Goal: Navigation & Orientation: Find specific page/section

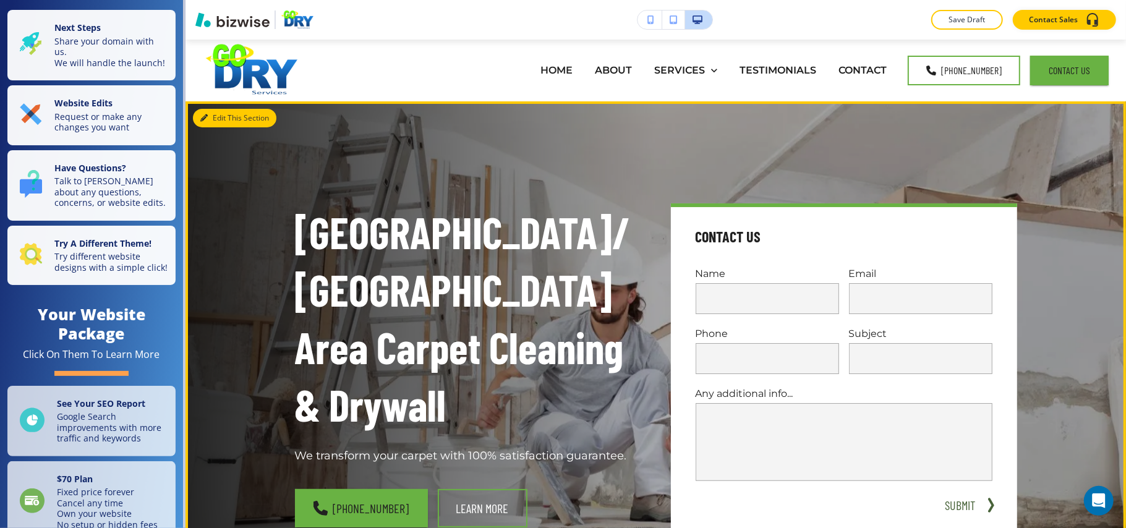
click at [204, 121] on icon "button" at bounding box center [203, 117] width 7 height 7
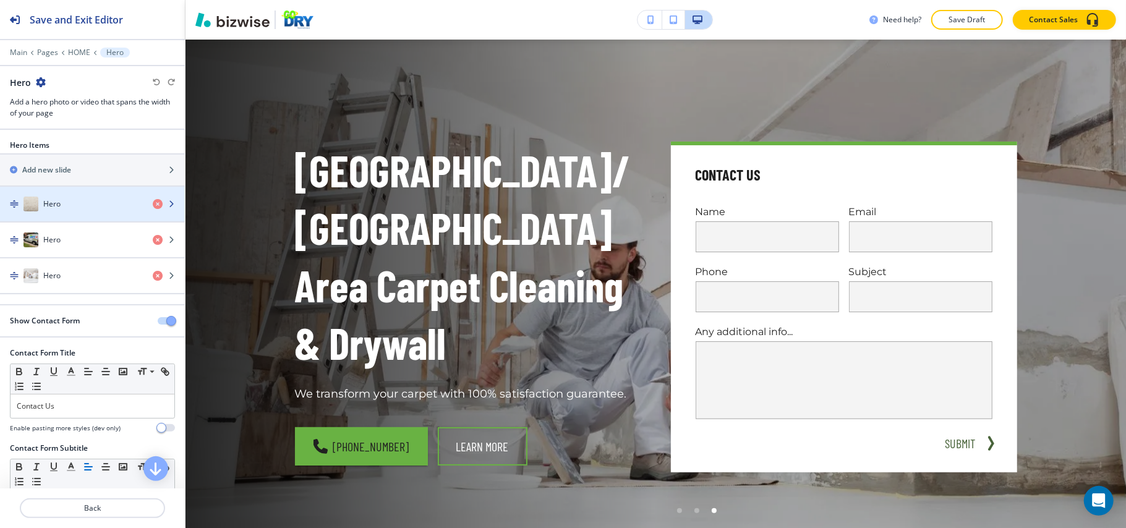
click at [78, 206] on div "Hero" at bounding box center [71, 204] width 143 height 15
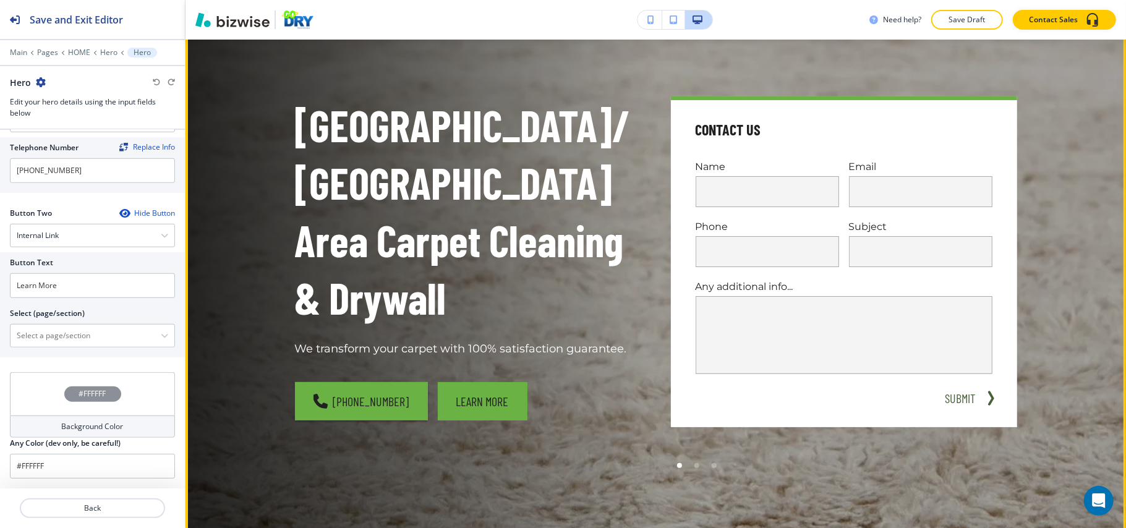
scroll to position [144, 0]
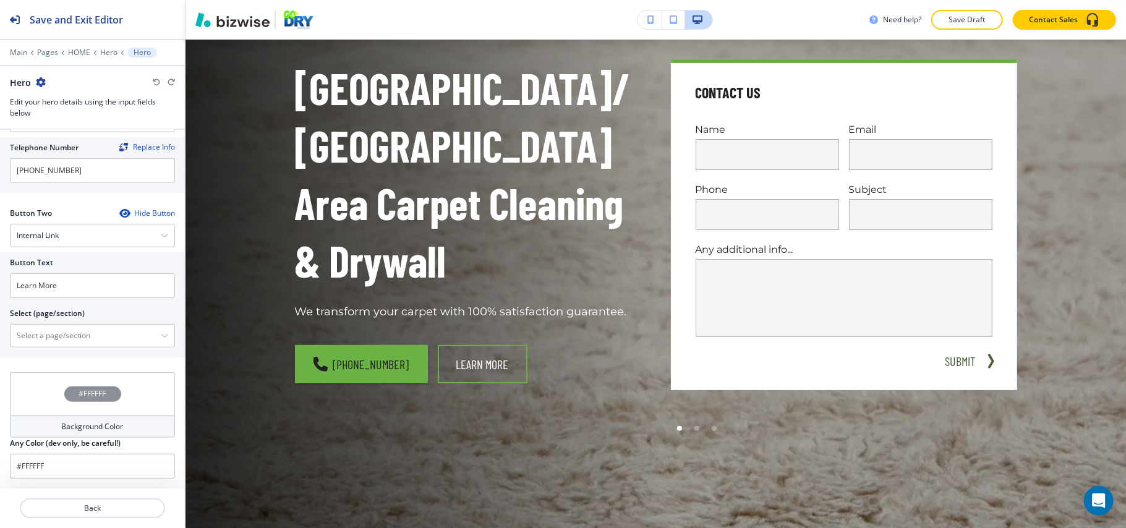
click at [119, 211] on icon "button" at bounding box center [124, 213] width 10 height 10
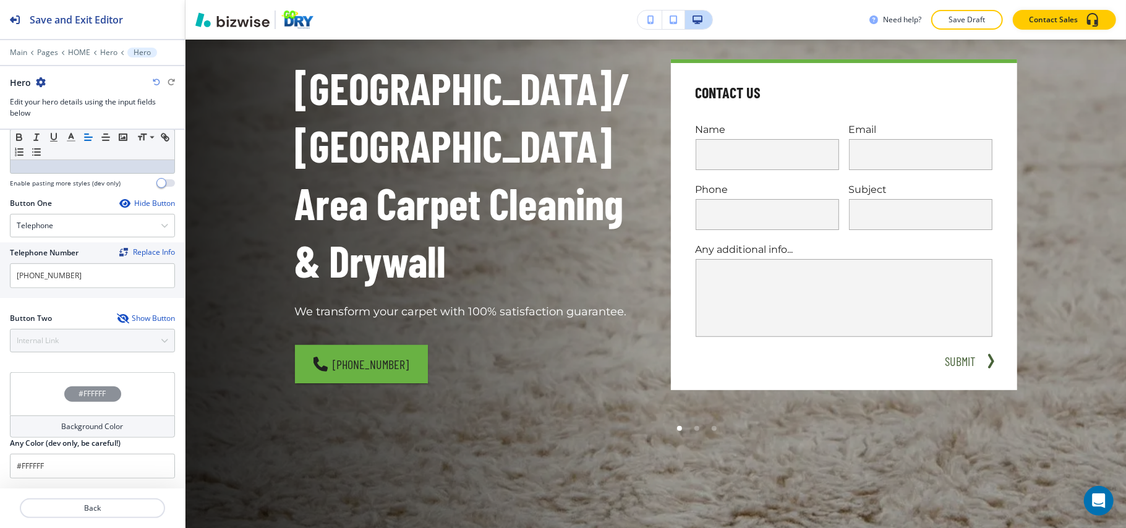
scroll to position [495, 0]
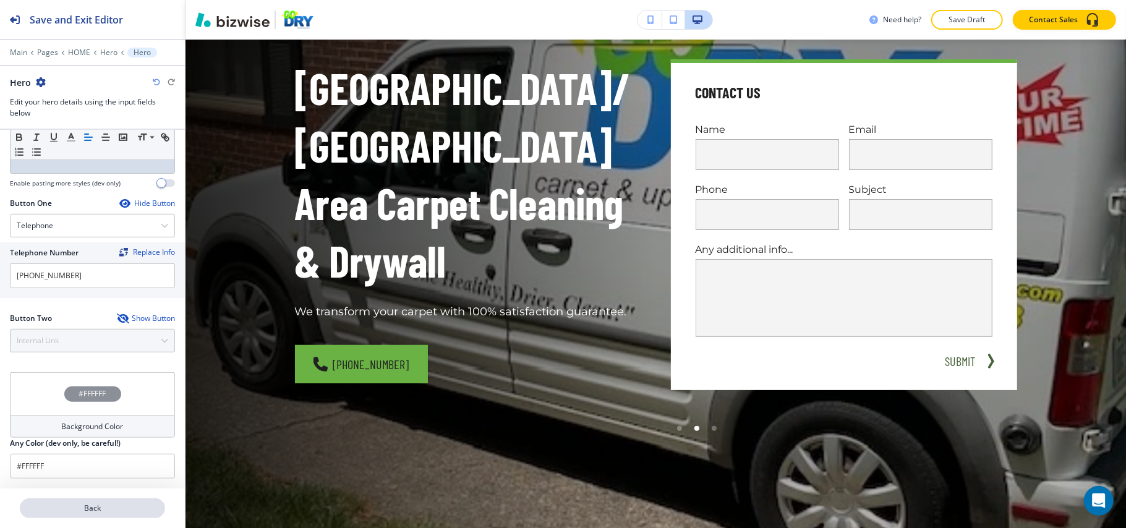
click at [104, 508] on p "Back" at bounding box center [92, 508] width 143 height 11
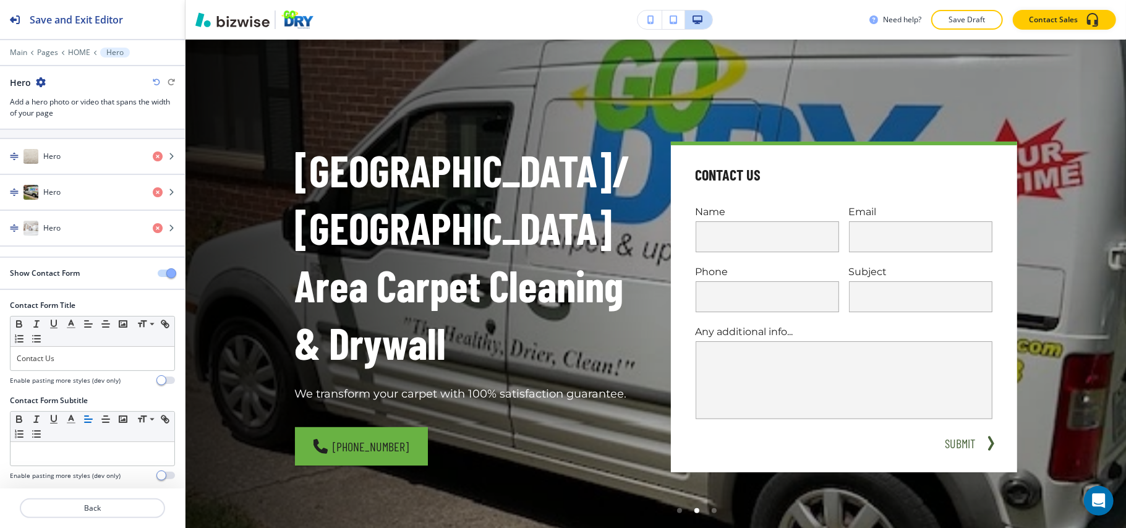
scroll to position [74, 0]
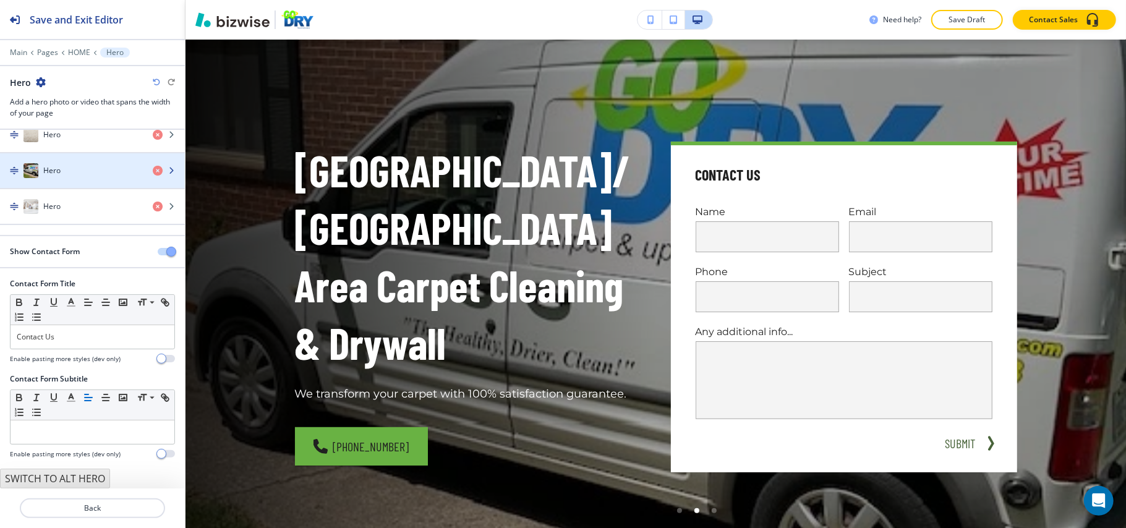
click at [65, 164] on div "Hero" at bounding box center [71, 170] width 143 height 15
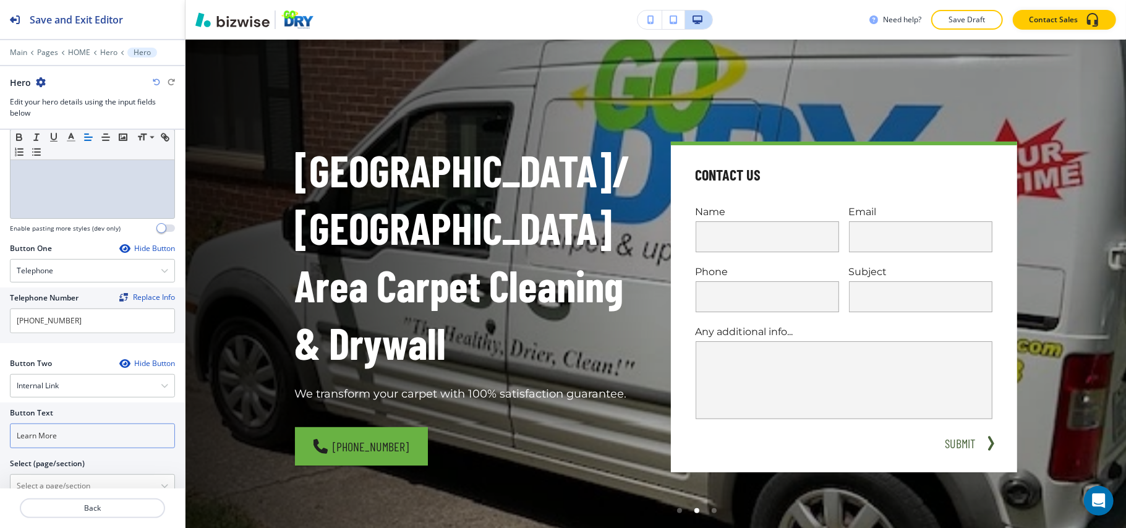
scroll to position [602, 0]
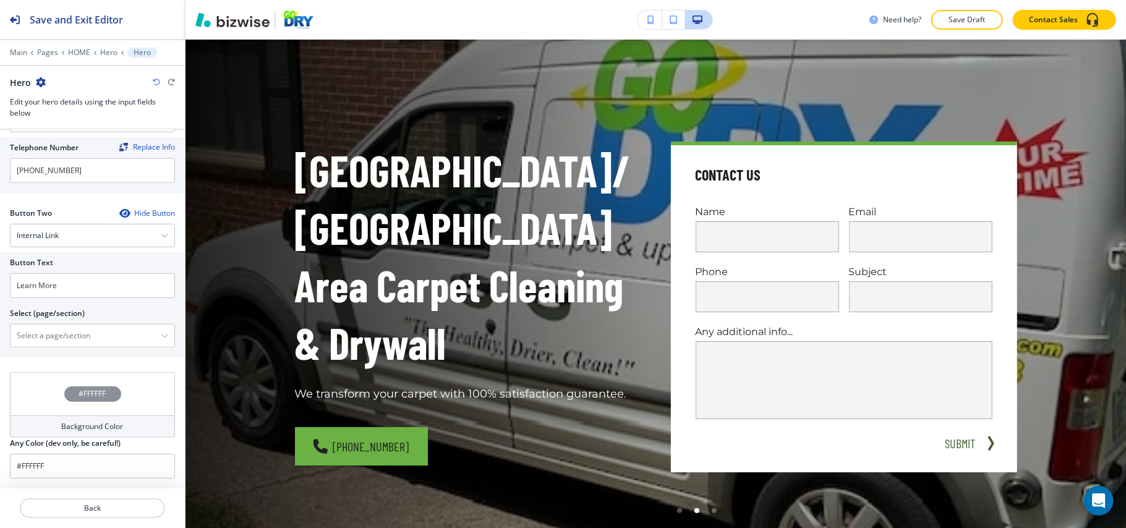
click at [119, 211] on icon "button" at bounding box center [124, 213] width 10 height 10
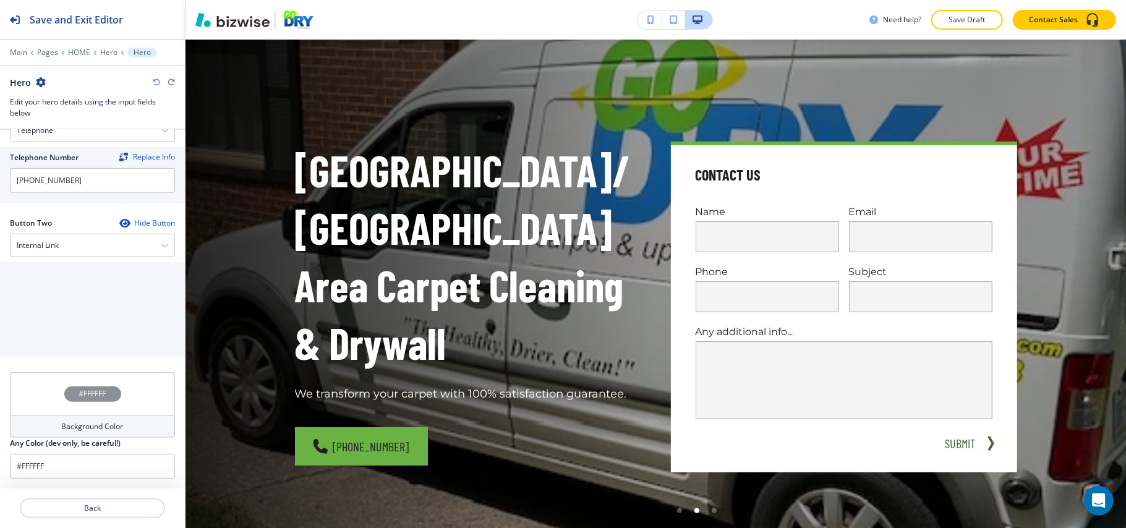
scroll to position [495, 0]
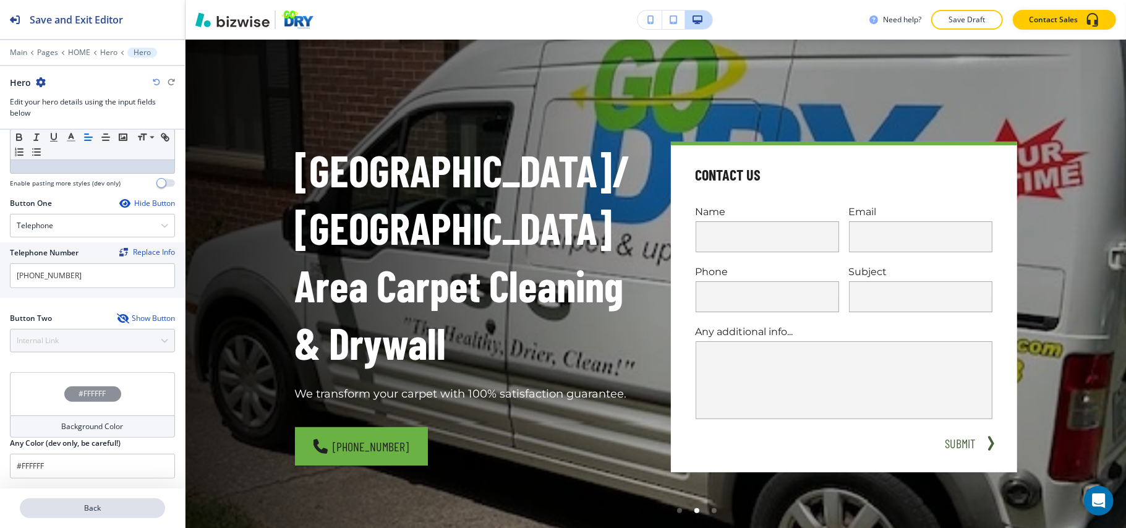
click at [85, 501] on button "Back" at bounding box center [92, 508] width 145 height 20
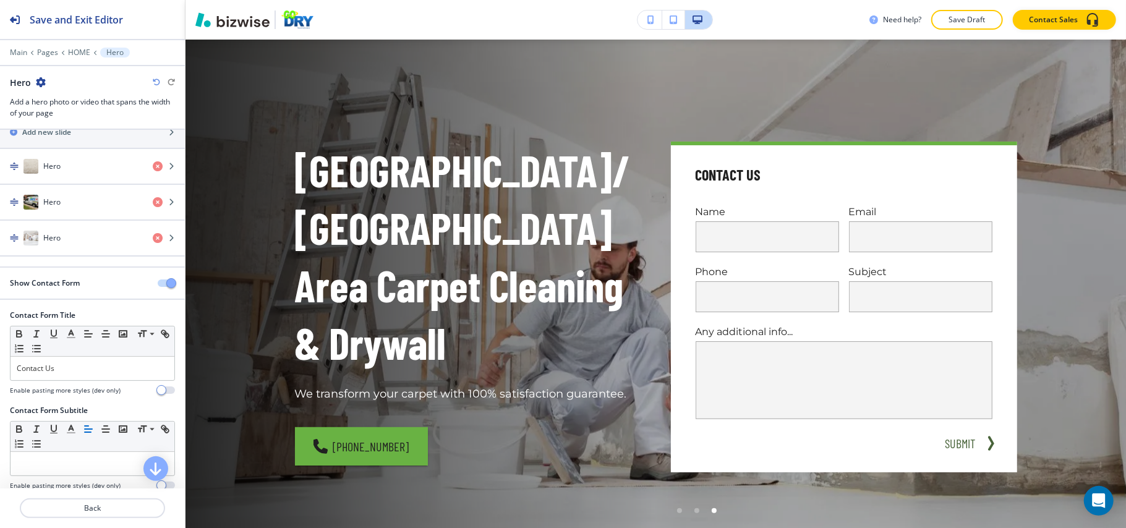
scroll to position [74, 0]
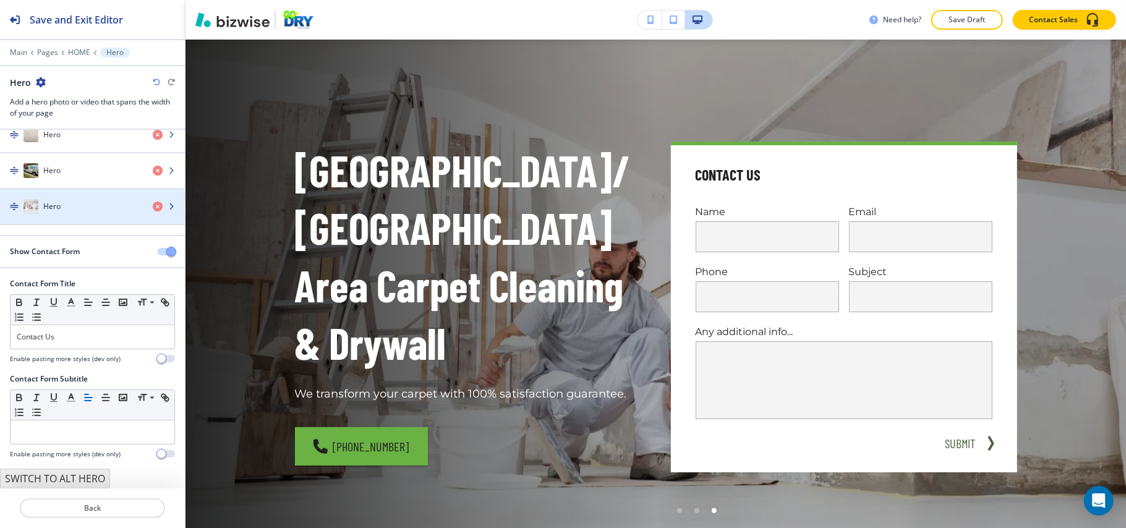
click at [75, 203] on div "Hero" at bounding box center [71, 206] width 143 height 15
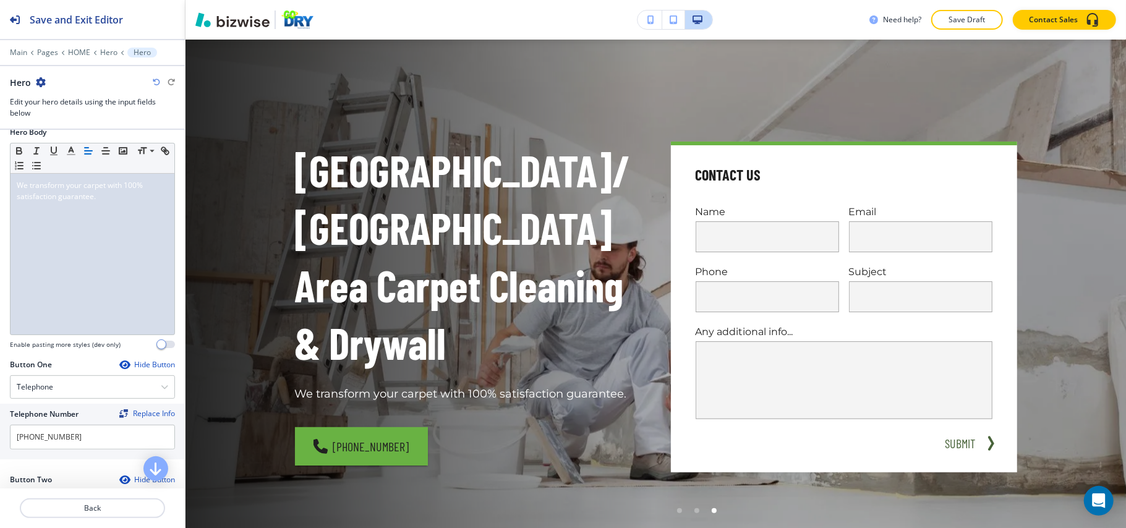
scroll to position [602, 0]
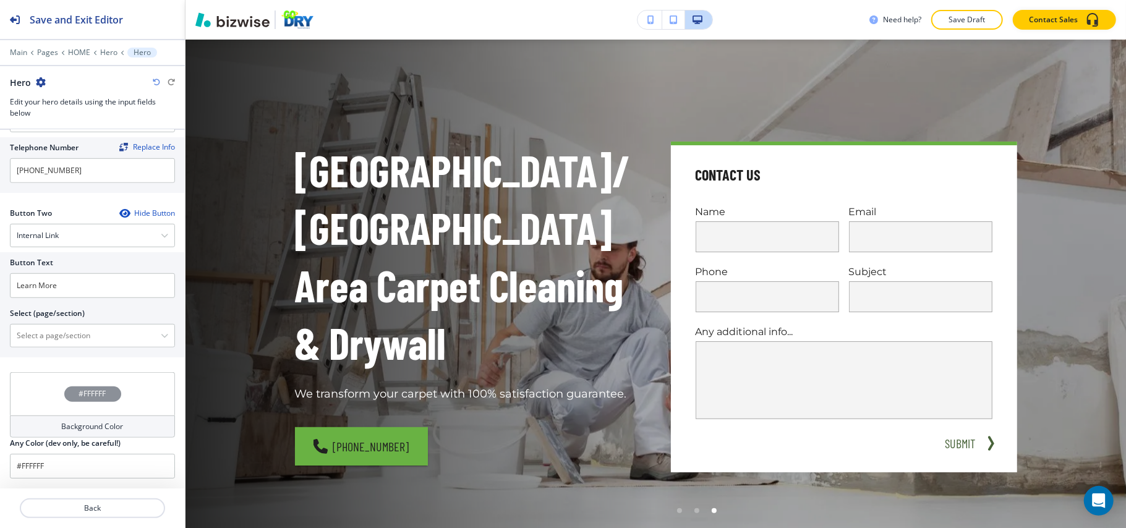
click at [119, 208] on icon "button" at bounding box center [124, 213] width 10 height 10
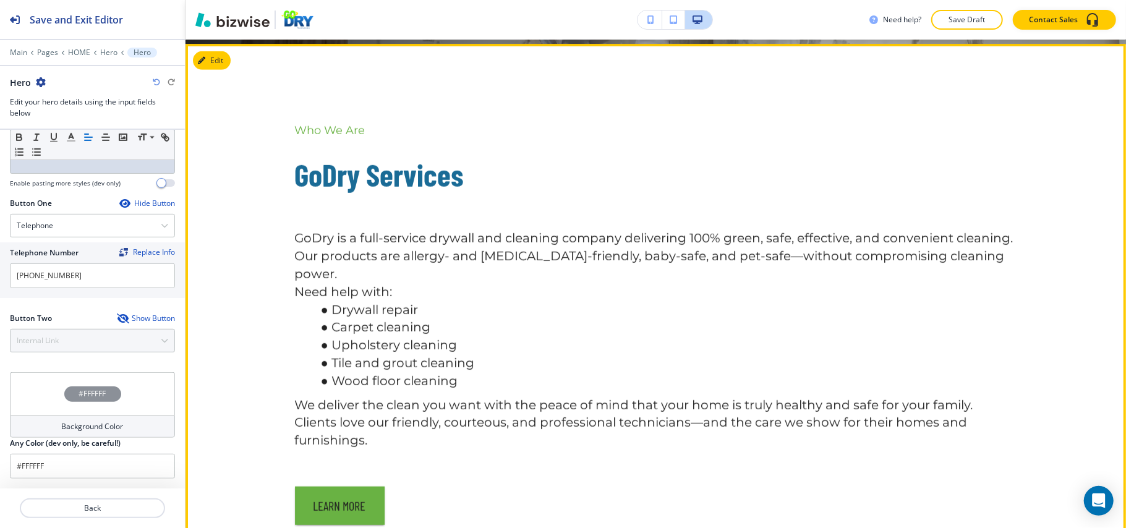
scroll to position [639, 0]
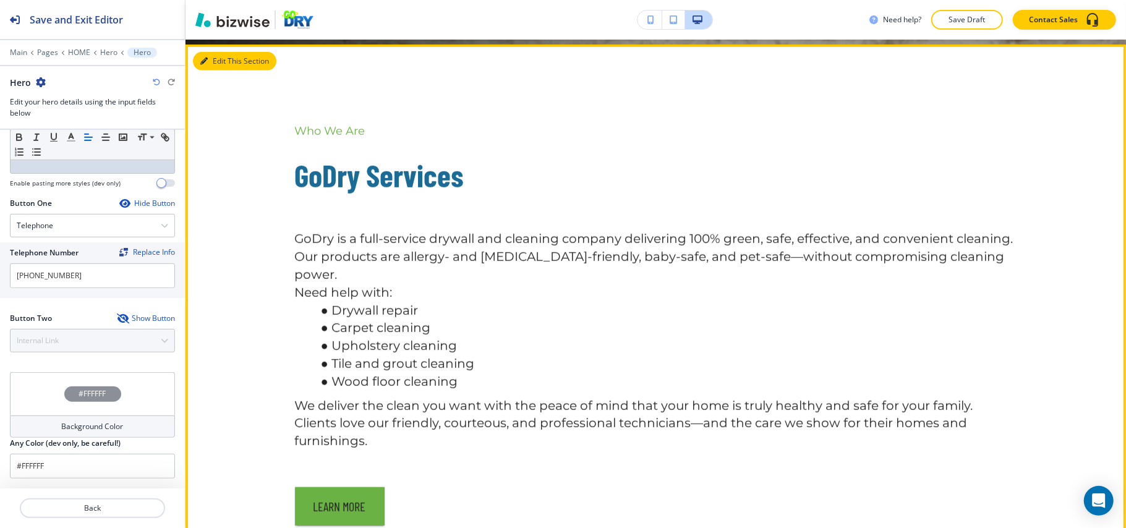
click at [216, 46] on div "Who We Are GoDry Services GoDry is a full-service drywall and cleaning company …" at bounding box center [655, 325] width 940 height 560
click at [201, 62] on icon "button" at bounding box center [203, 60] width 7 height 7
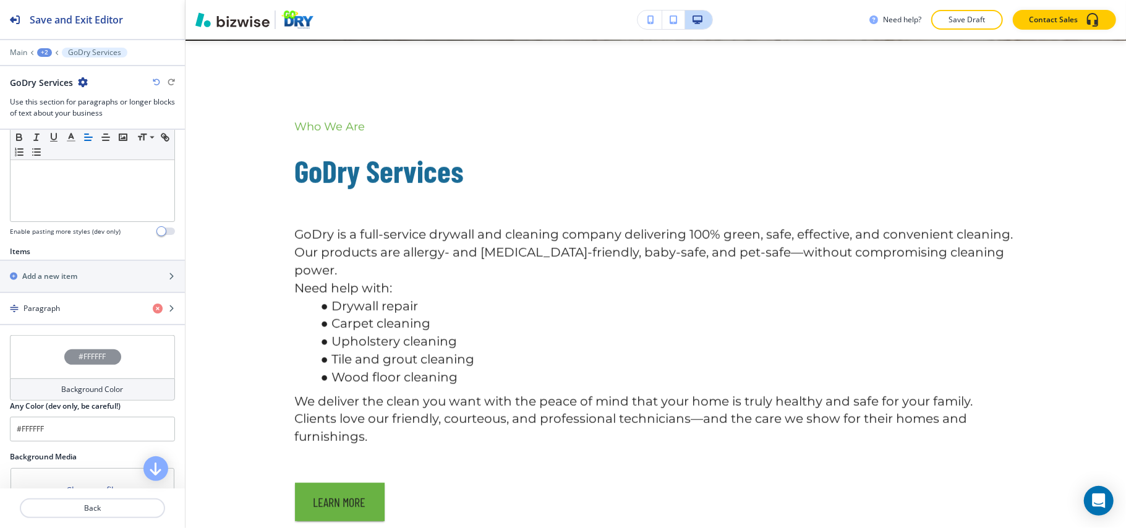
scroll to position [412, 0]
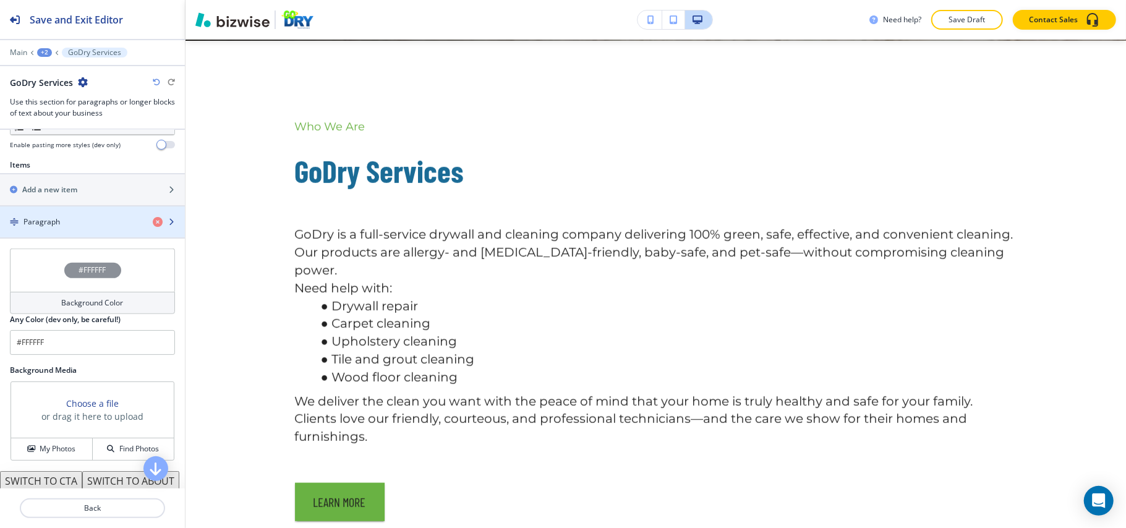
click at [67, 226] on div "Paragraph" at bounding box center [71, 221] width 143 height 11
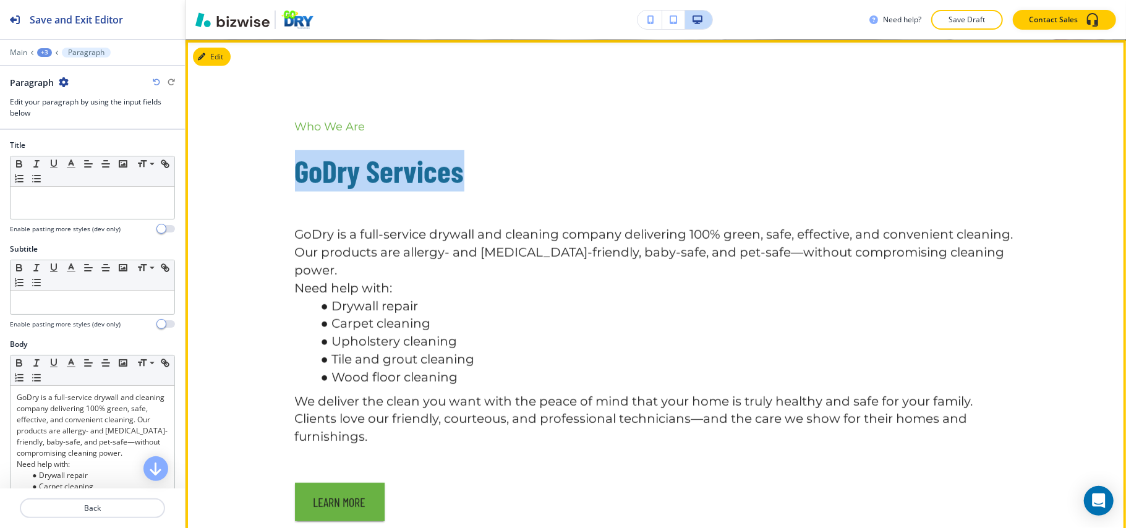
drag, startPoint x: 466, startPoint y: 171, endPoint x: 263, endPoint y: 178, distance: 203.5
click at [263, 178] on div "Who We Are GoDry Services GoDry is a full-service drywall and cleaning company …" at bounding box center [655, 320] width 791 height 402
copy span "GoDry Services"
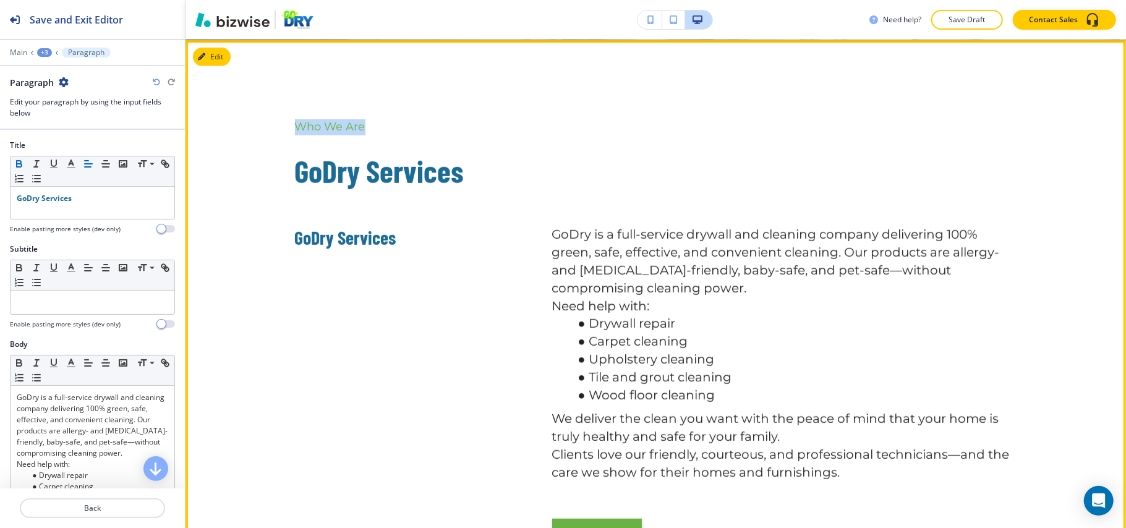
drag, startPoint x: 372, startPoint y: 126, endPoint x: 265, endPoint y: 129, distance: 106.4
click at [265, 129] on div "Who We Are GoDry Services GoDry Services GoDry is a full-service drywall and cl…" at bounding box center [655, 338] width 791 height 438
copy span "Who We Are"
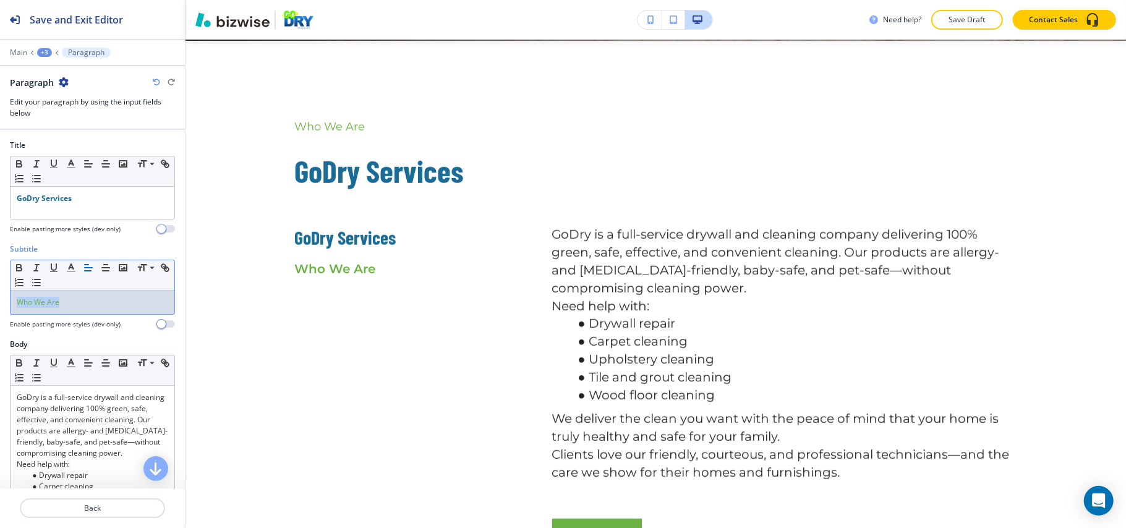
drag, startPoint x: 80, startPoint y: 304, endPoint x: 0, endPoint y: 299, distance: 80.5
click at [0, 299] on div "Subtitle Small Normal Large Huge Who We Are Enable pasting more styles (dev onl…" at bounding box center [92, 291] width 185 height 95
drag, startPoint x: 101, startPoint y: 200, endPoint x: 0, endPoint y: 200, distance: 101.4
click at [0, 200] on div "Title Small Normal Large Huge GoDry Services Enable pasting more styles (dev on…" at bounding box center [92, 192] width 185 height 104
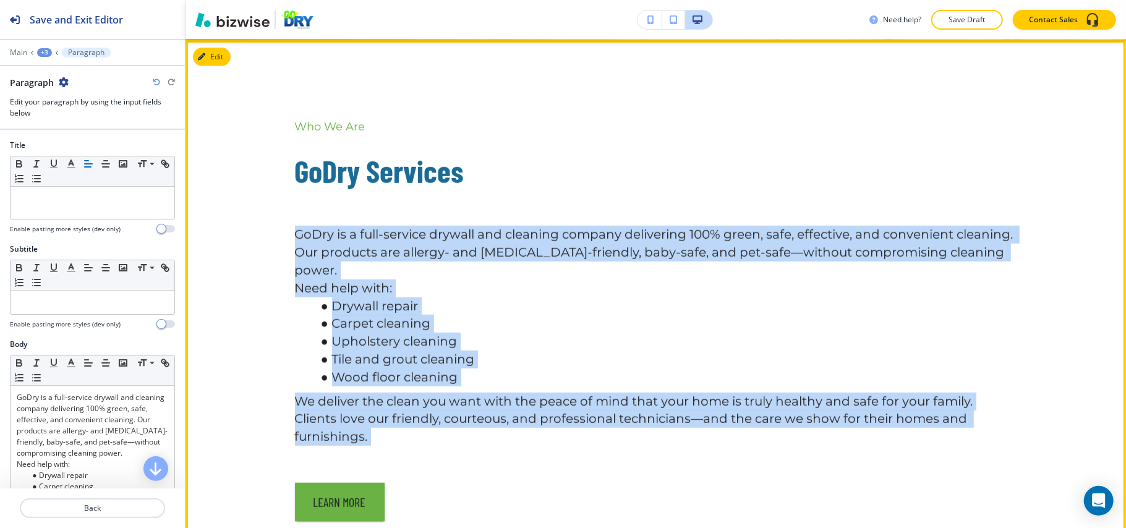
drag, startPoint x: 291, startPoint y: 239, endPoint x: 383, endPoint y: 448, distance: 229.2
click at [383, 448] on div "GoDry is a full-service drywall and cleaning company delivering 100% green, saf…" at bounding box center [631, 366] width 772 height 310
copy div "GoDry is a full-service drywall and cleaning company delivering 100% green, saf…"
click at [221, 54] on button "Edit This Section" at bounding box center [234, 57] width 83 height 19
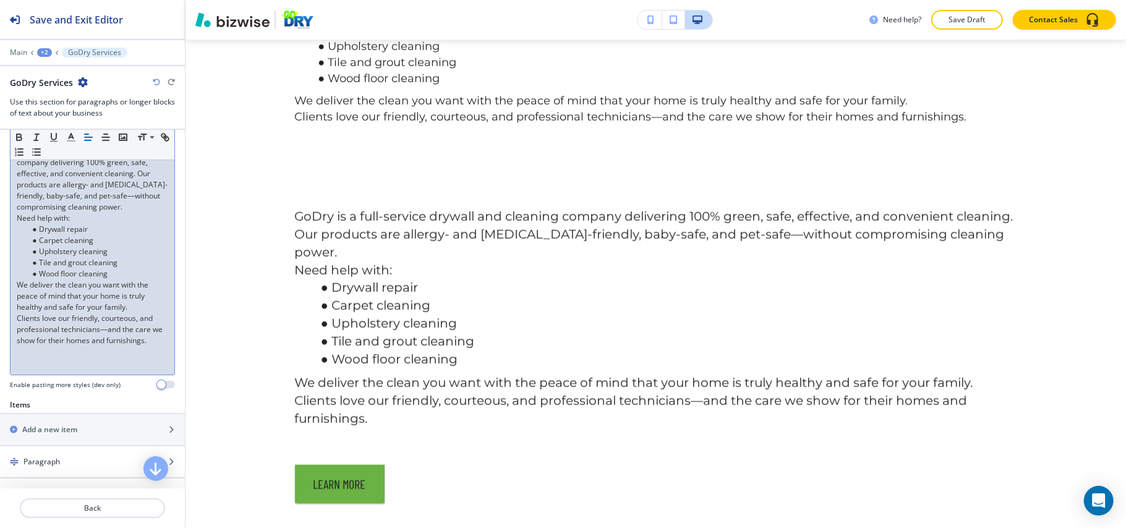
scroll to position [247, 0]
click at [92, 278] on li "Wood floor cleaning" at bounding box center [98, 272] width 140 height 11
click at [62, 356] on p at bounding box center [92, 350] width 151 height 11
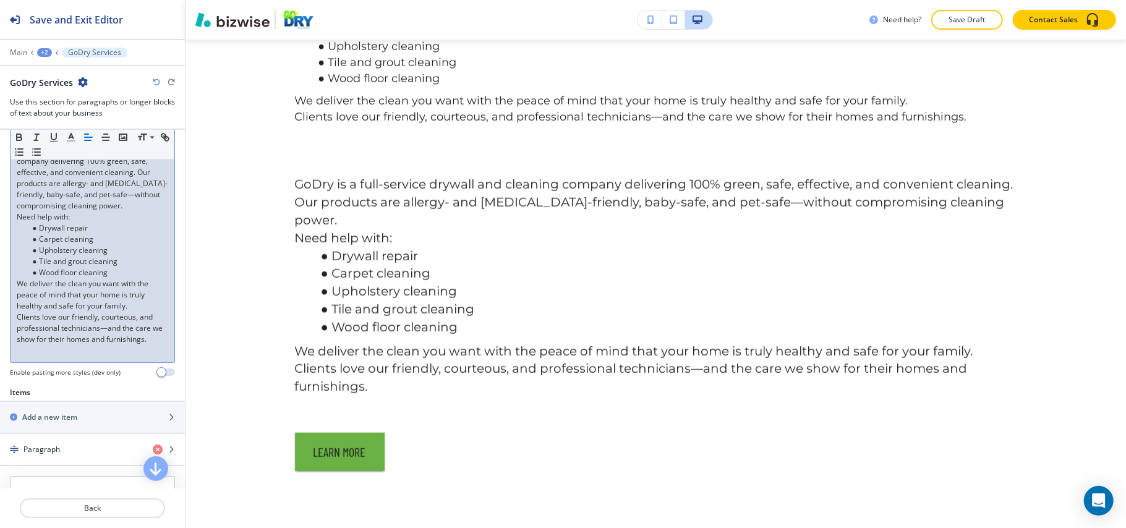
scroll to position [412, 0]
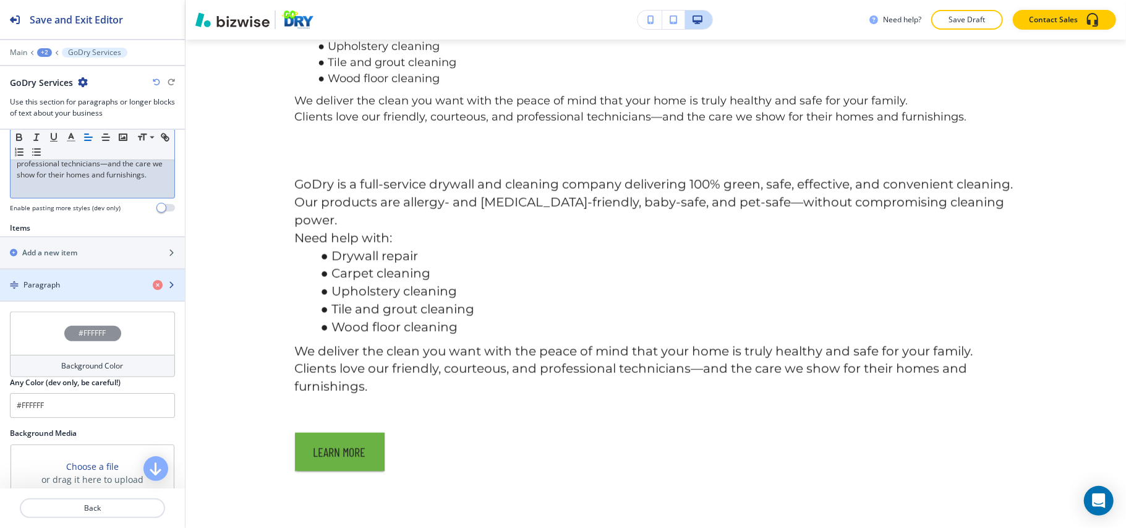
click at [80, 291] on div "Paragraph" at bounding box center [71, 284] width 143 height 11
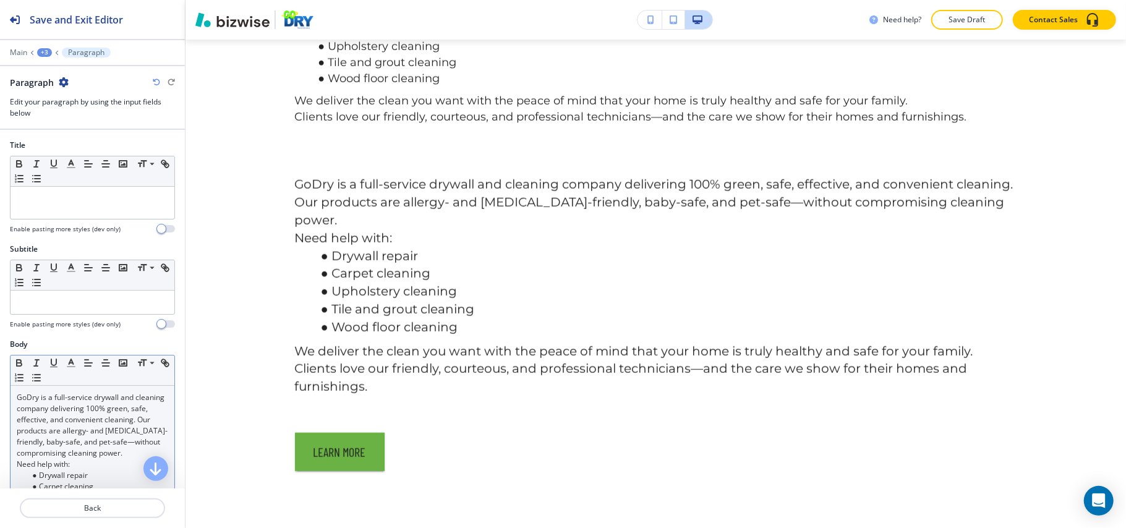
click at [68, 386] on div "Small Normal Large Huge" at bounding box center [93, 370] width 164 height 30
click at [52, 411] on p "GoDry is a full-service drywall and cleaning company delivering 100% green, saf…" at bounding box center [92, 425] width 151 height 67
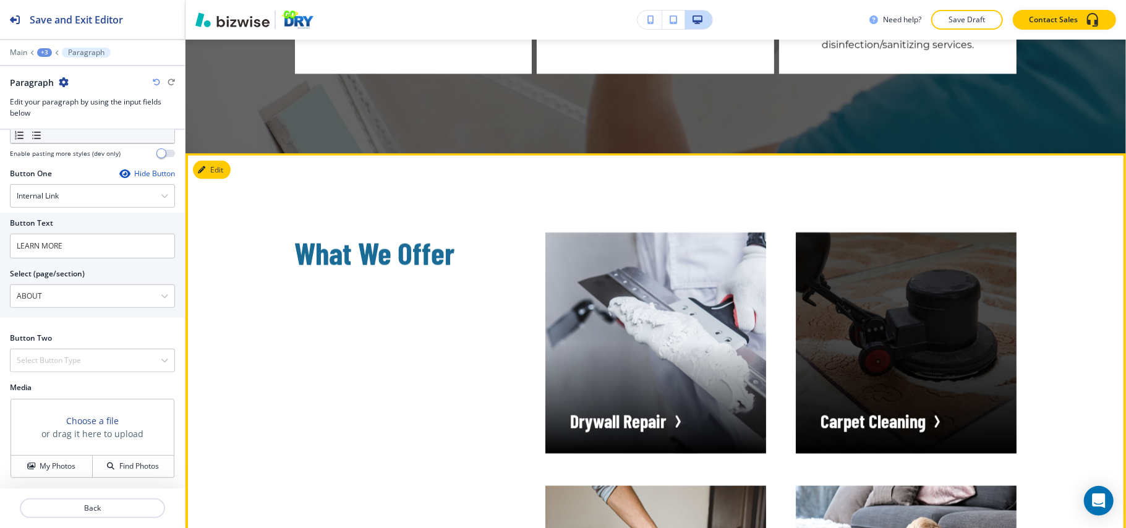
scroll to position [1220, 0]
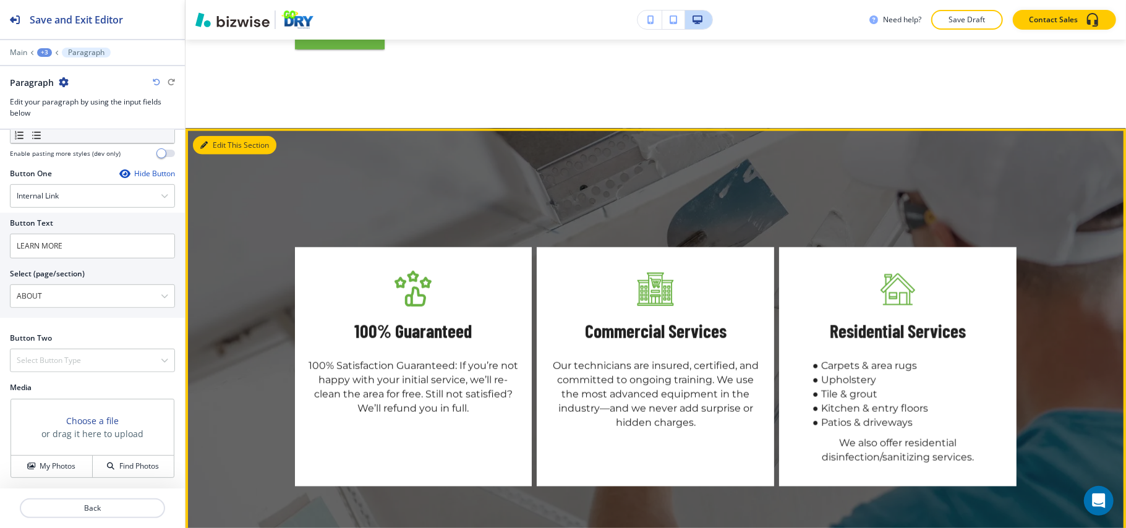
click at [224, 155] on button "Edit This Section" at bounding box center [234, 145] width 83 height 19
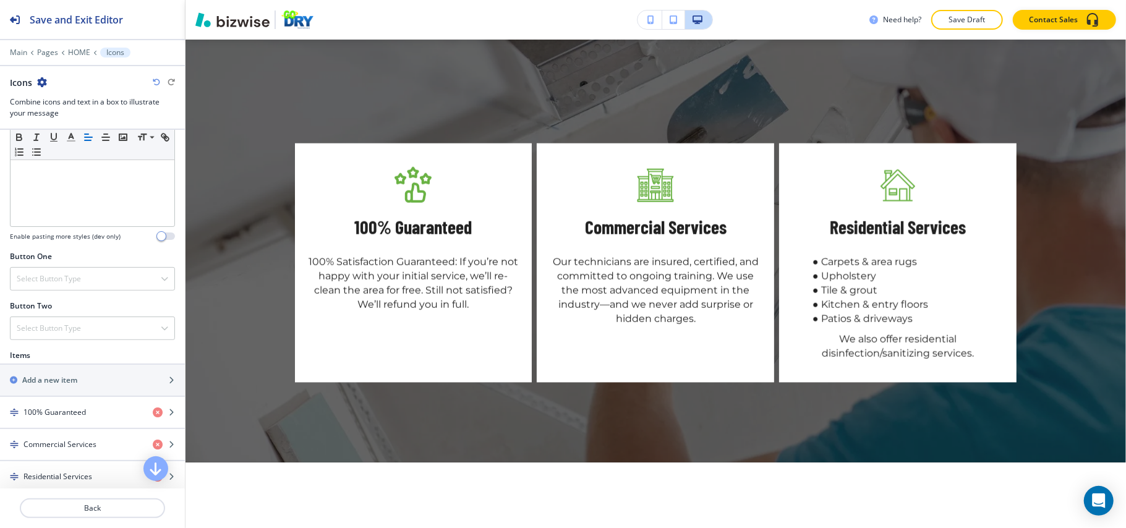
scroll to position [412, 0]
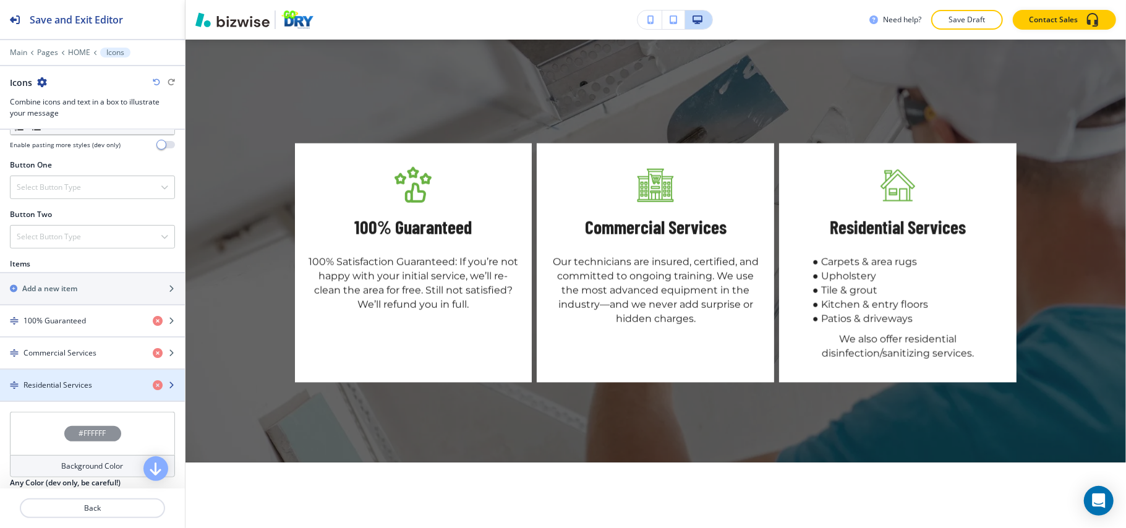
click at [67, 391] on h4 "Residential Services" at bounding box center [57, 385] width 69 height 11
click at [79, 380] on div "button" at bounding box center [92, 375] width 185 height 10
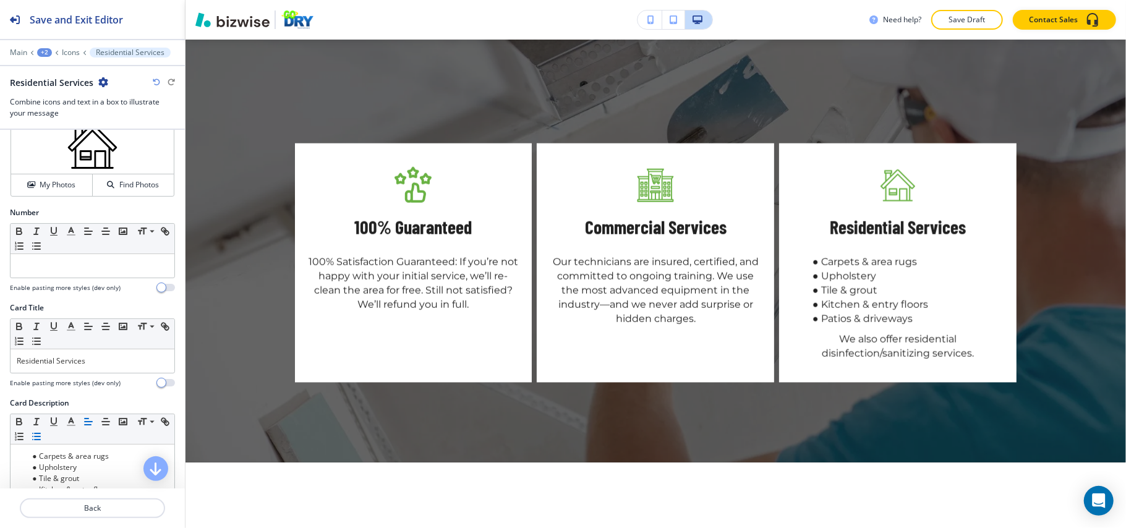
scroll to position [247, 0]
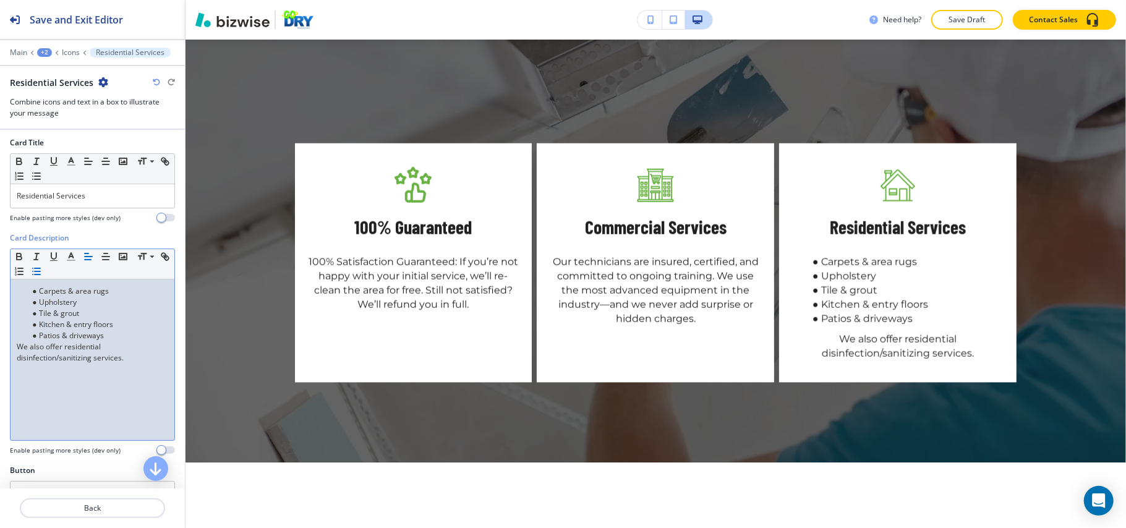
click at [67, 386] on div "Carpets & area rugs Upholstery Tile & grout Kitchen & entry floors Patios & dri…" at bounding box center [93, 359] width 164 height 161
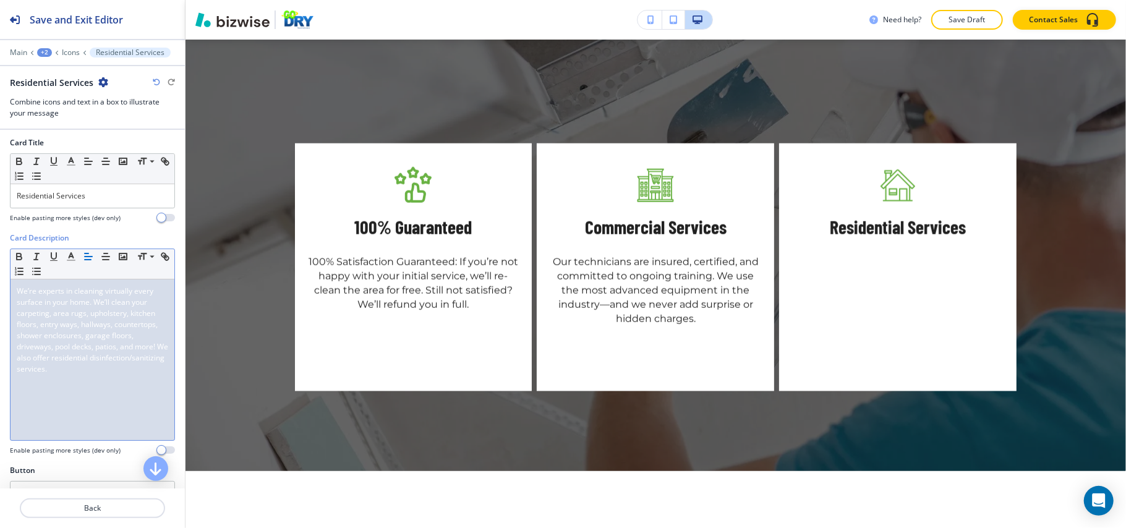
click at [82, 357] on span "We’re experts in cleaning virtually every surface in your home. We’ll clean you…" at bounding box center [93, 330] width 153 height 88
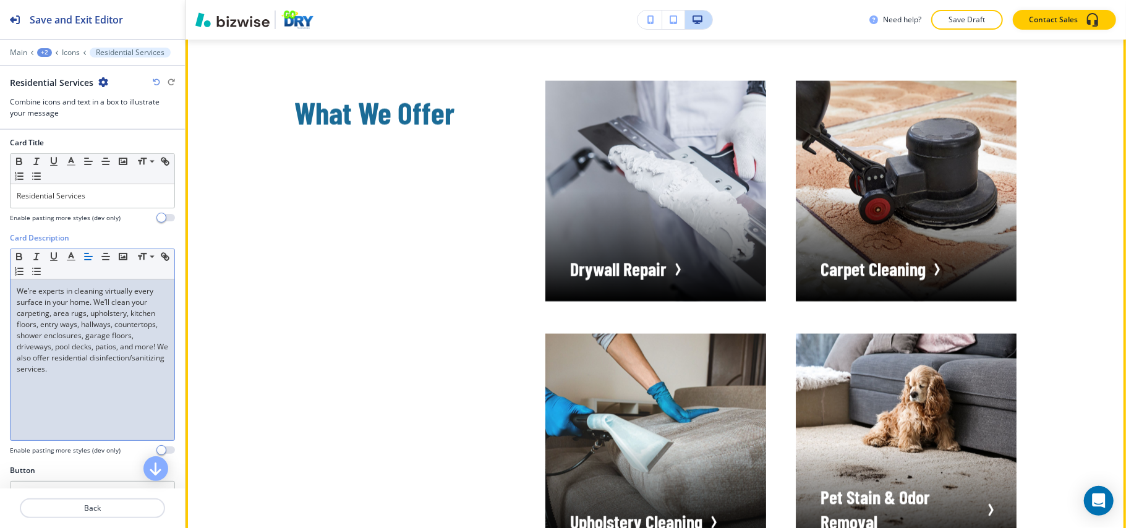
scroll to position [1571, 0]
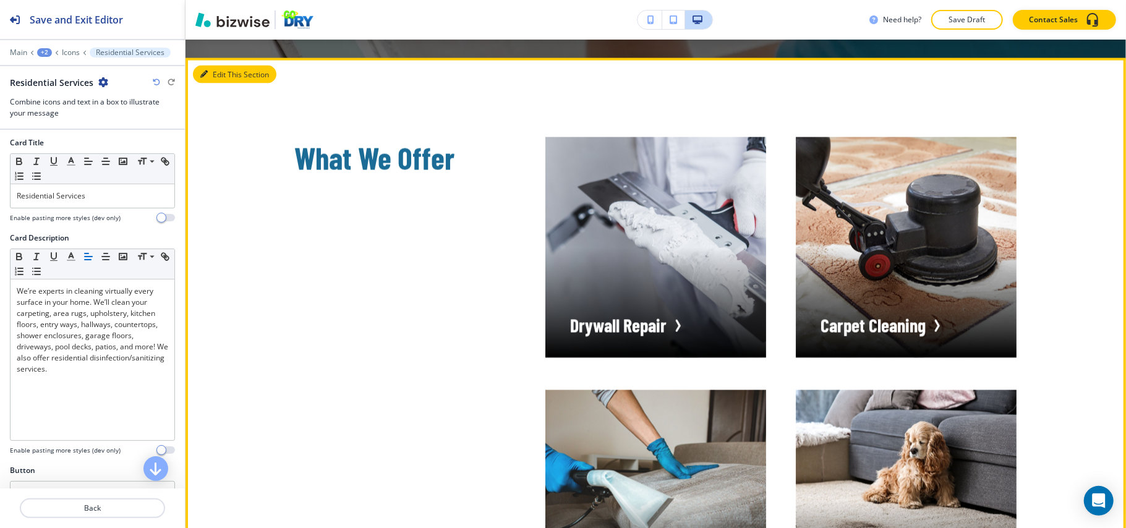
click at [214, 83] on button "Edit This Section" at bounding box center [234, 75] width 83 height 19
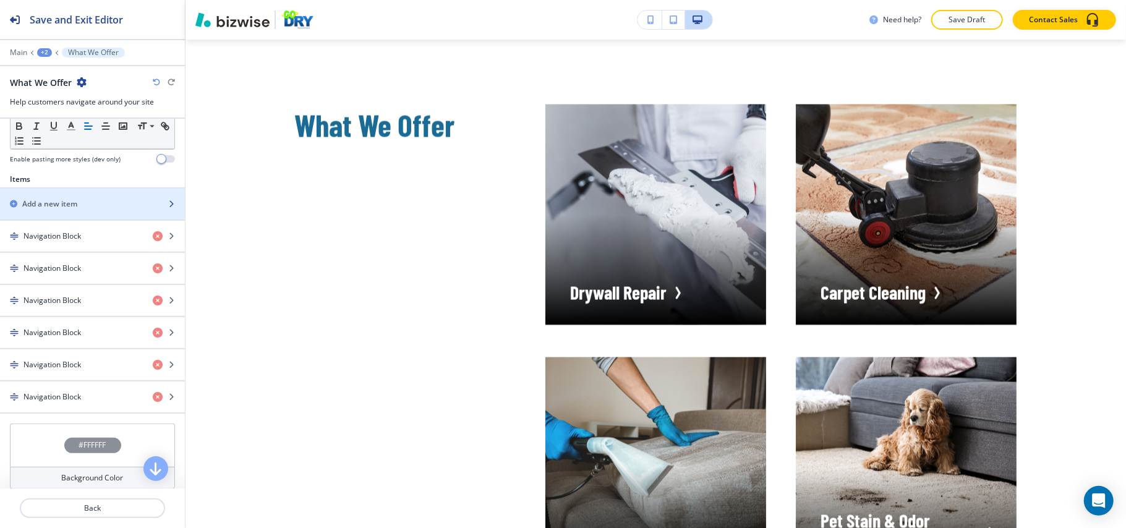
scroll to position [495, 0]
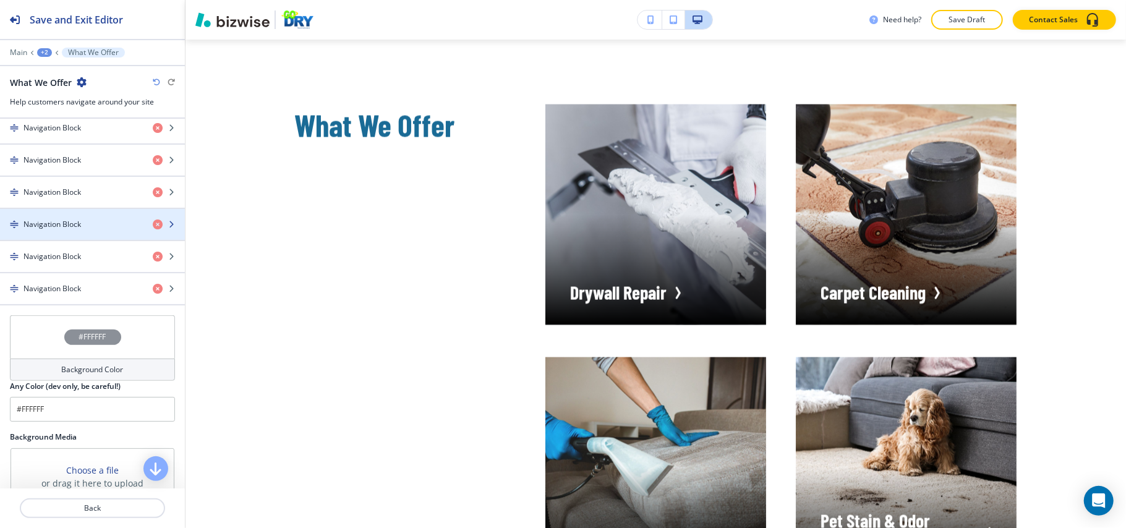
click at [54, 214] on div "button" at bounding box center [92, 214] width 185 height 10
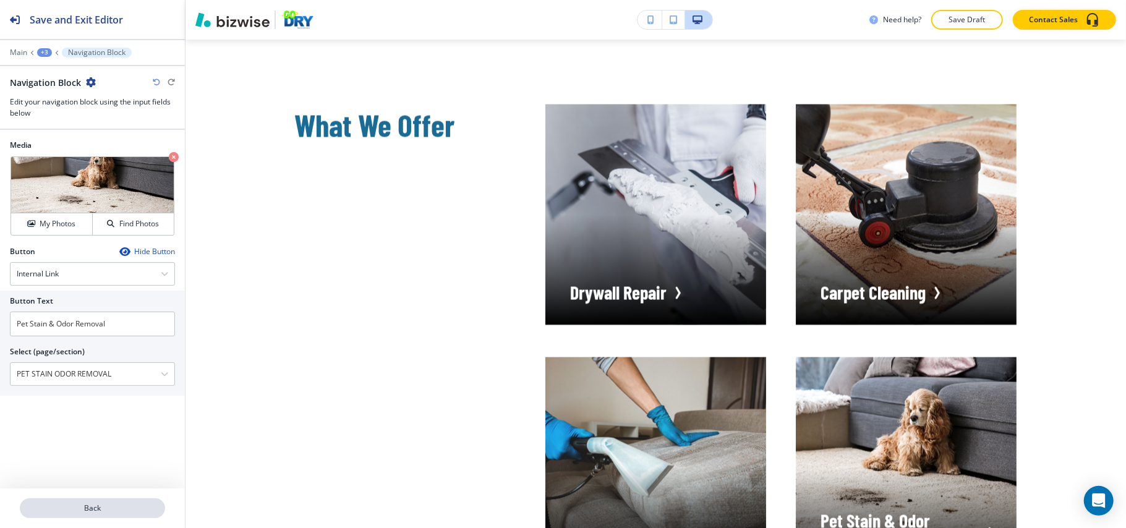
click at [92, 508] on p "Back" at bounding box center [92, 508] width 143 height 11
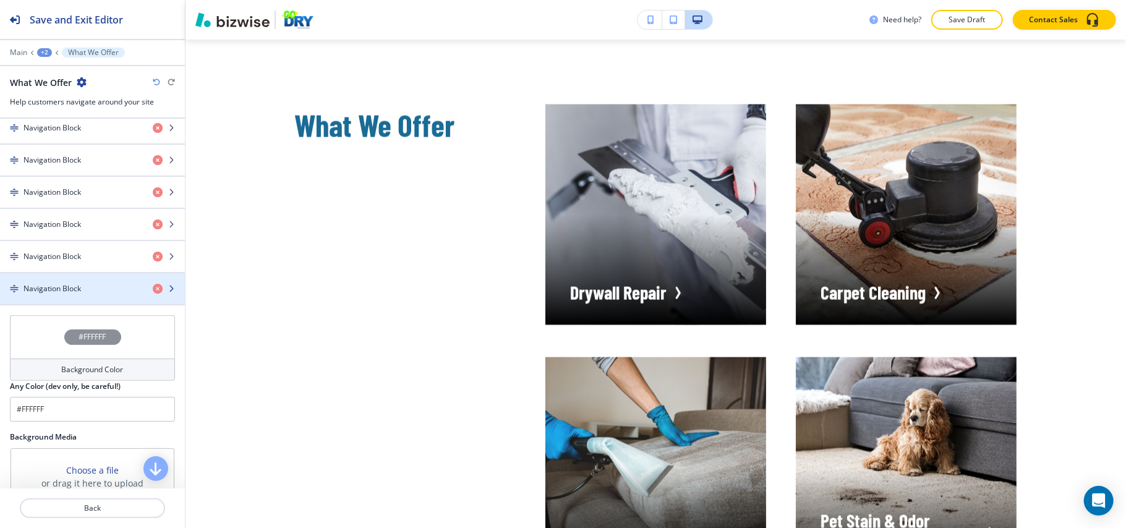
click at [48, 288] on h4 "Navigation Block" at bounding box center [51, 288] width 57 height 11
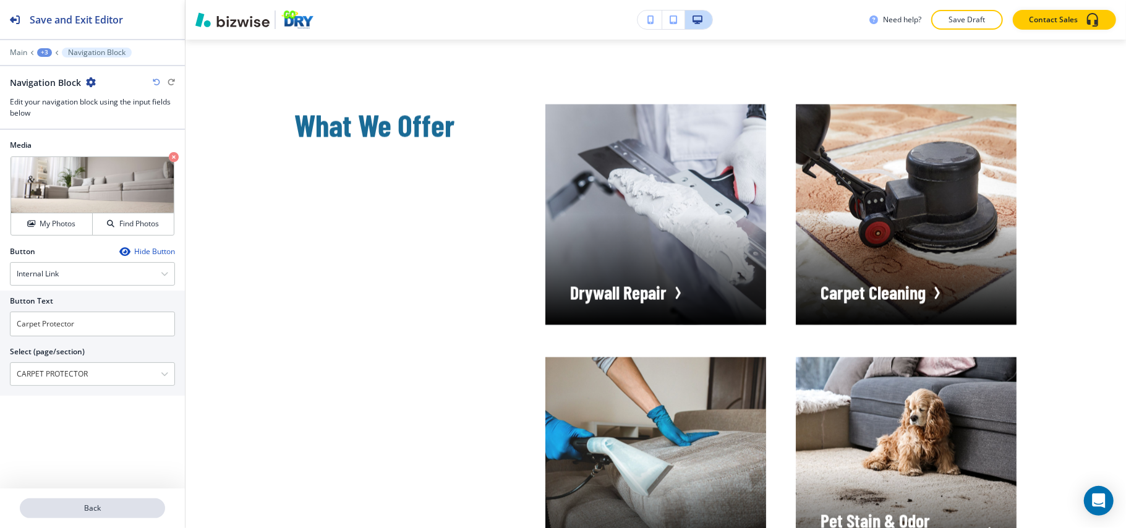
click at [104, 502] on button "Back" at bounding box center [92, 508] width 145 height 20
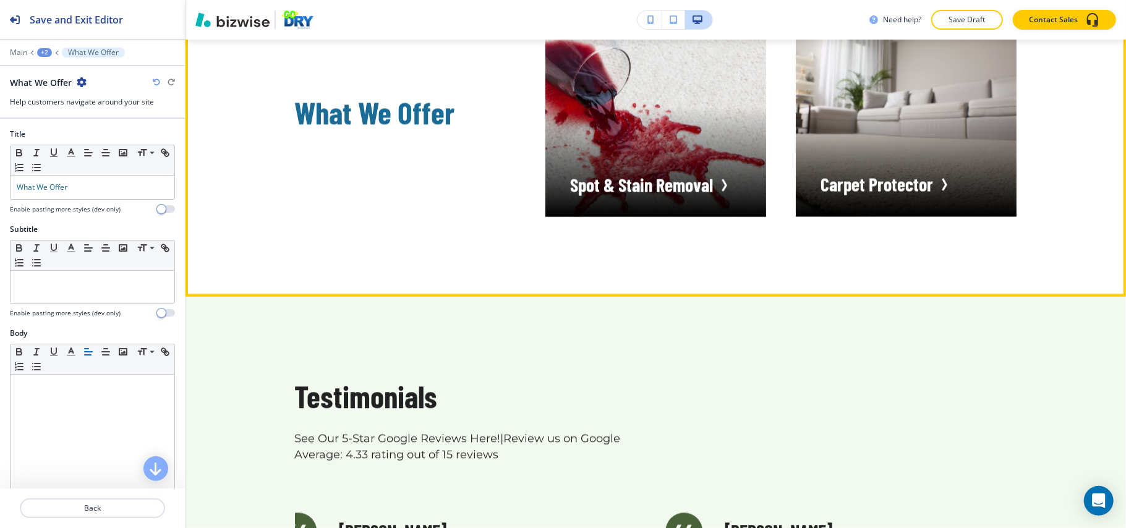
scroll to position [2346, 0]
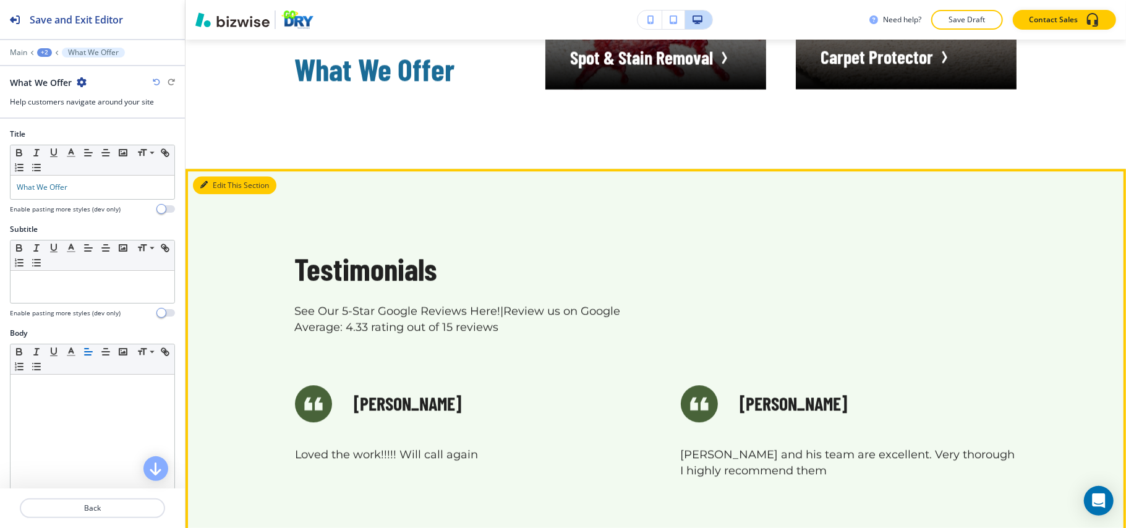
click at [199, 194] on button "Edit This Section" at bounding box center [234, 185] width 83 height 19
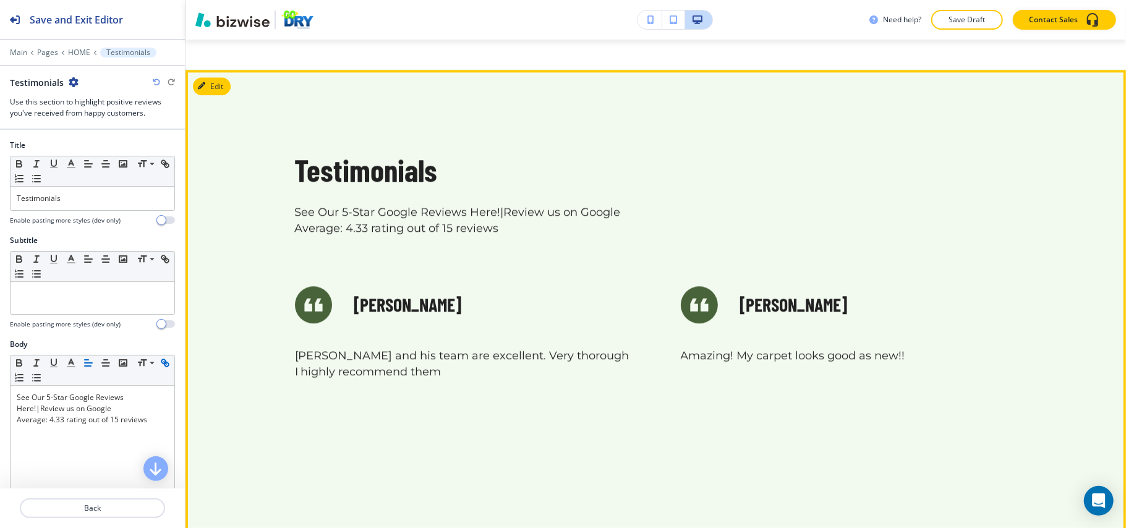
scroll to position [2407, 0]
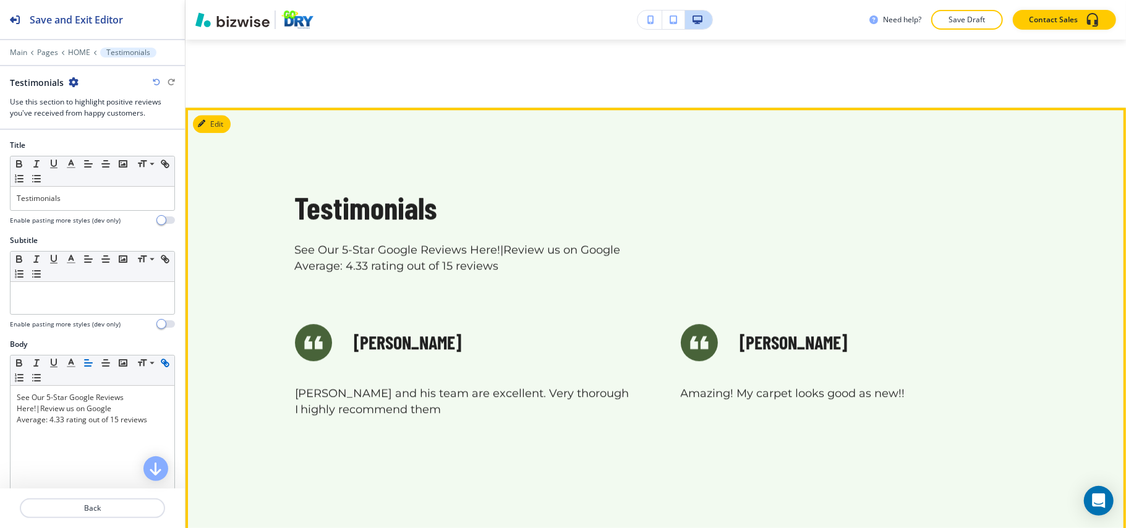
click at [211, 134] on button "Edit" at bounding box center [212, 124] width 38 height 19
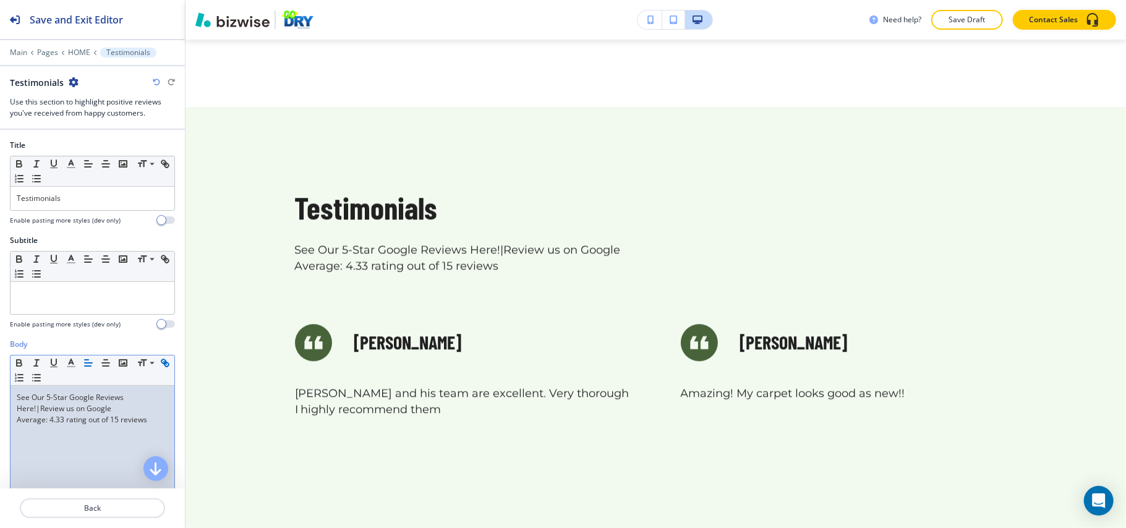
click at [87, 450] on div "See Our 5-Star Google Reviews Here! | Review us on Google Average: 4.33 rating …" at bounding box center [93, 466] width 164 height 161
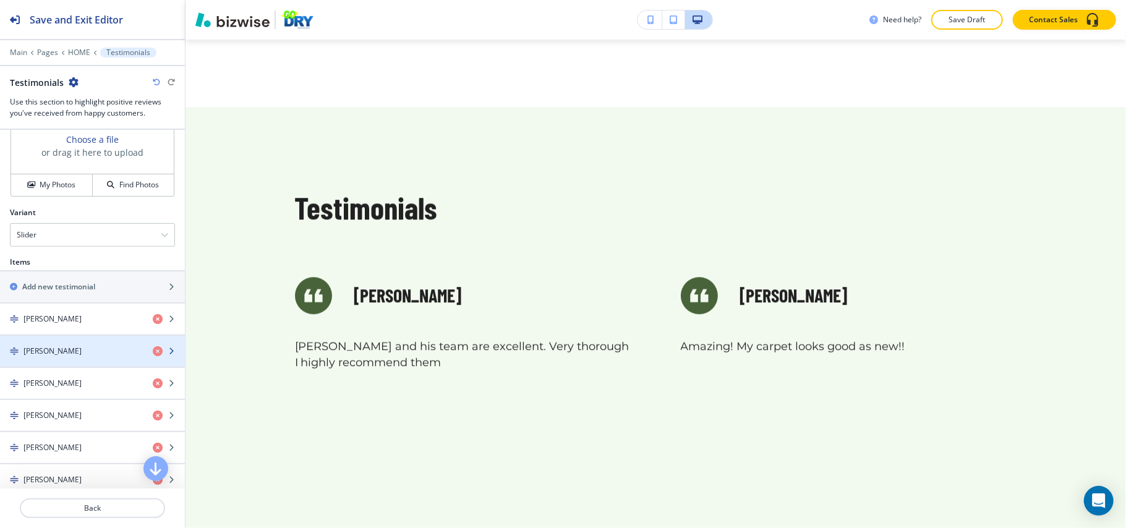
scroll to position [495, 0]
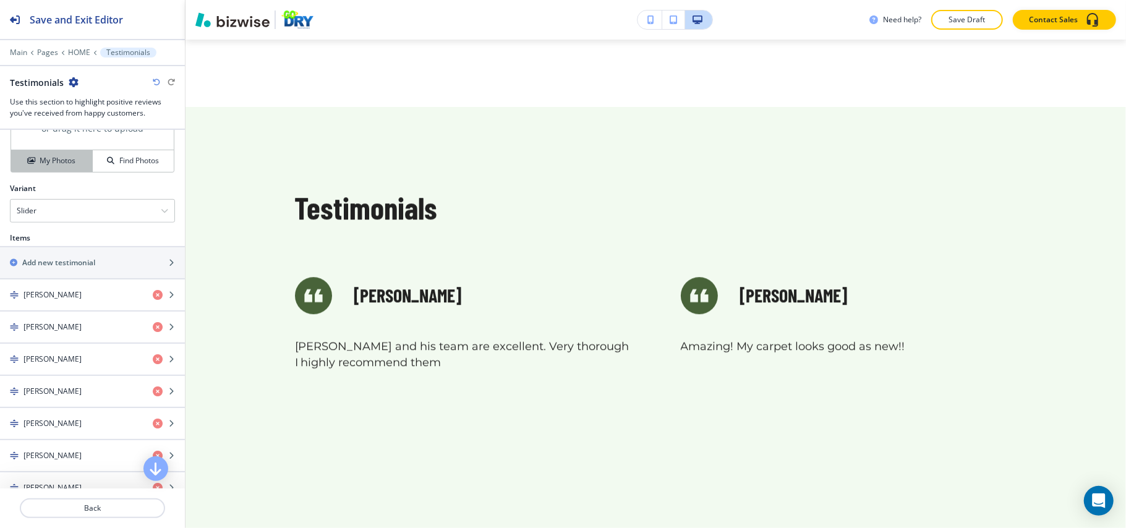
click at [48, 171] on button "My Photos" at bounding box center [52, 161] width 82 height 22
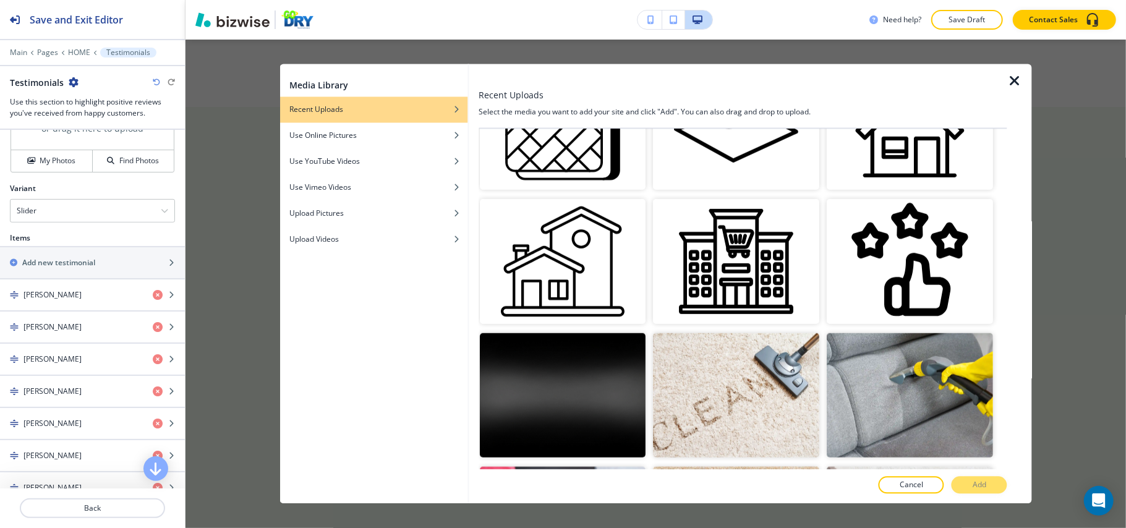
scroll to position [1154, 0]
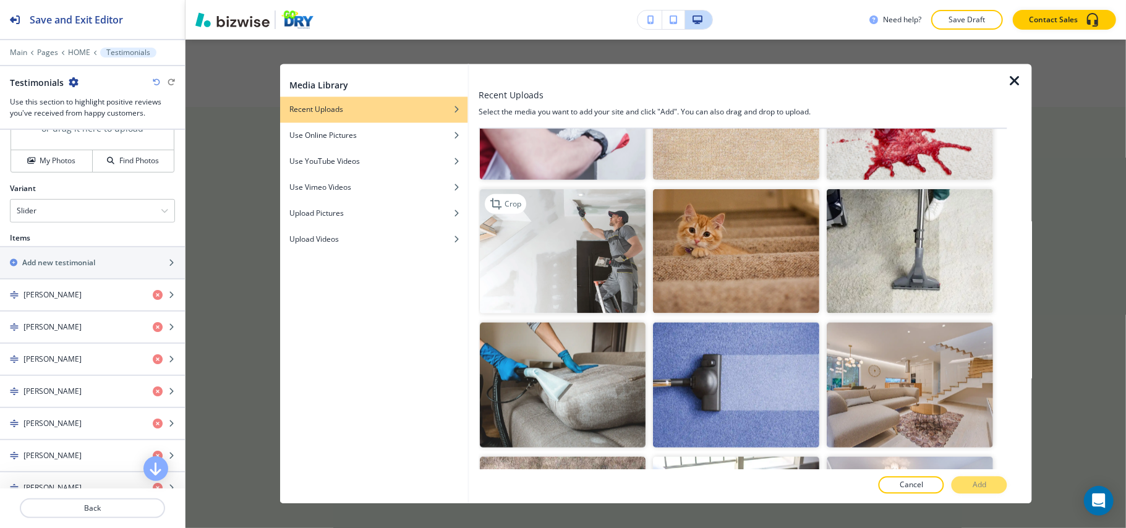
click at [560, 233] on img "button" at bounding box center [563, 251] width 166 height 125
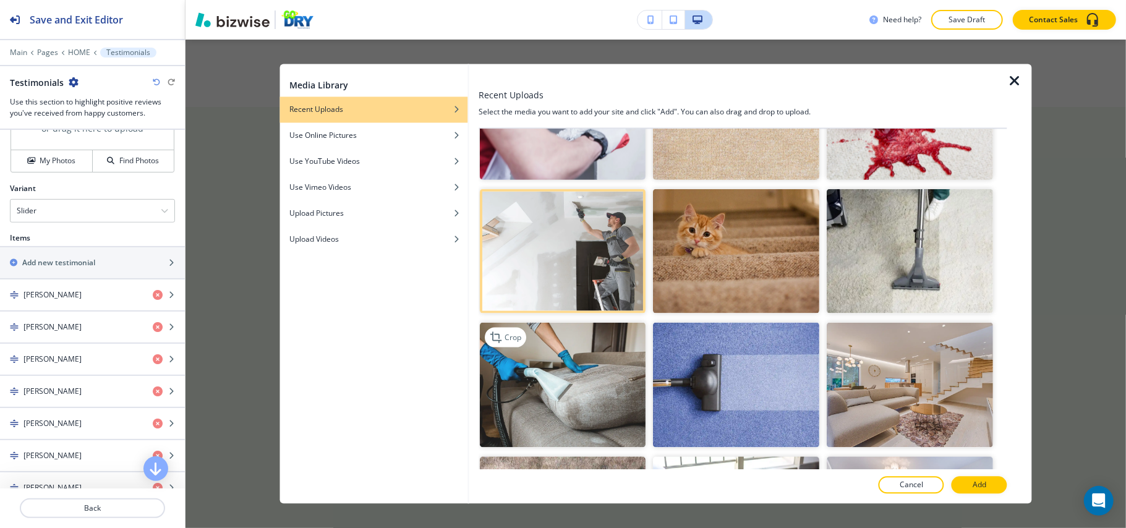
click at [574, 347] on img "button" at bounding box center [563, 385] width 166 height 125
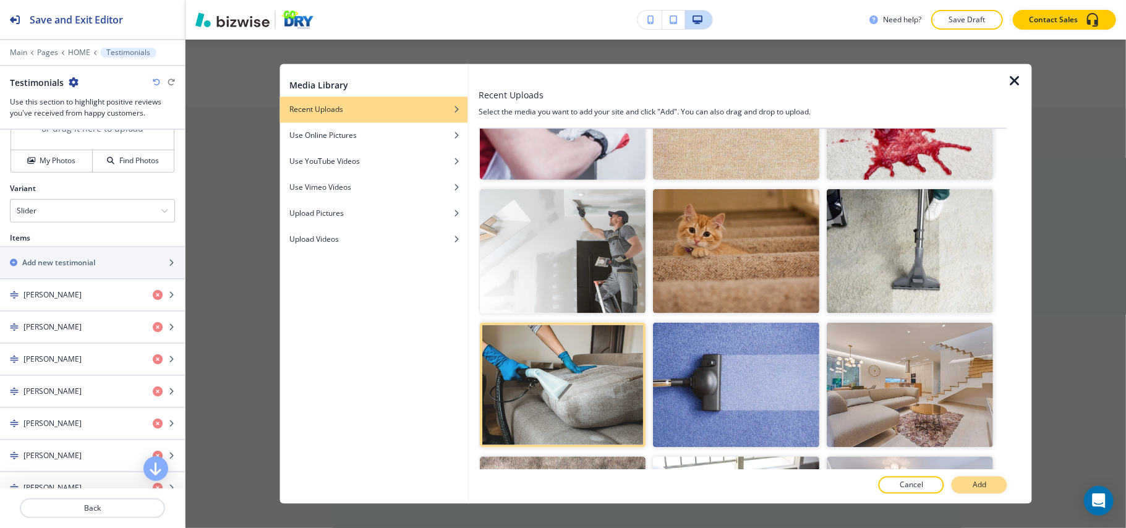
click at [974, 481] on p "Add" at bounding box center [980, 485] width 14 height 11
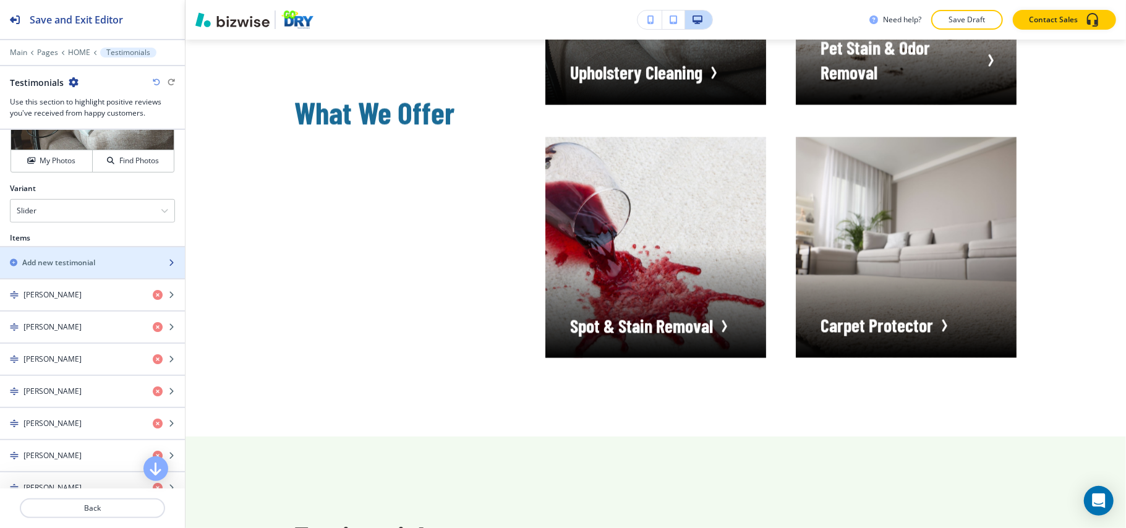
scroll to position [247, 0]
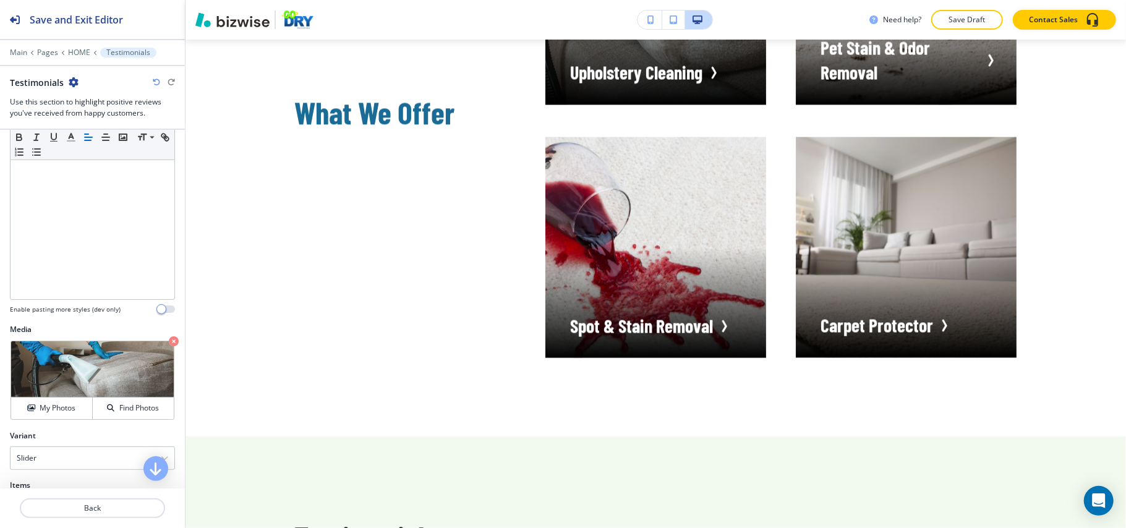
click at [169, 341] on icon "button" at bounding box center [174, 341] width 10 height 10
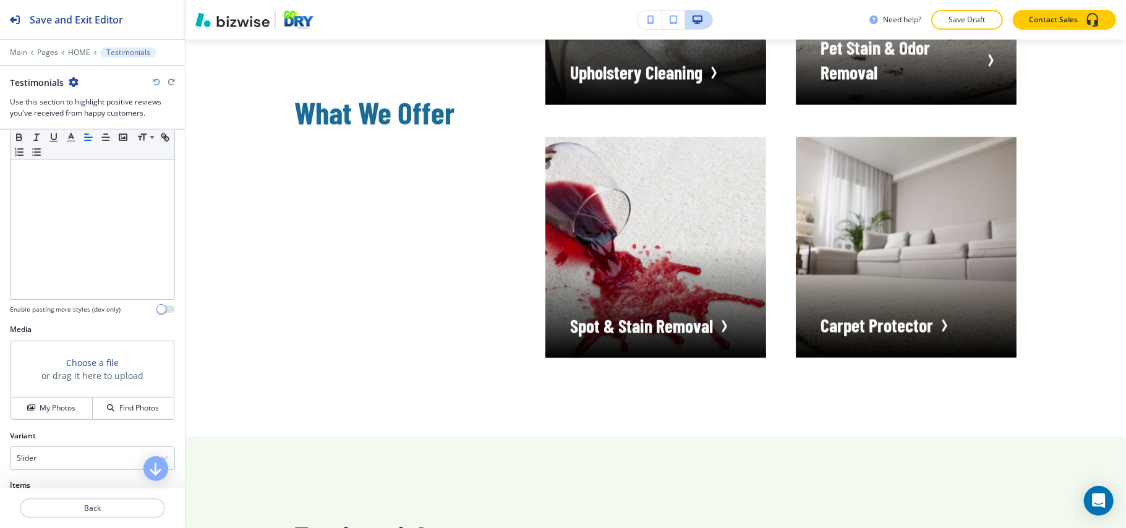
scroll to position [412, 0]
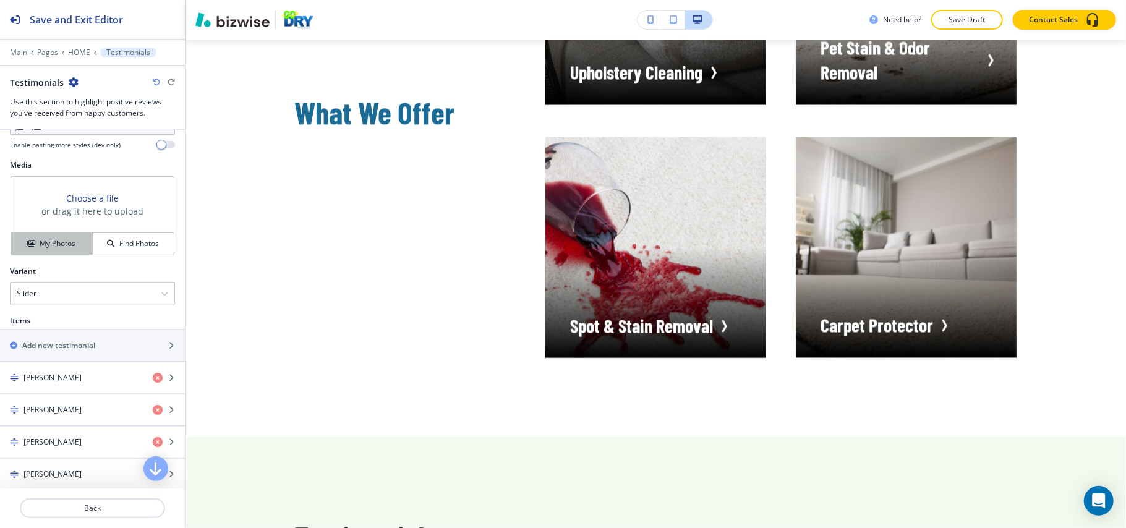
click at [38, 238] on button "My Photos" at bounding box center [52, 244] width 82 height 22
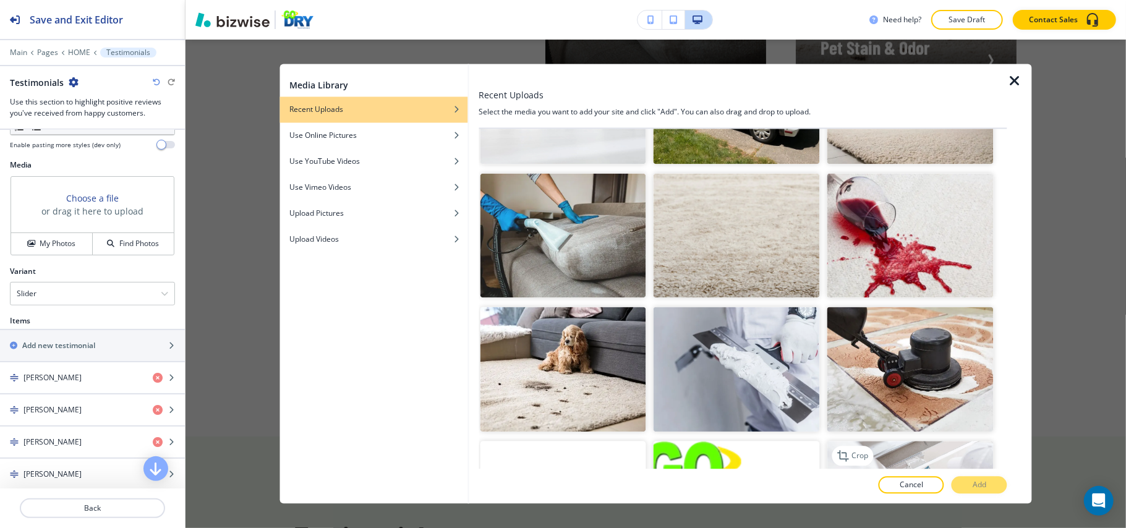
scroll to position [2772, 0]
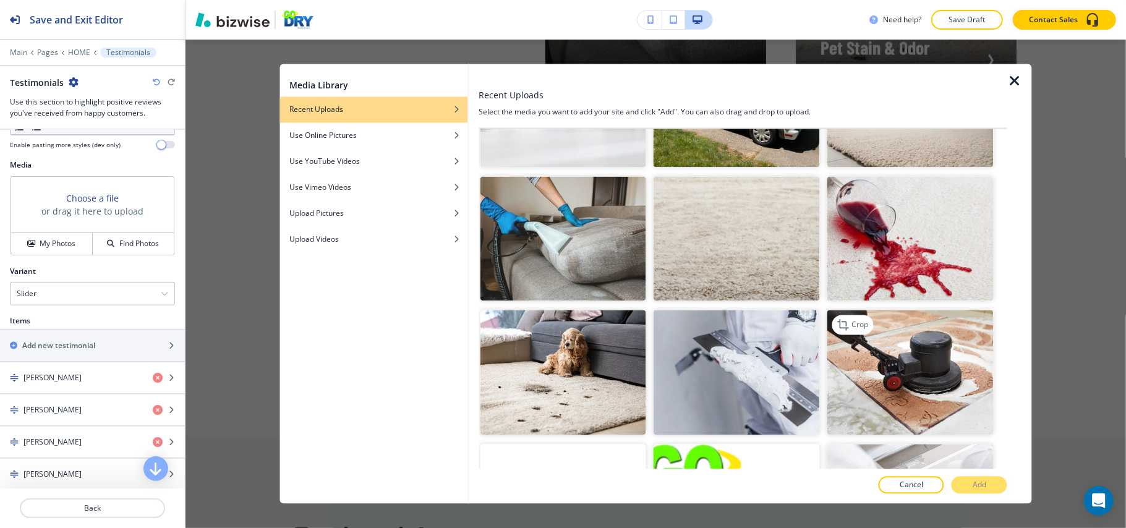
click at [911, 310] on img "button" at bounding box center [910, 372] width 166 height 125
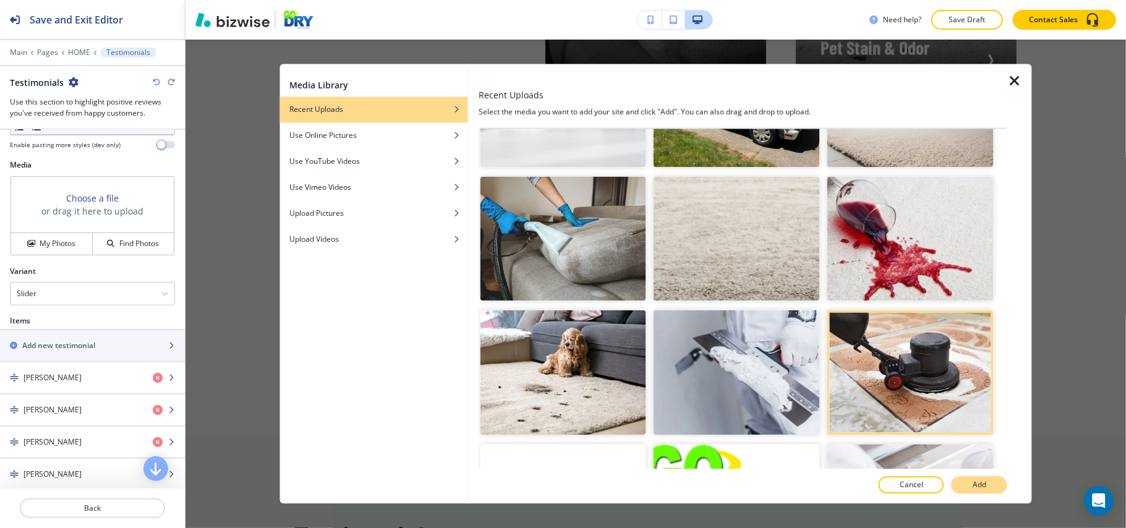
click at [997, 488] on button "Add" at bounding box center [979, 485] width 56 height 17
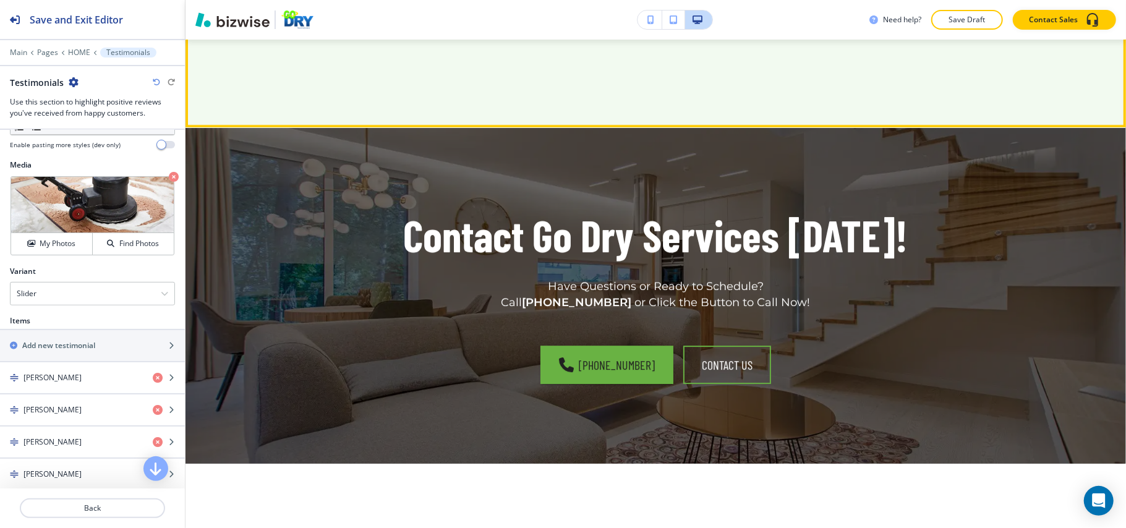
scroll to position [2984, 0]
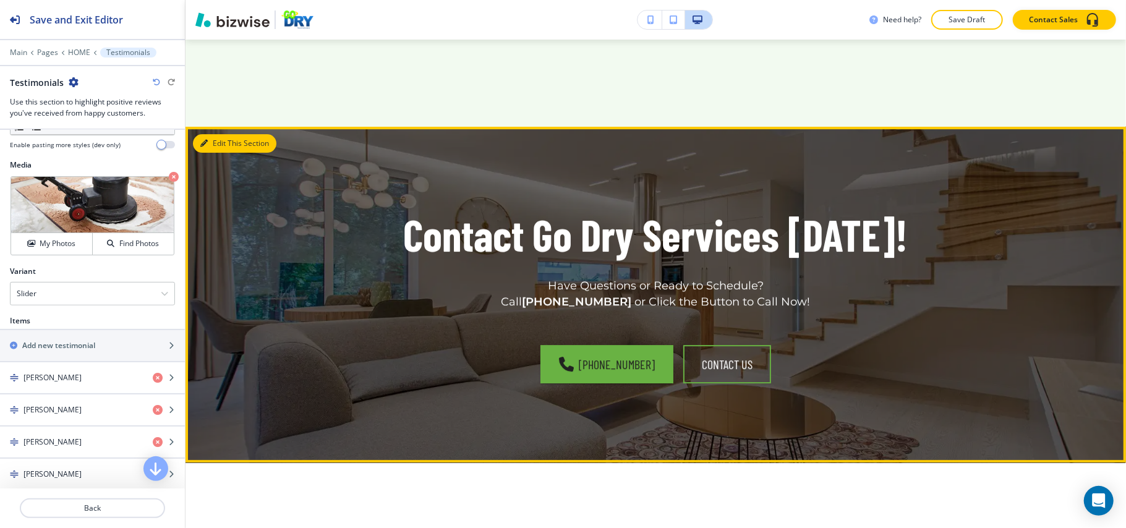
click at [208, 153] on button "Edit This Section" at bounding box center [234, 143] width 83 height 19
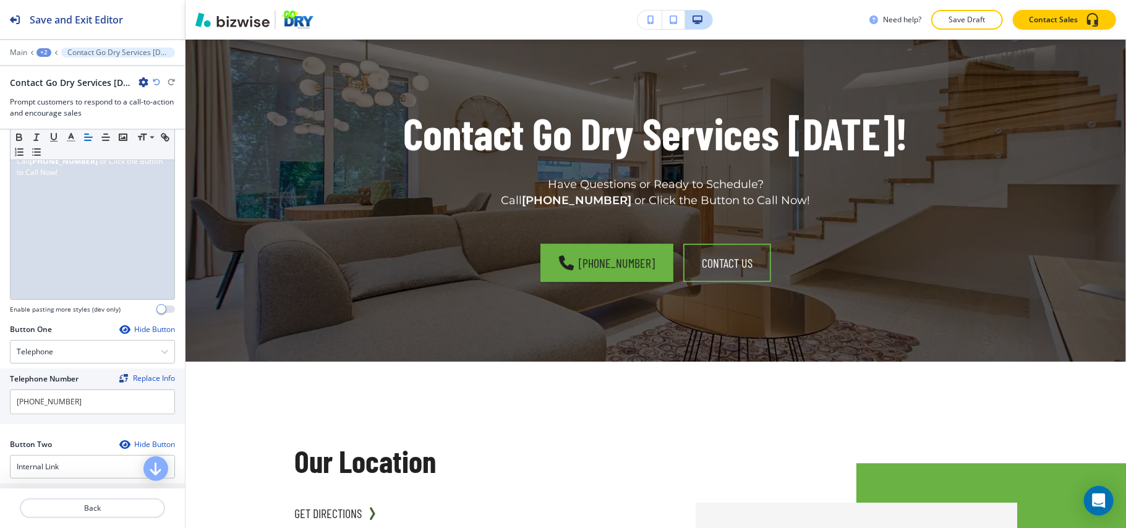
scroll to position [82, 0]
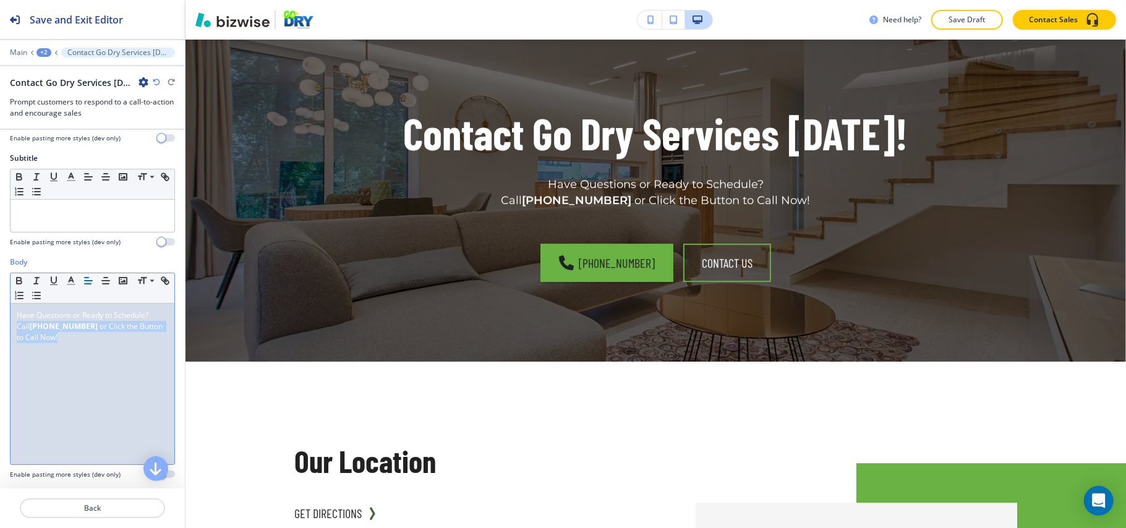
drag, startPoint x: 87, startPoint y: 347, endPoint x: 0, endPoint y: 334, distance: 88.1
click at [0, 334] on div "Body Small Normal Large Huge Have Questions or Ready to Schedule? Call [PHONE_N…" at bounding box center [92, 373] width 185 height 232
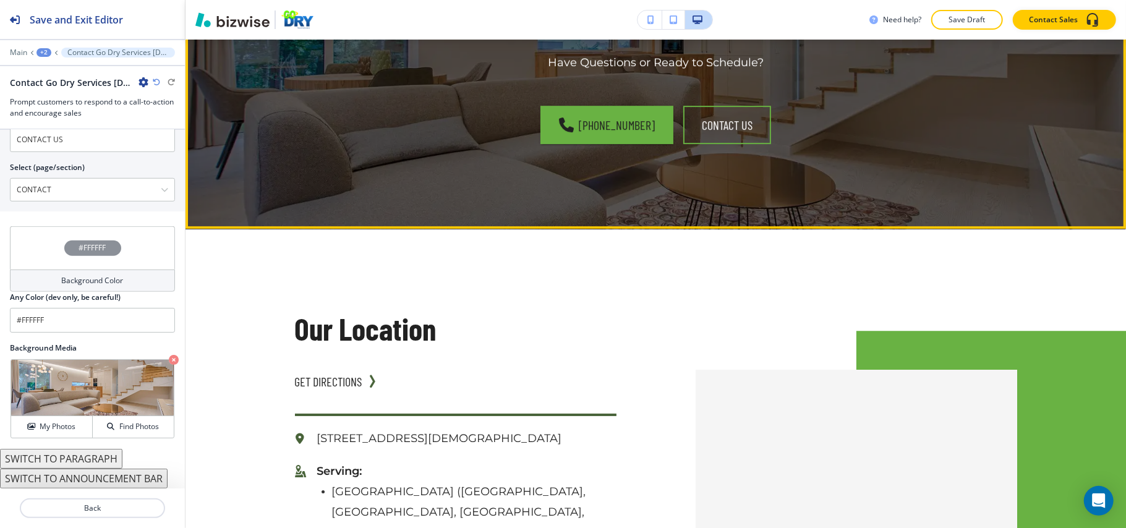
scroll to position [3415, 0]
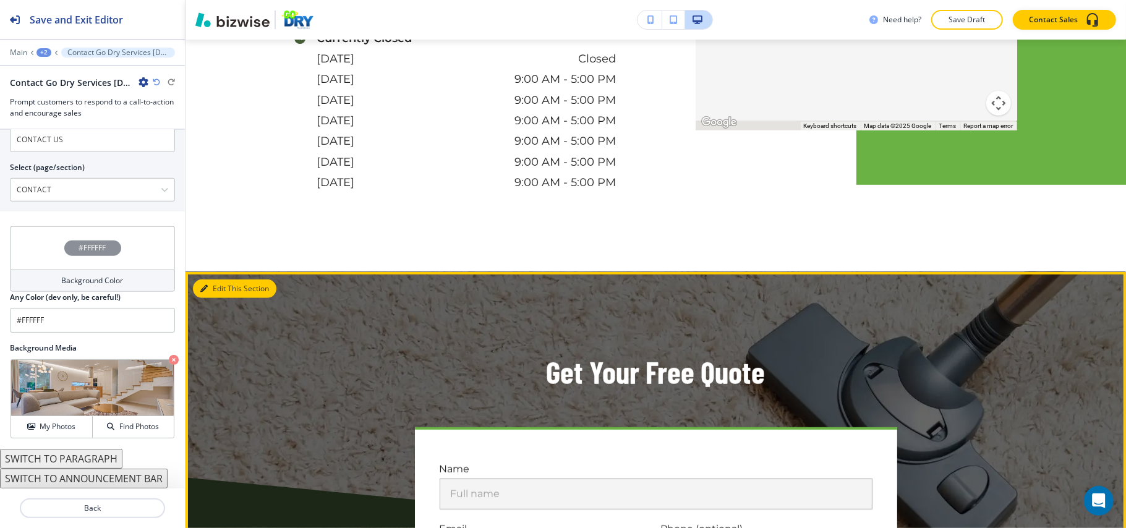
click at [214, 279] on button "Edit This Section" at bounding box center [234, 288] width 83 height 19
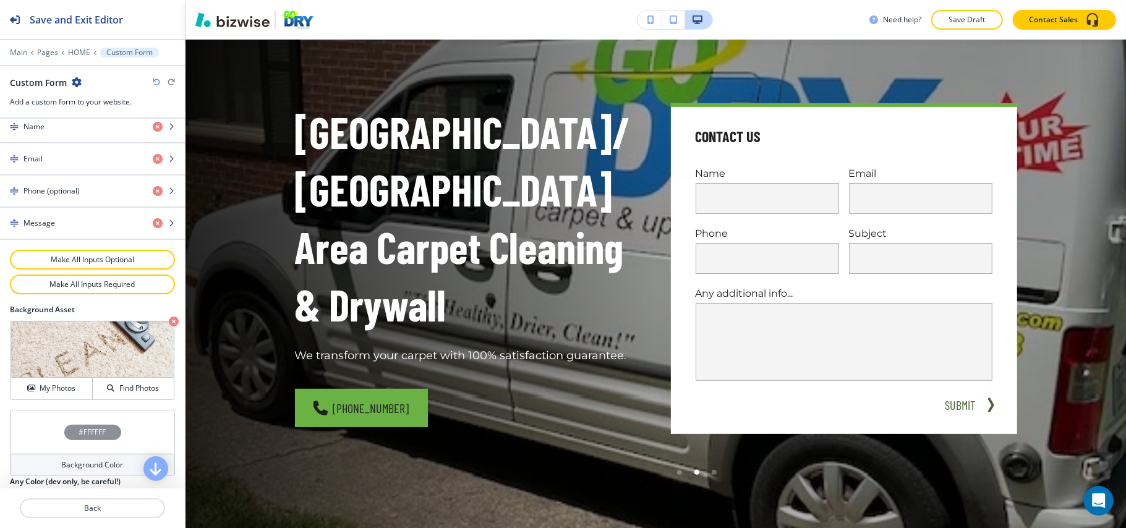
scroll to position [0, 0]
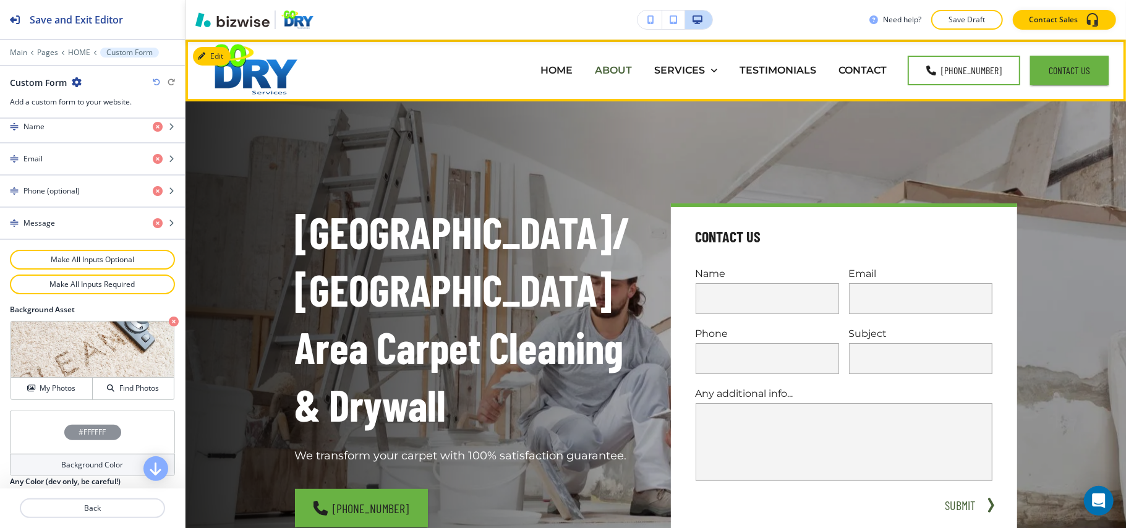
click at [614, 67] on p "ABOUT" at bounding box center [613, 70] width 37 height 14
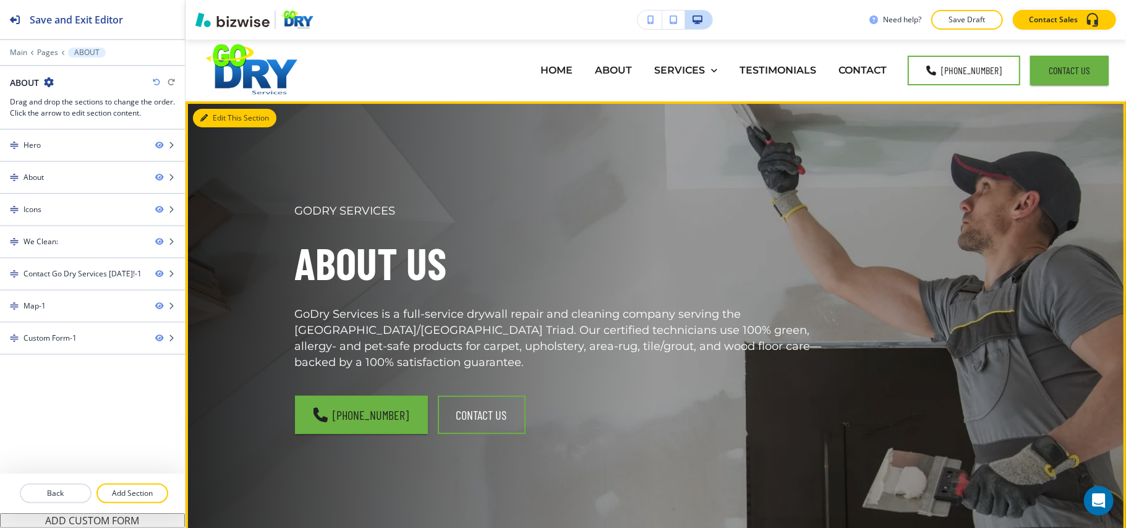
click at [213, 125] on button "Edit This Section" at bounding box center [234, 118] width 83 height 19
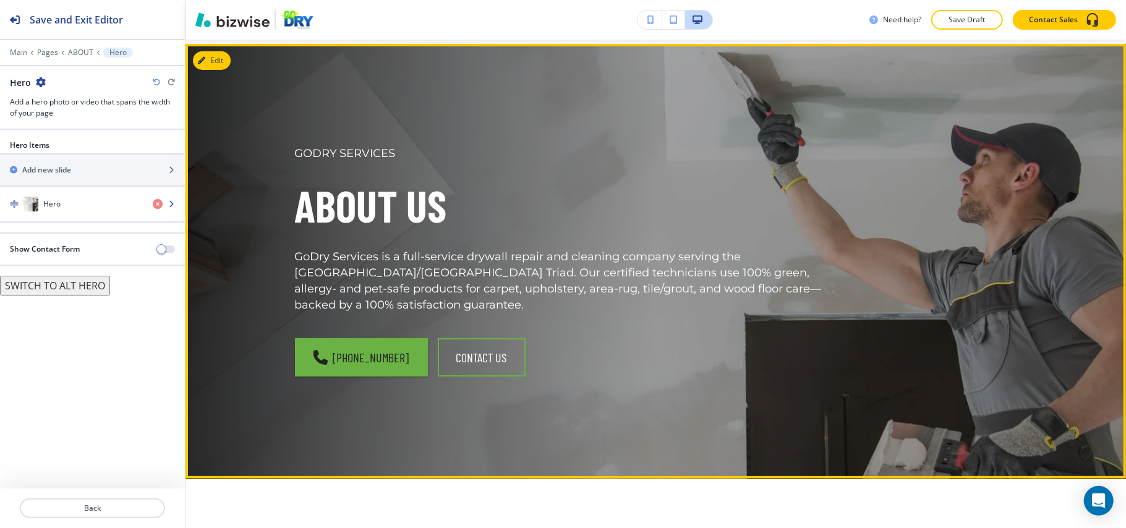
scroll to position [62, 0]
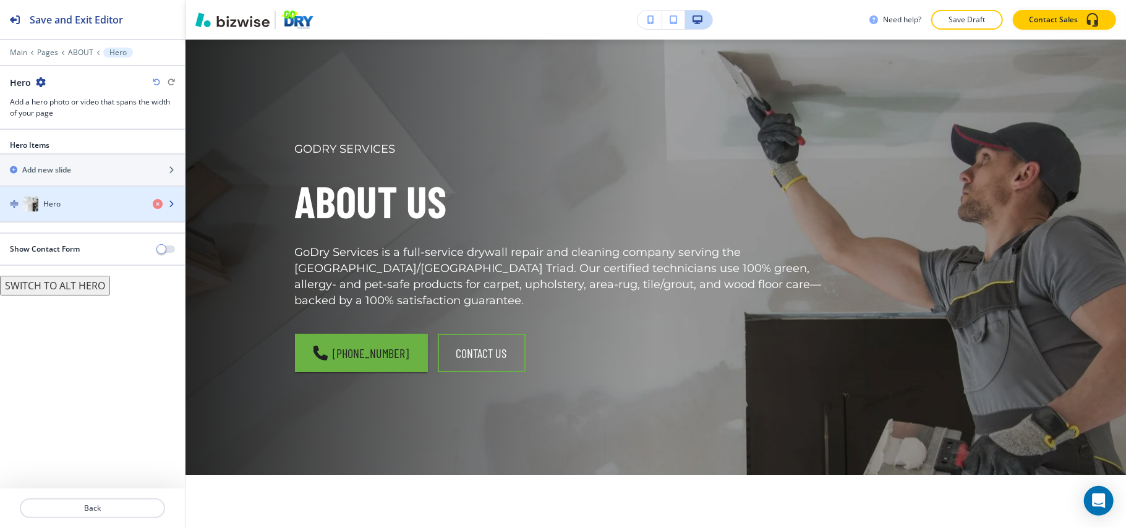
click at [72, 193] on div "button" at bounding box center [92, 192] width 185 height 10
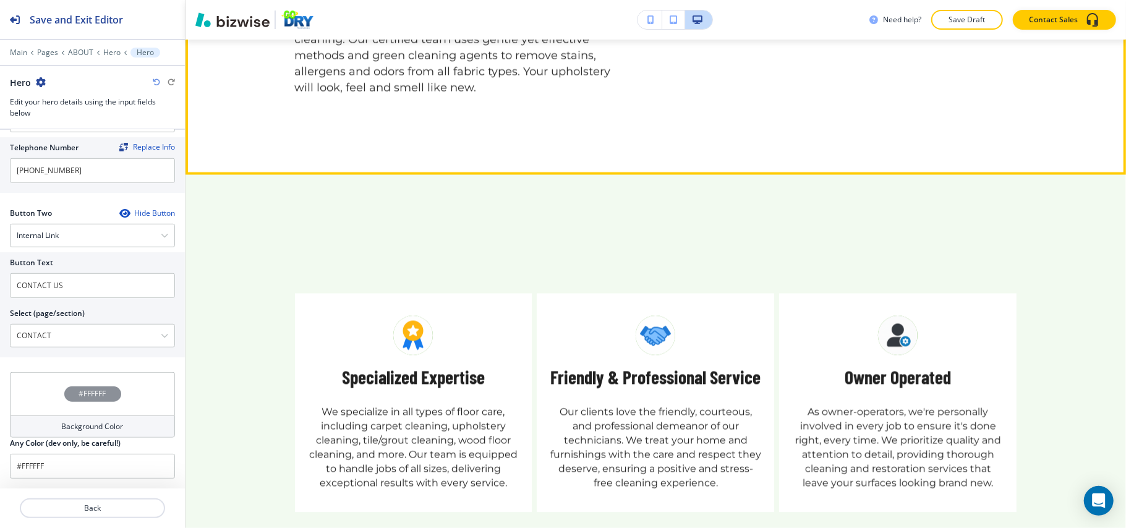
scroll to position [2122, 0]
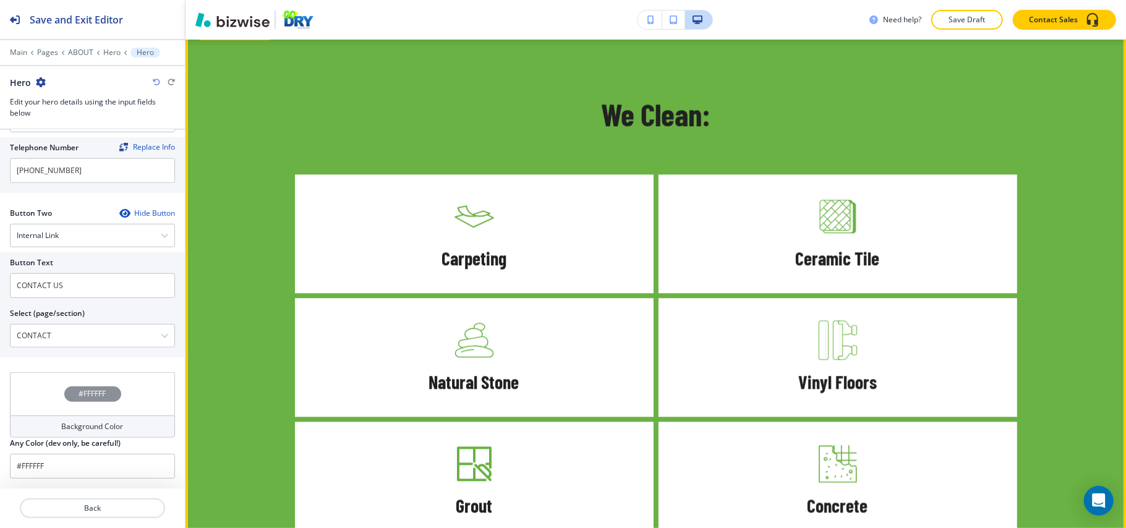
click at [215, 40] on button "Edit This Section" at bounding box center [234, 31] width 83 height 19
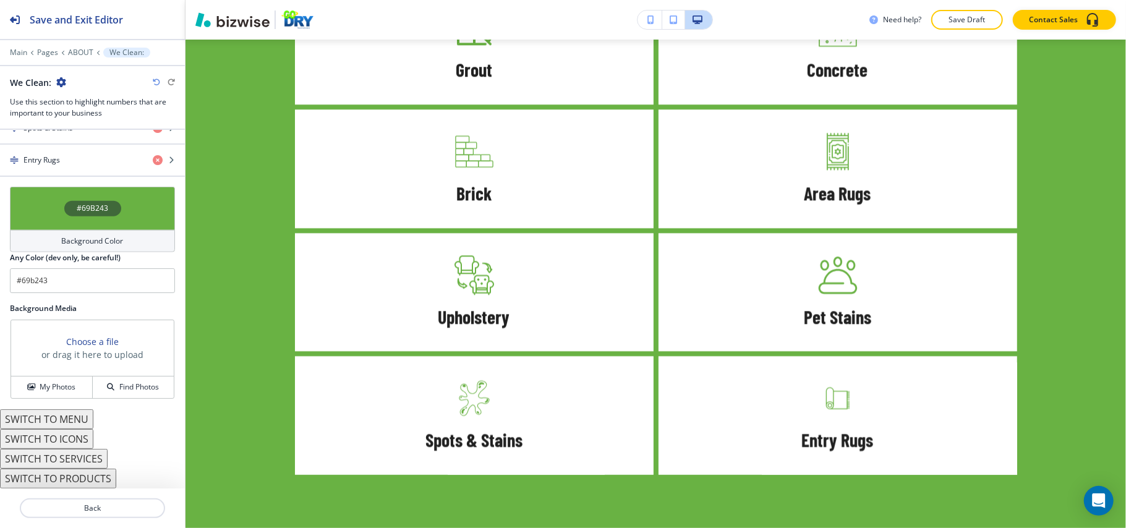
scroll to position [936, 0]
click at [75, 416] on button "SWITCH TO MENU" at bounding box center [46, 419] width 93 height 20
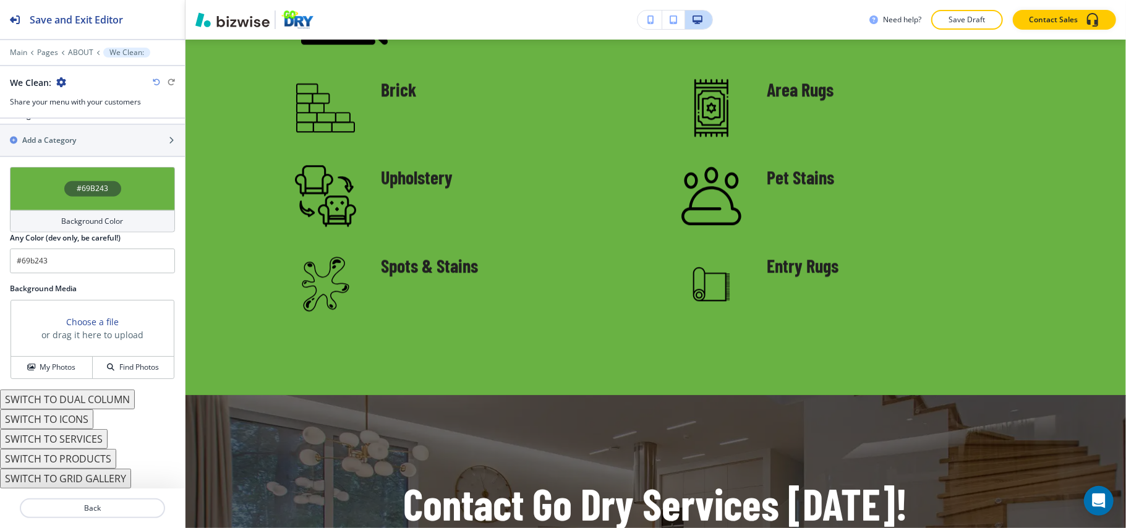
scroll to position [894, 0]
click at [157, 79] on icon "button" at bounding box center [156, 82] width 7 height 7
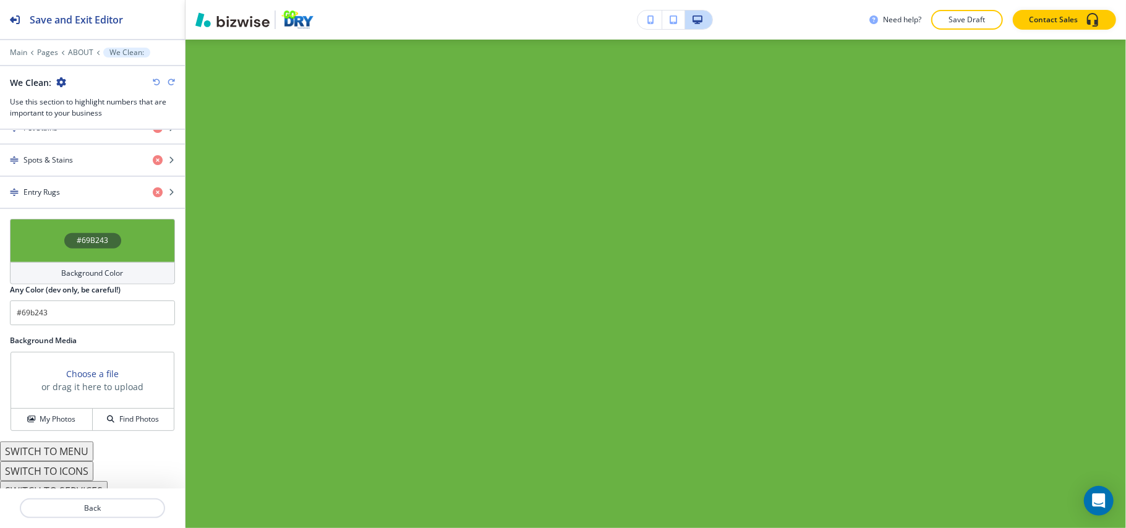
scroll to position [936, 0]
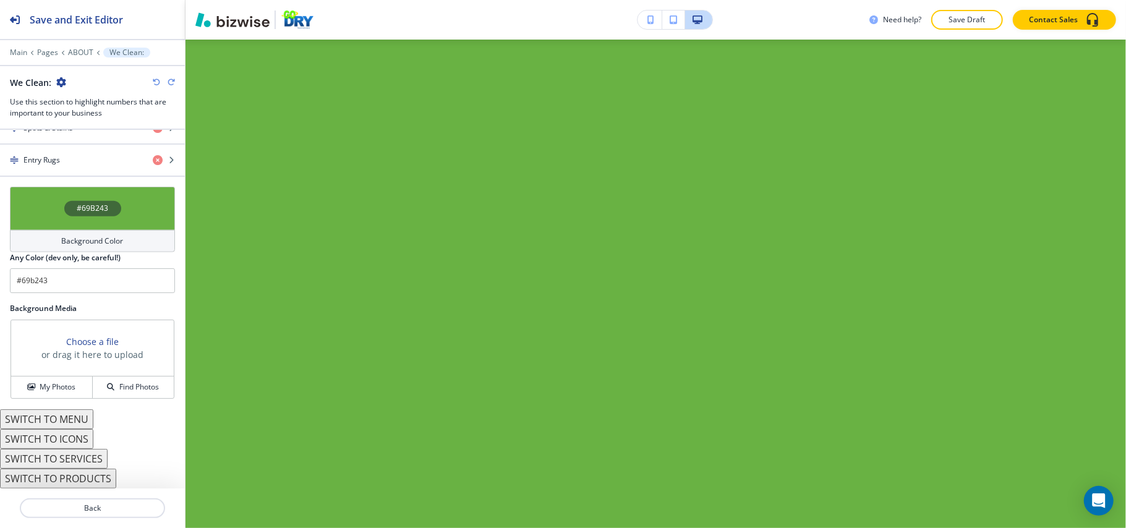
click at [63, 441] on button "SWITCH TO ICONS" at bounding box center [46, 439] width 93 height 20
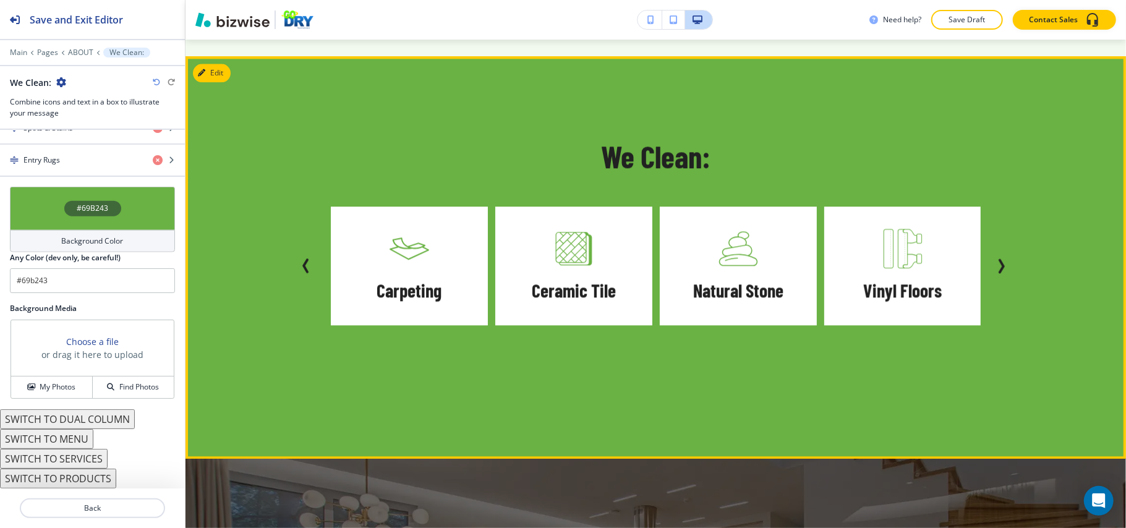
scroll to position [2476, 0]
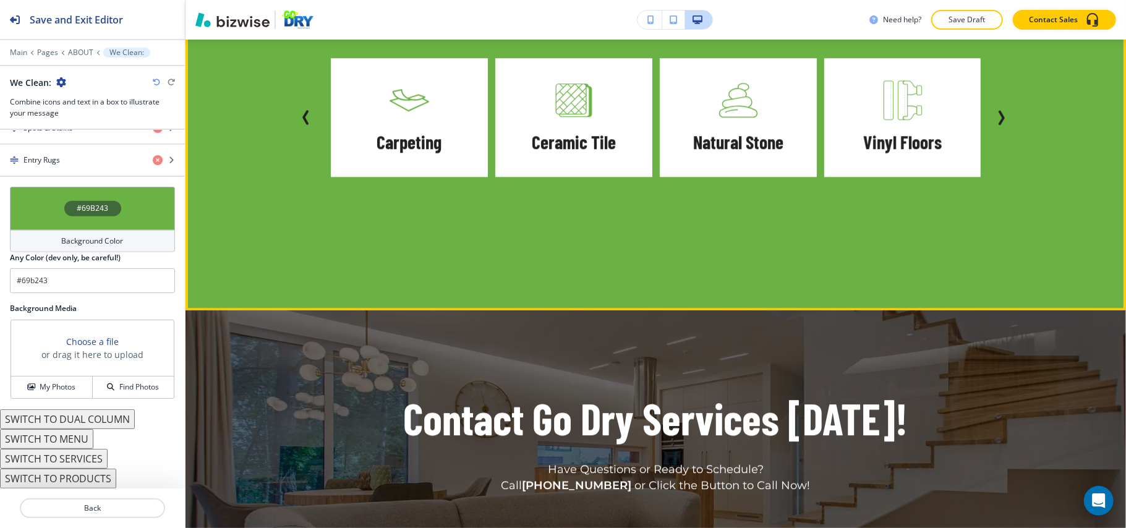
click at [995, 125] on icon "Next Slide" at bounding box center [1001, 117] width 15 height 15
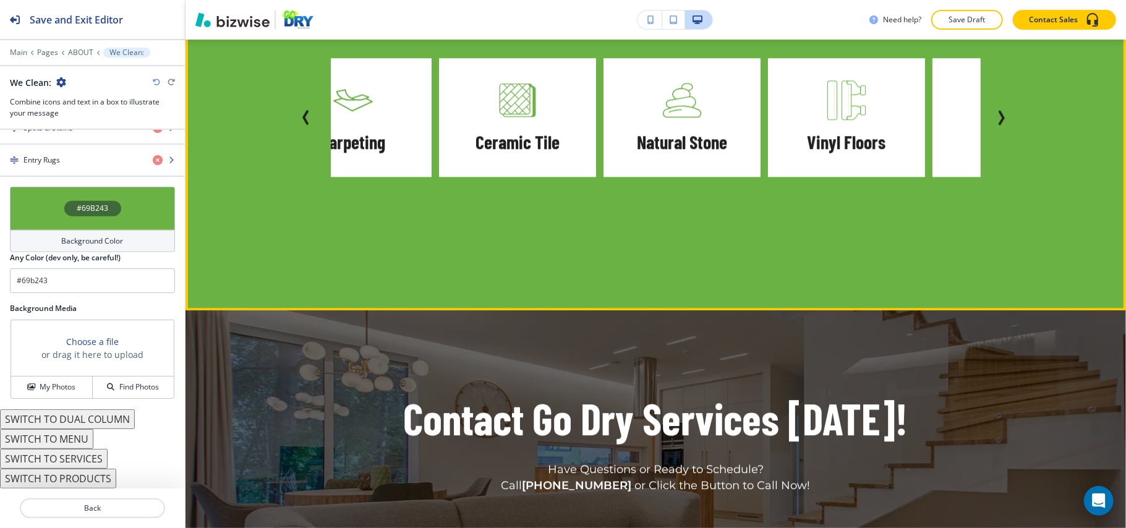
click at [995, 125] on icon "Next Slide" at bounding box center [1001, 117] width 15 height 15
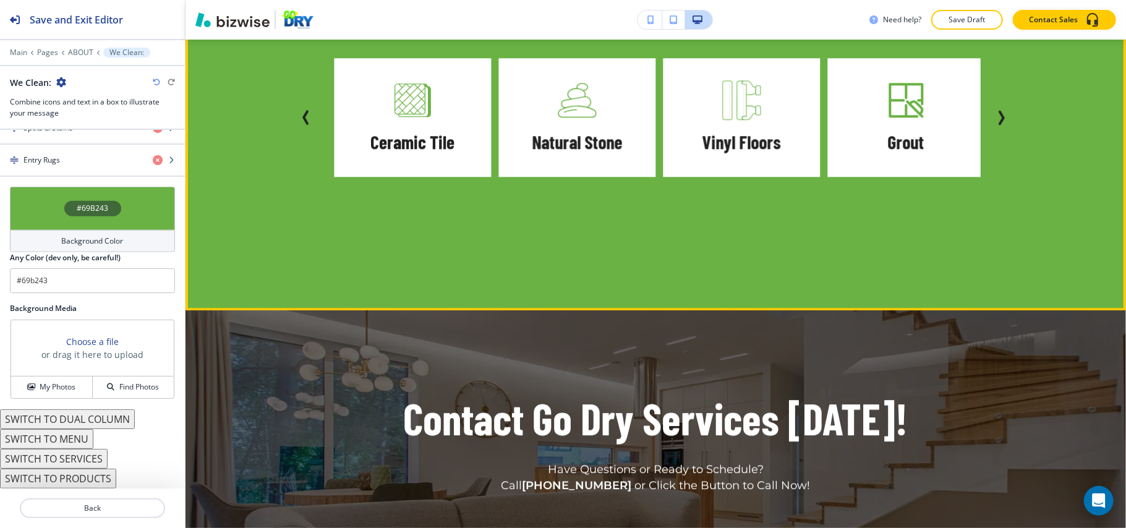
click at [995, 125] on icon "Next Slide" at bounding box center [1001, 117] width 15 height 15
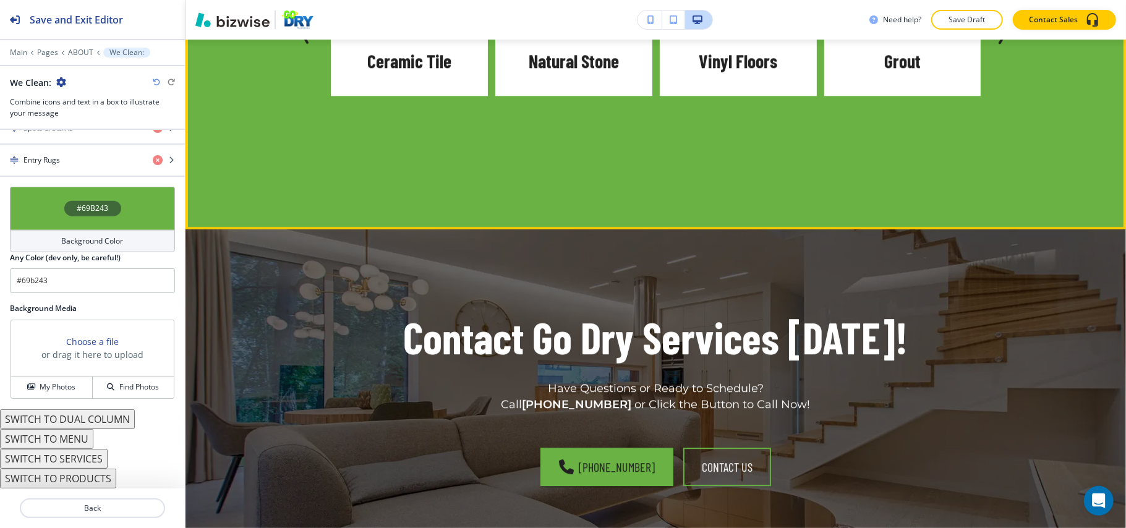
scroll to position [2806, 0]
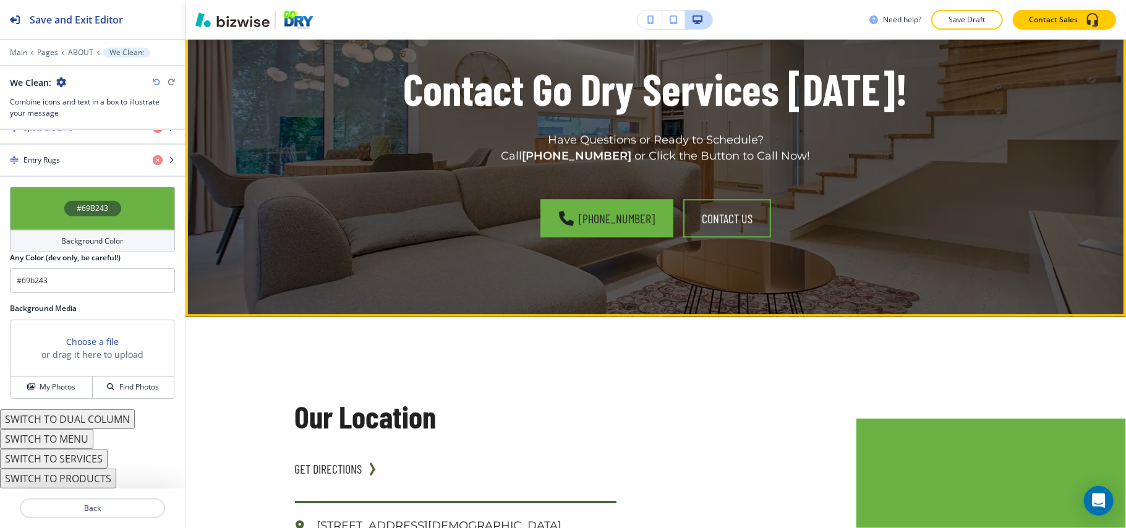
click at [231, 129] on div "Contact Go Dry Services [DATE]! Have Questions or Ready to Schedule? Call [PHON…" at bounding box center [655, 149] width 940 height 336
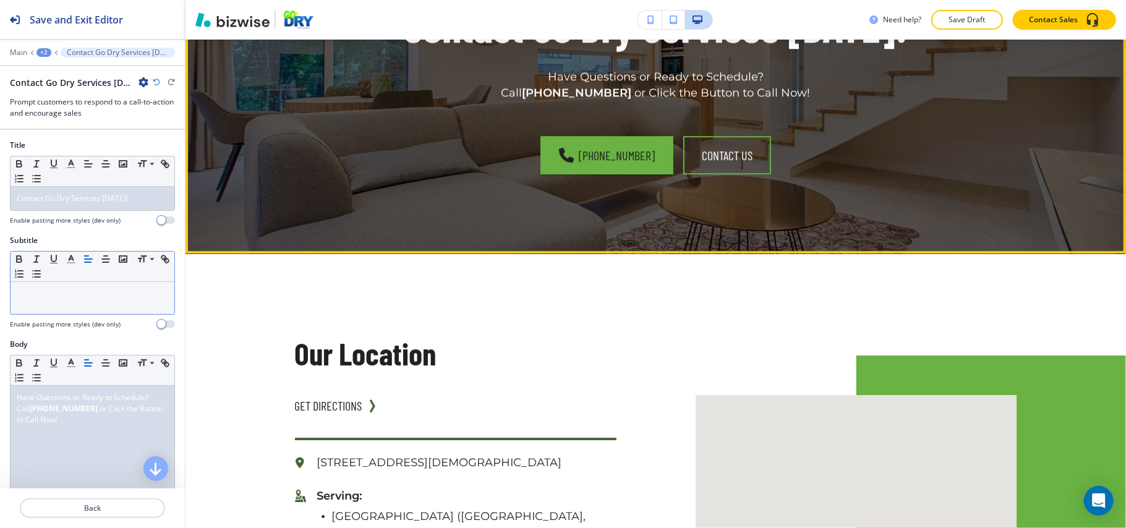
scroll to position [2877, 0]
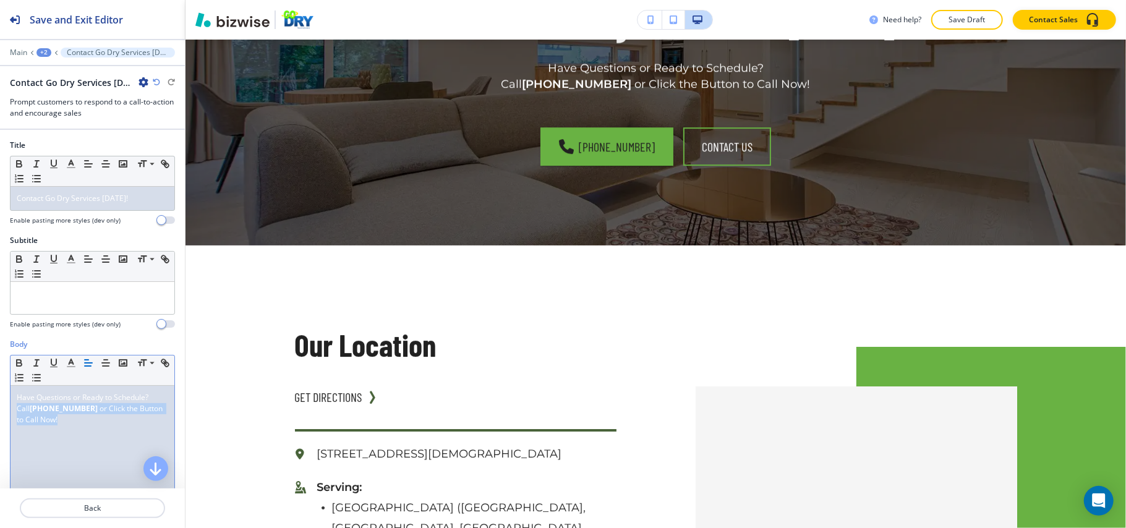
drag, startPoint x: 105, startPoint y: 443, endPoint x: 0, endPoint y: 409, distance: 110.5
click at [0, 409] on div "Body Small Normal Large Huge Have Questions or Ready to Schedule? Call [PHONE_N…" at bounding box center [92, 455] width 185 height 232
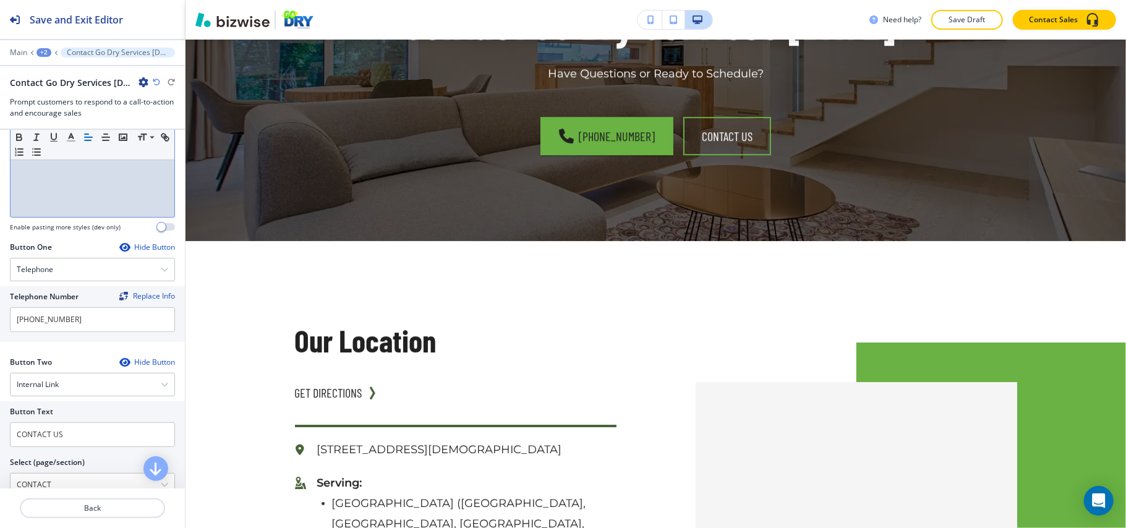
scroll to position [577, 0]
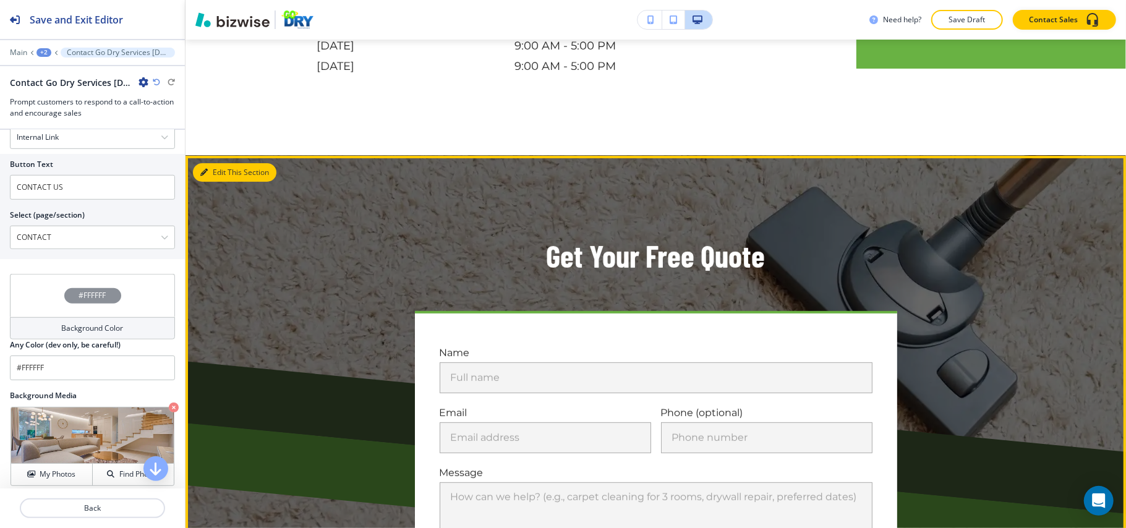
click at [208, 182] on button "Edit This Section" at bounding box center [234, 172] width 83 height 19
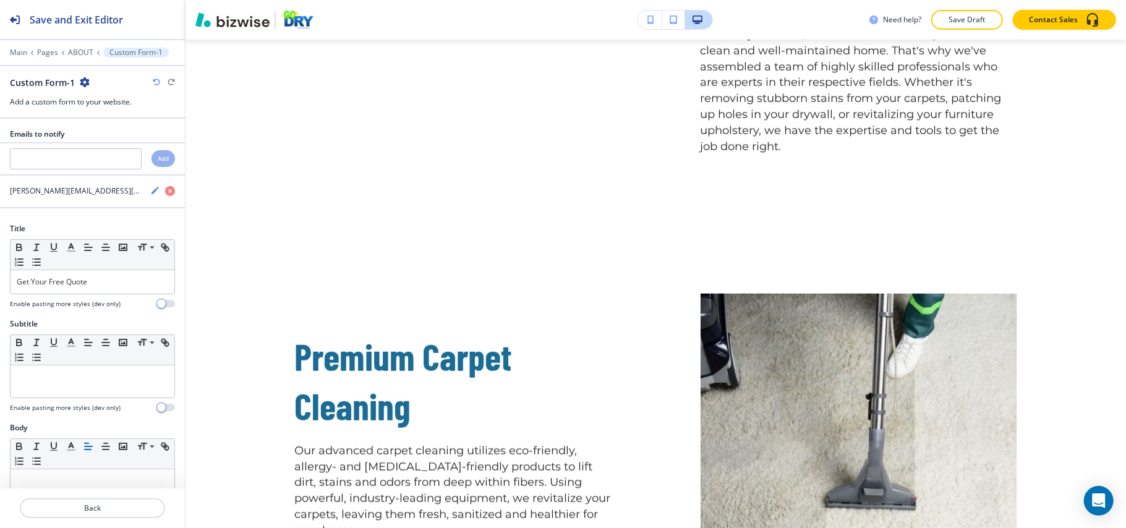
scroll to position [0, 0]
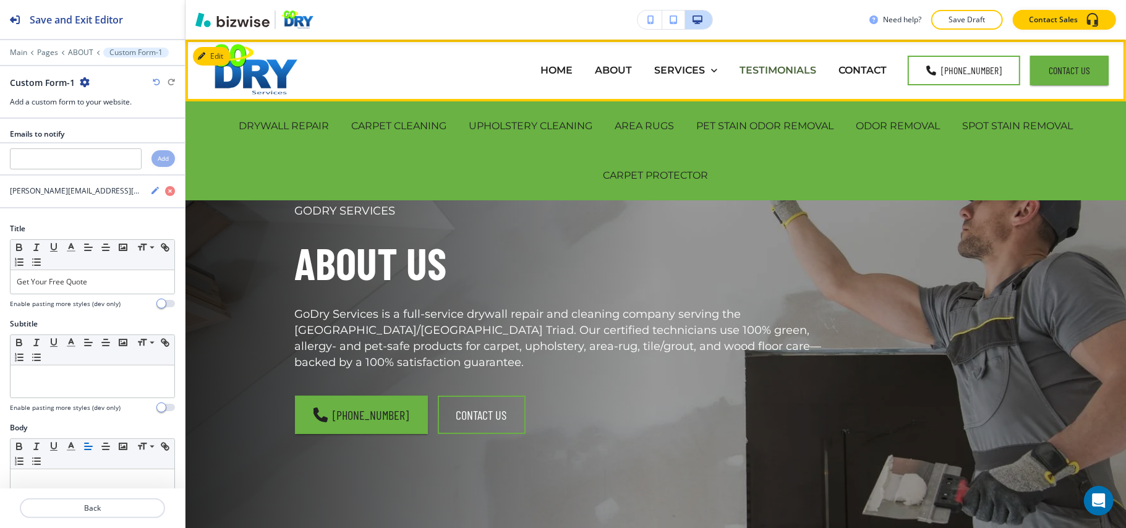
click at [768, 68] on p "TESTIMONIALS" at bounding box center [777, 70] width 77 height 14
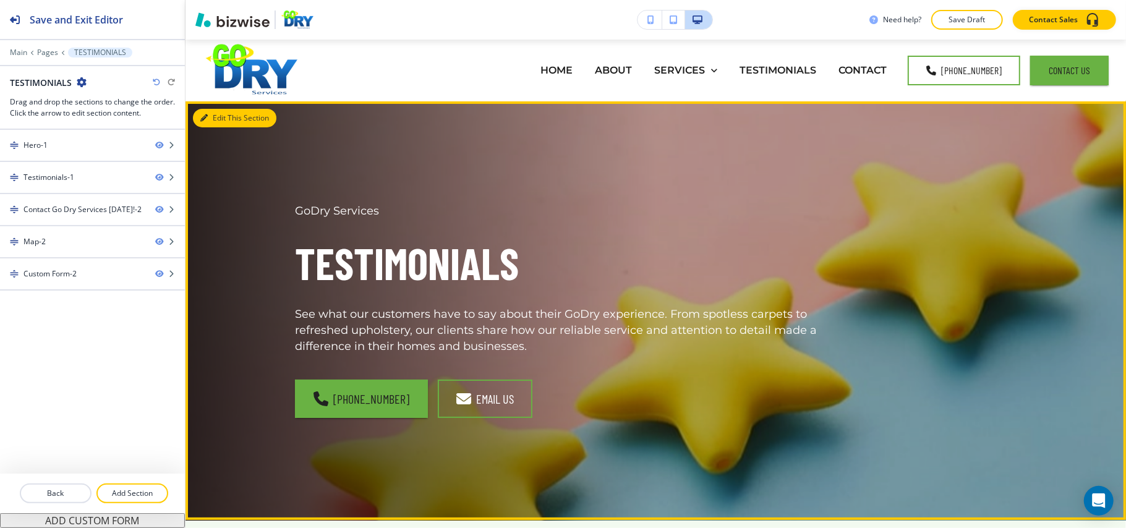
click at [211, 114] on button "Edit This Section" at bounding box center [234, 118] width 83 height 19
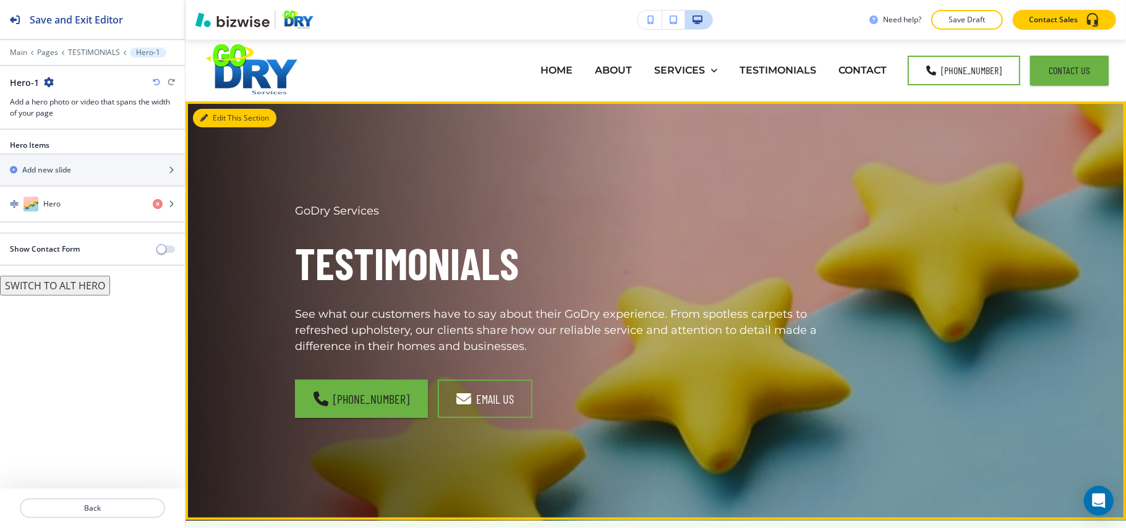
scroll to position [62, 0]
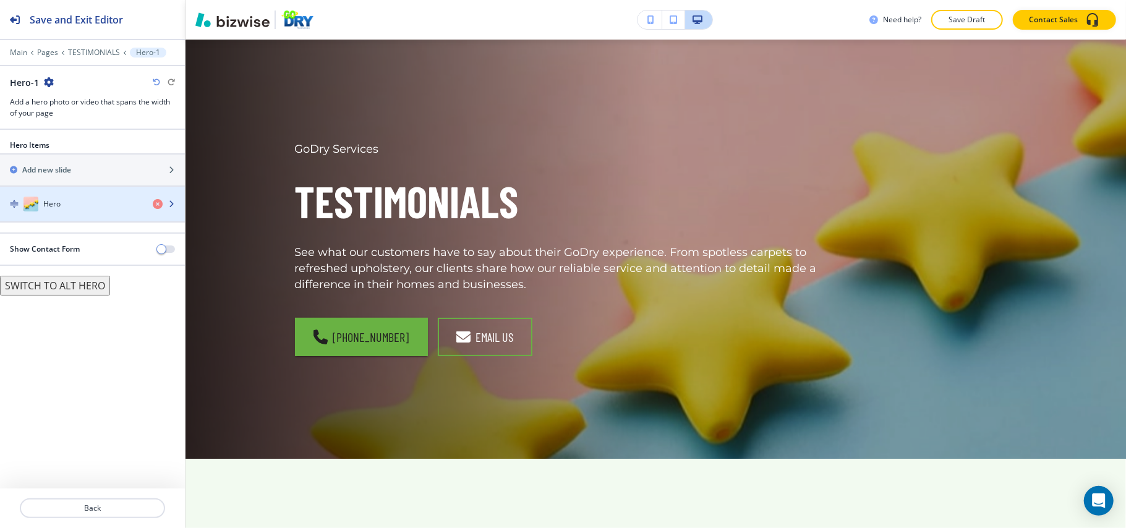
click at [67, 205] on div "Hero" at bounding box center [71, 204] width 143 height 15
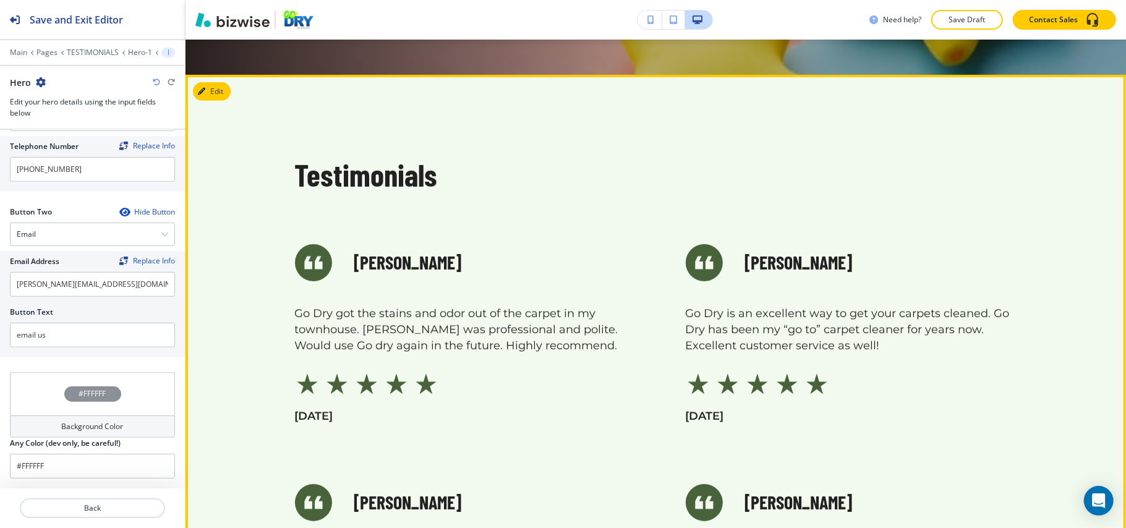
scroll to position [474, 0]
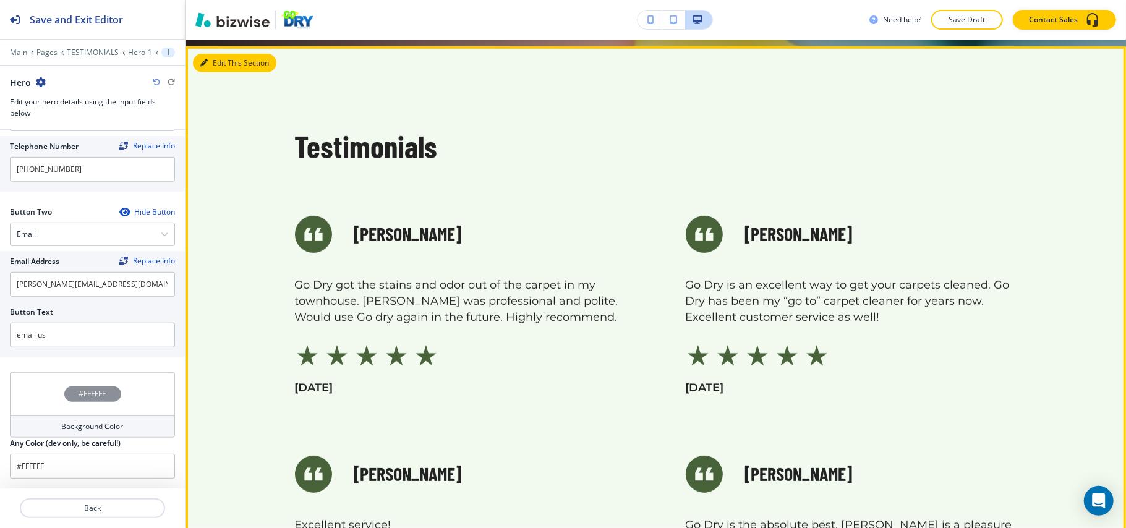
click at [218, 56] on button "Edit This Section" at bounding box center [234, 63] width 83 height 19
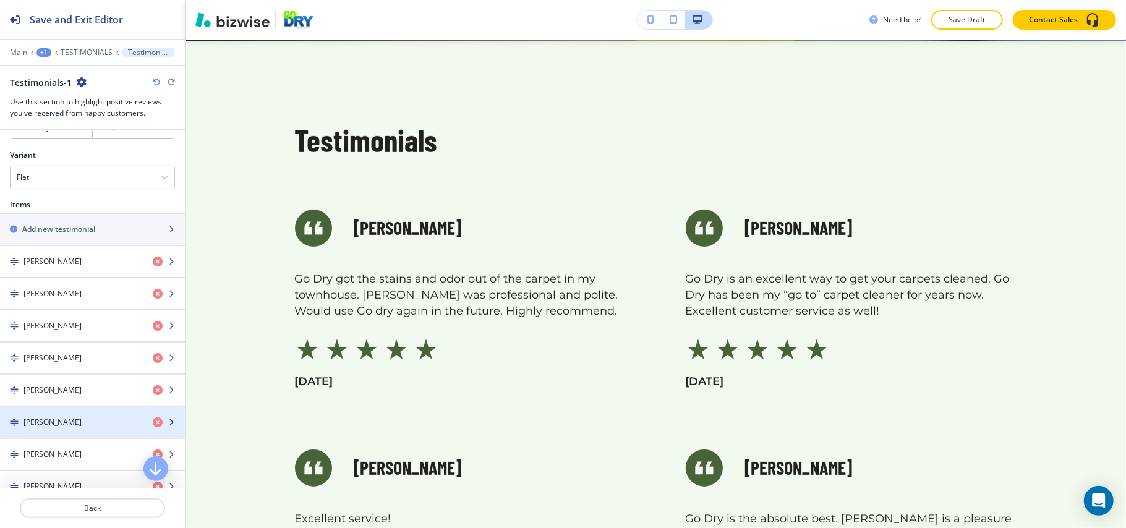
scroll to position [412, 0]
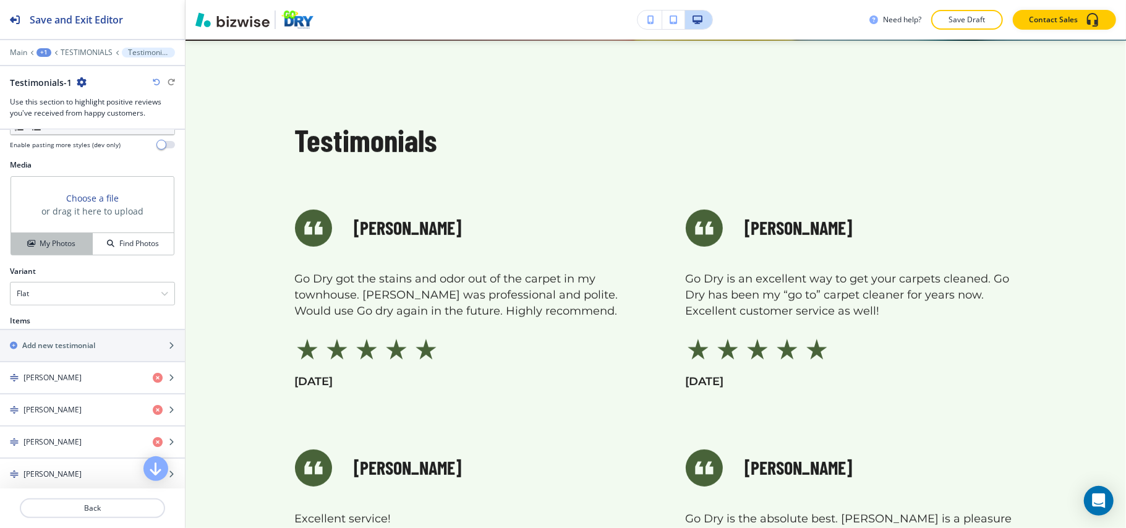
click at [46, 241] on h4 "My Photos" at bounding box center [58, 243] width 36 height 11
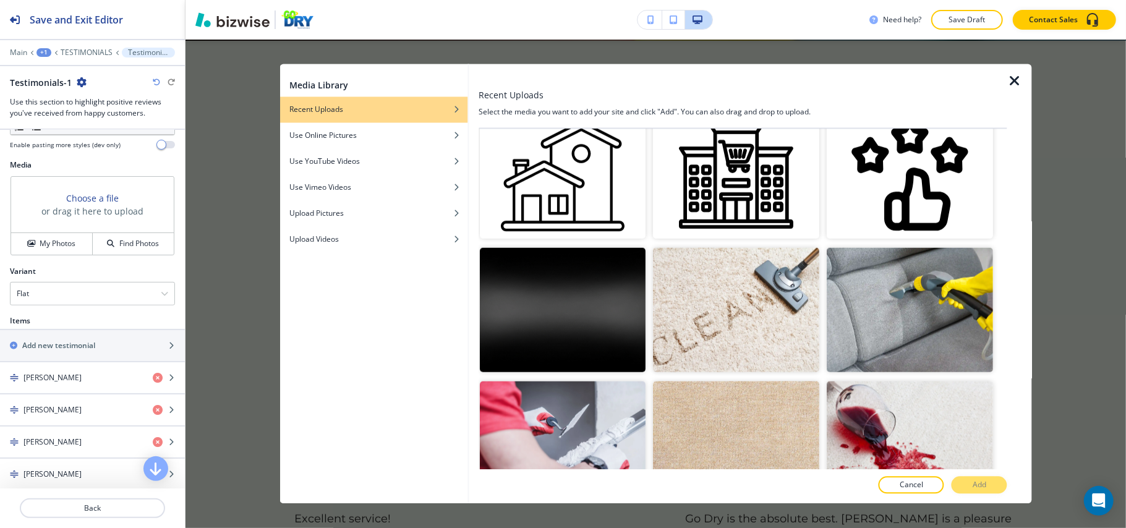
scroll to position [1071, 0]
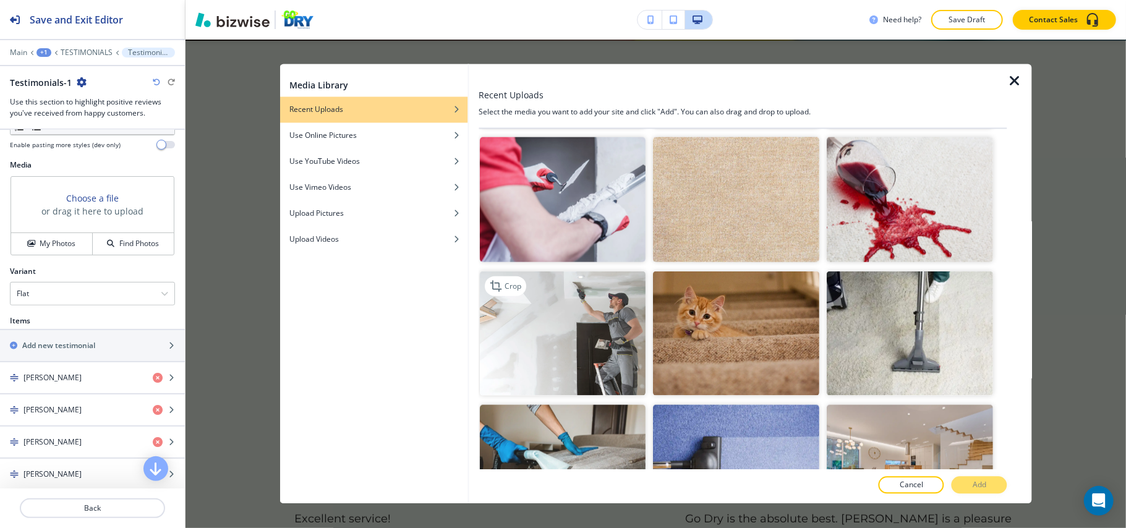
click at [572, 312] on img "button" at bounding box center [563, 333] width 166 height 125
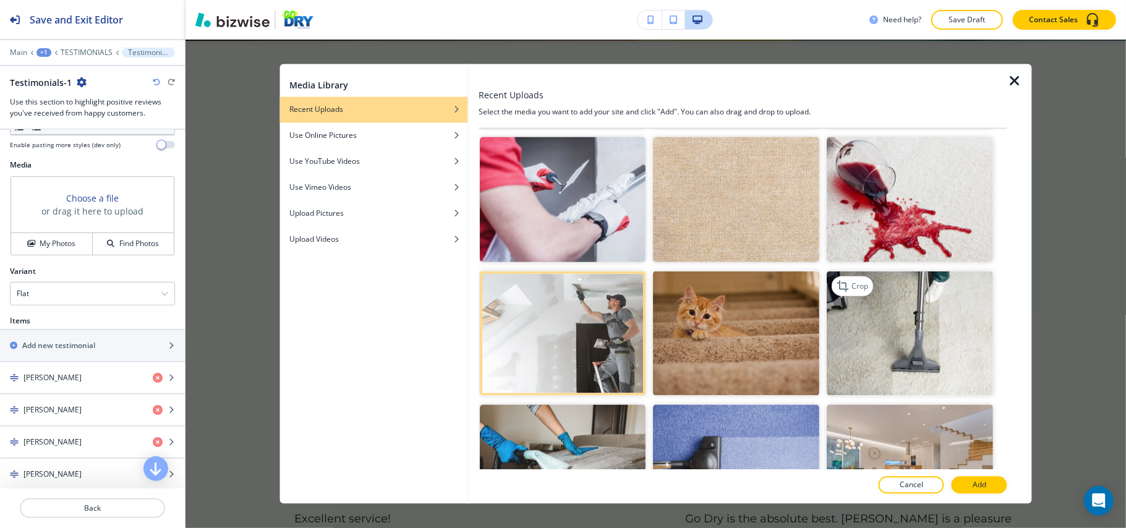
click at [940, 344] on img "button" at bounding box center [910, 333] width 166 height 125
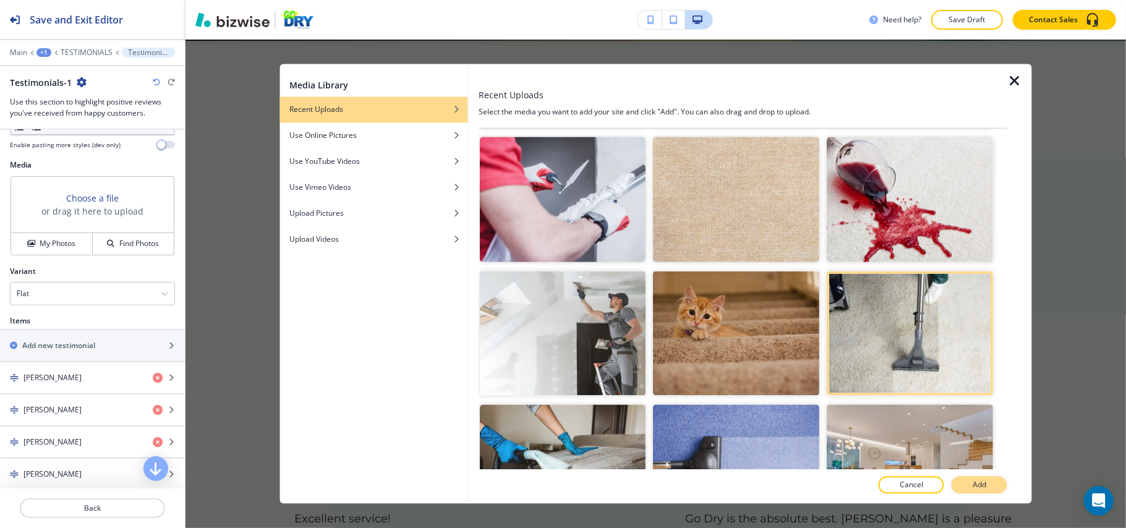
click at [979, 490] on p "Add" at bounding box center [980, 485] width 14 height 11
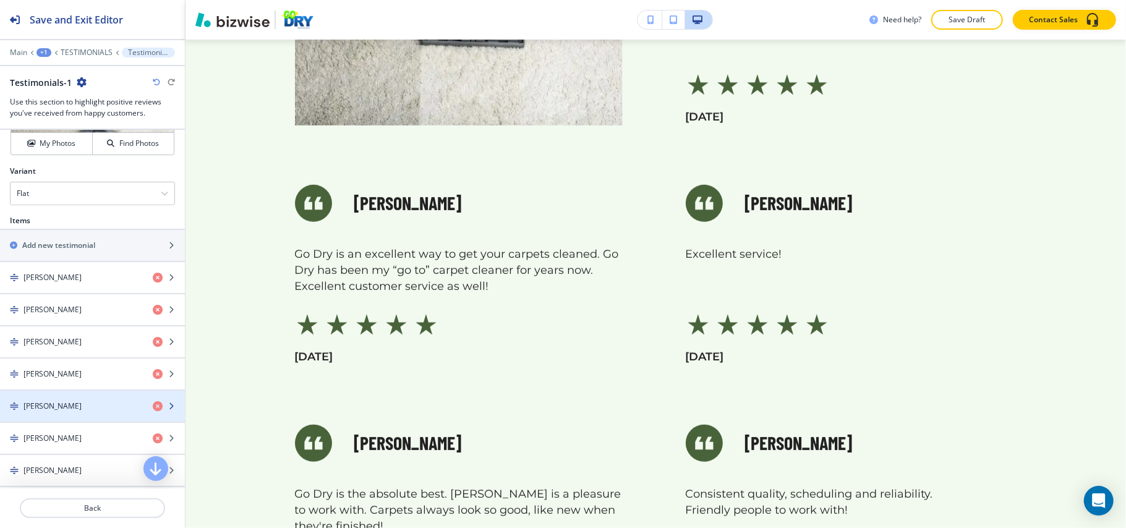
scroll to position [659, 0]
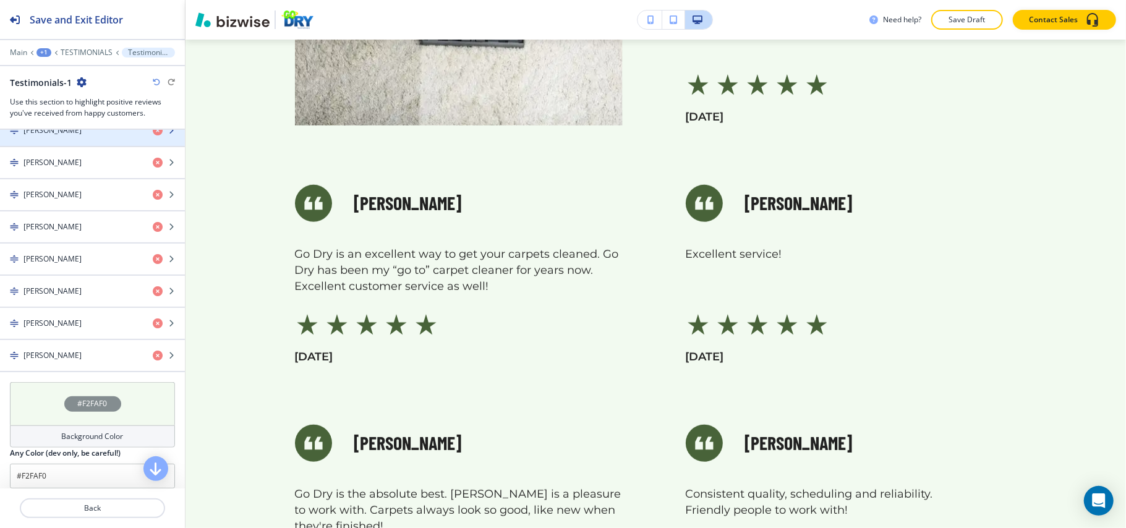
click at [61, 136] on div "[PERSON_NAME]" at bounding box center [71, 130] width 143 height 11
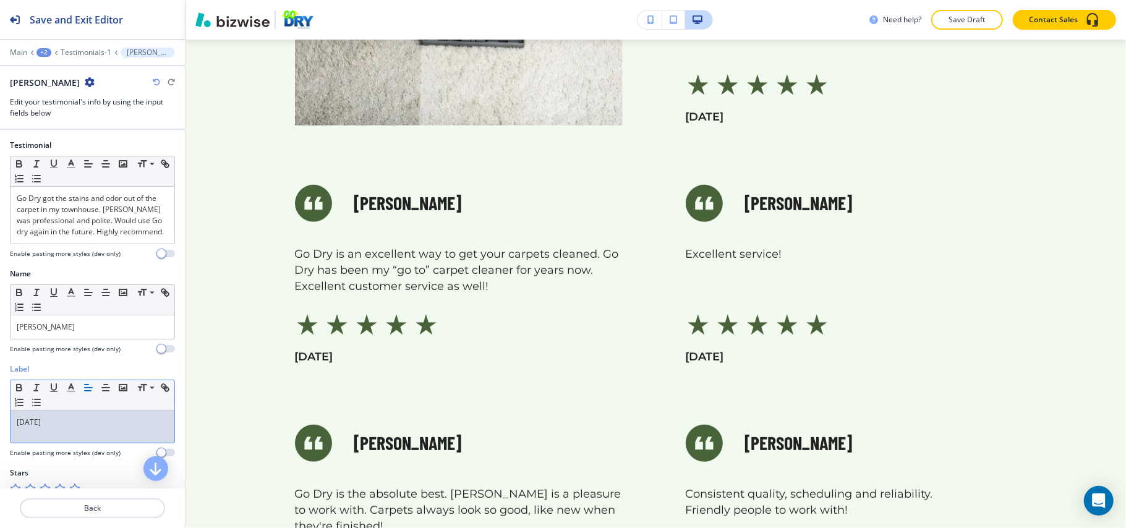
drag, startPoint x: 88, startPoint y: 446, endPoint x: 0, endPoint y: 433, distance: 88.7
click at [0, 433] on div "Label Small Normal Large Huge [DATE] Enable pasting more styles (dev only)" at bounding box center [92, 416] width 185 height 104
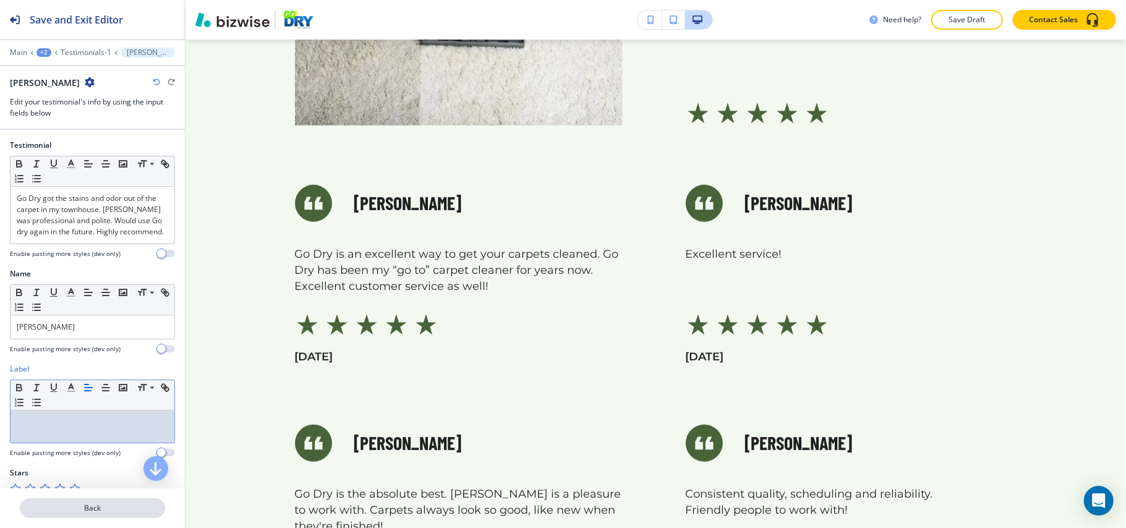
click at [94, 505] on p "Back" at bounding box center [92, 508] width 143 height 11
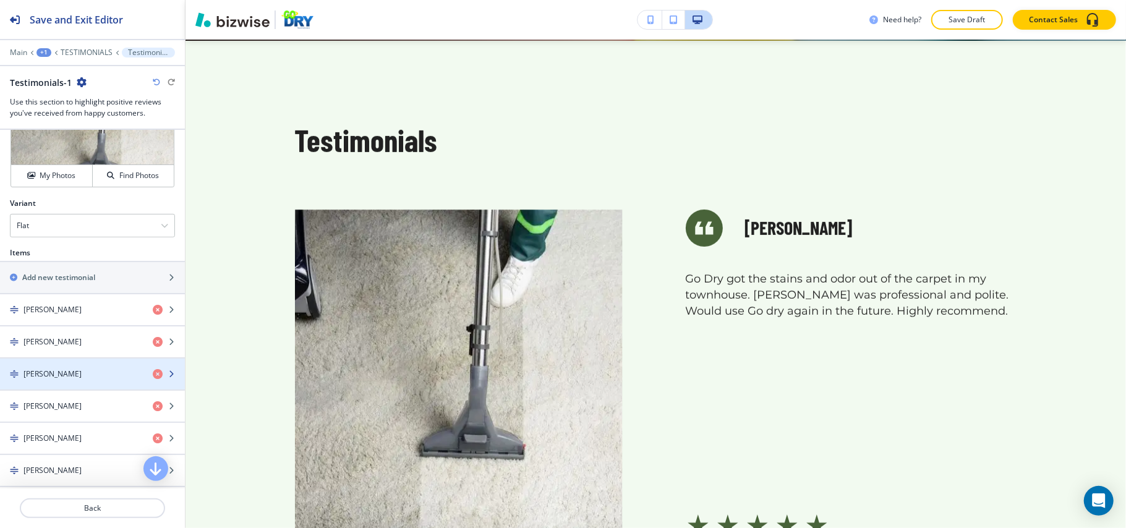
scroll to position [495, 0]
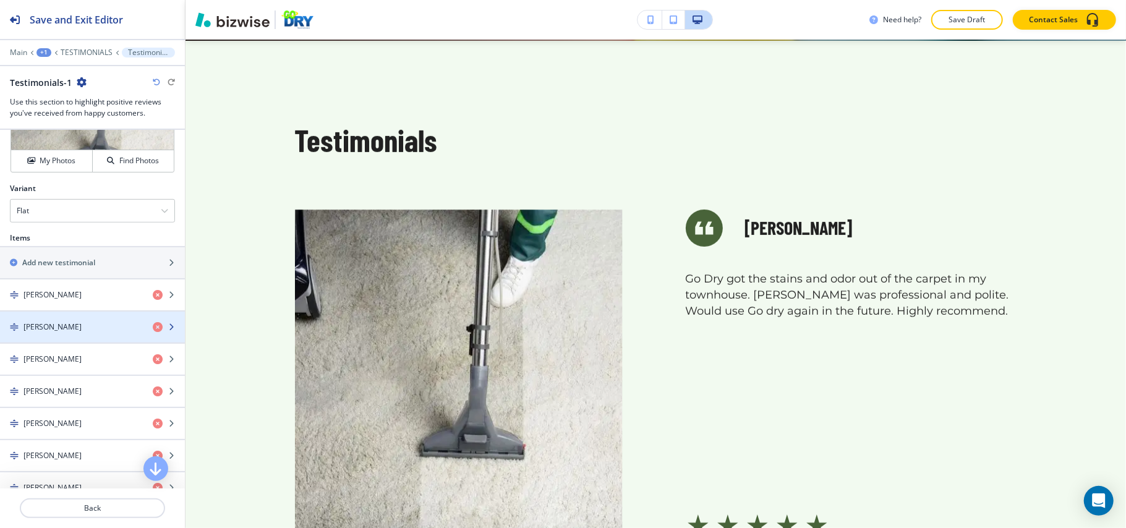
click at [57, 342] on div "button" at bounding box center [92, 338] width 185 height 10
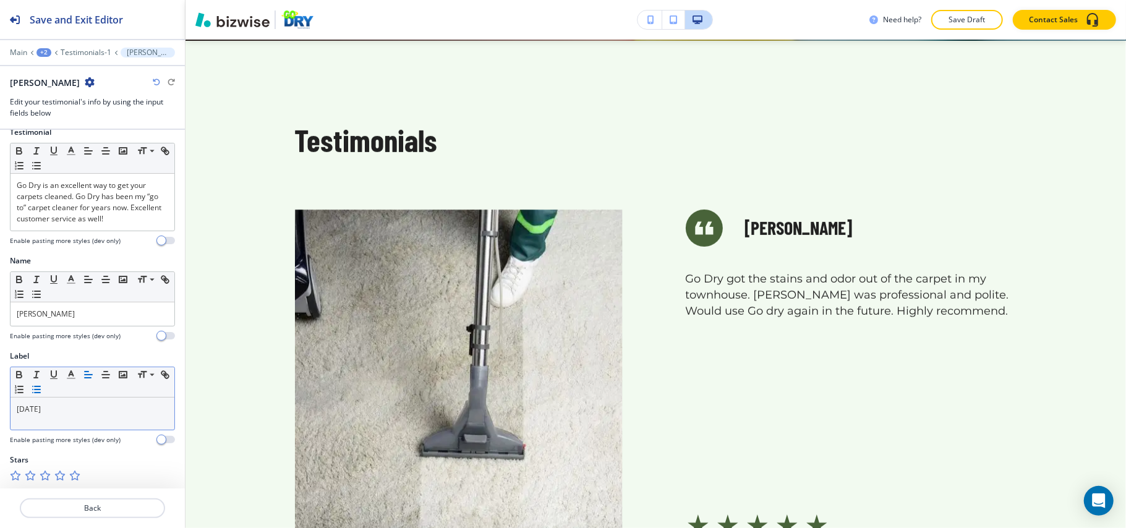
scroll to position [17, 0]
drag, startPoint x: 72, startPoint y: 409, endPoint x: 0, endPoint y: 409, distance: 71.7
click at [0, 409] on div "Label Small Normal Large Huge [DATE] Enable pasting more styles (dev only)" at bounding box center [92, 401] width 185 height 104
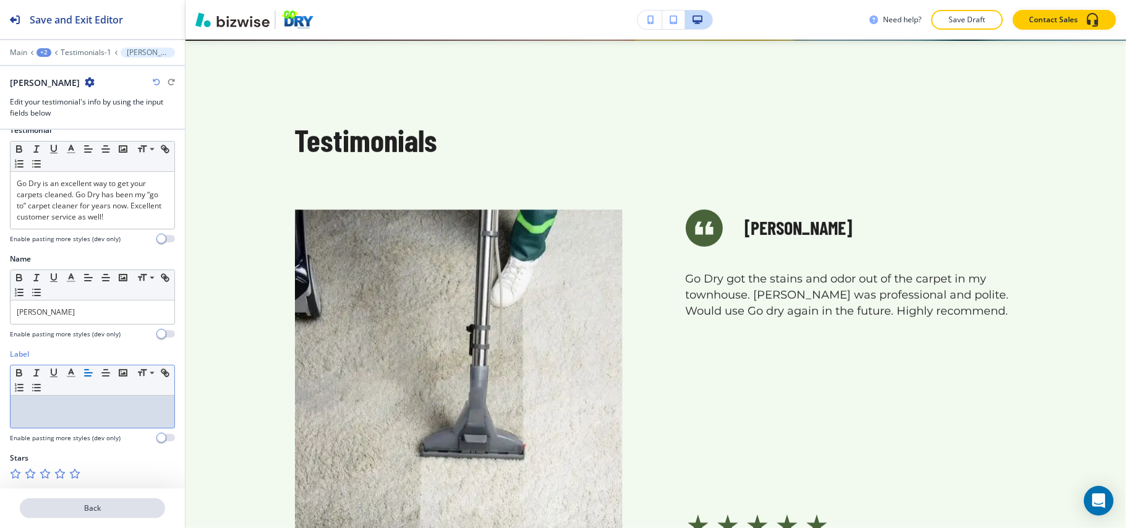
click at [131, 504] on p "Back" at bounding box center [92, 508] width 143 height 11
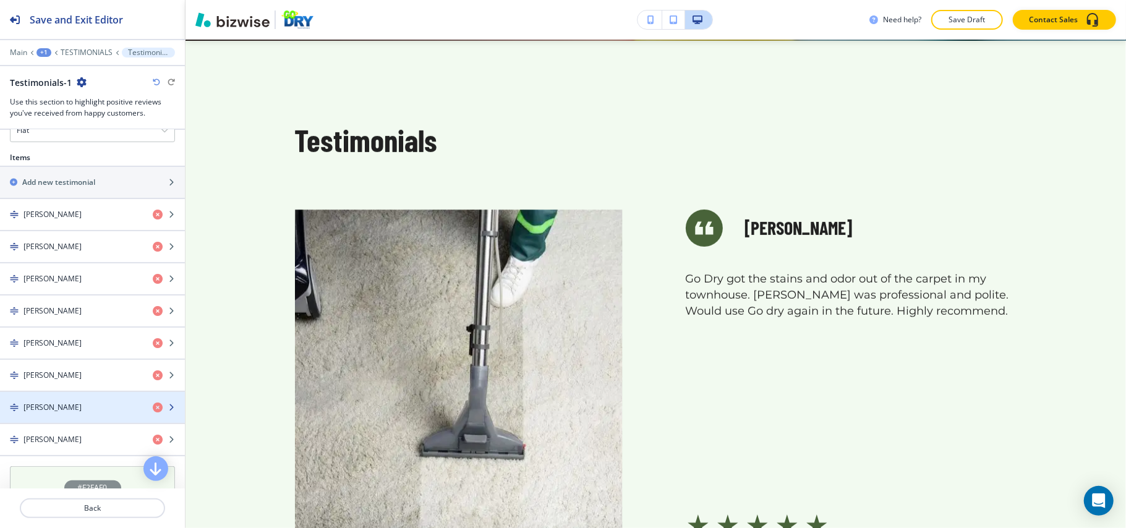
scroll to position [577, 0]
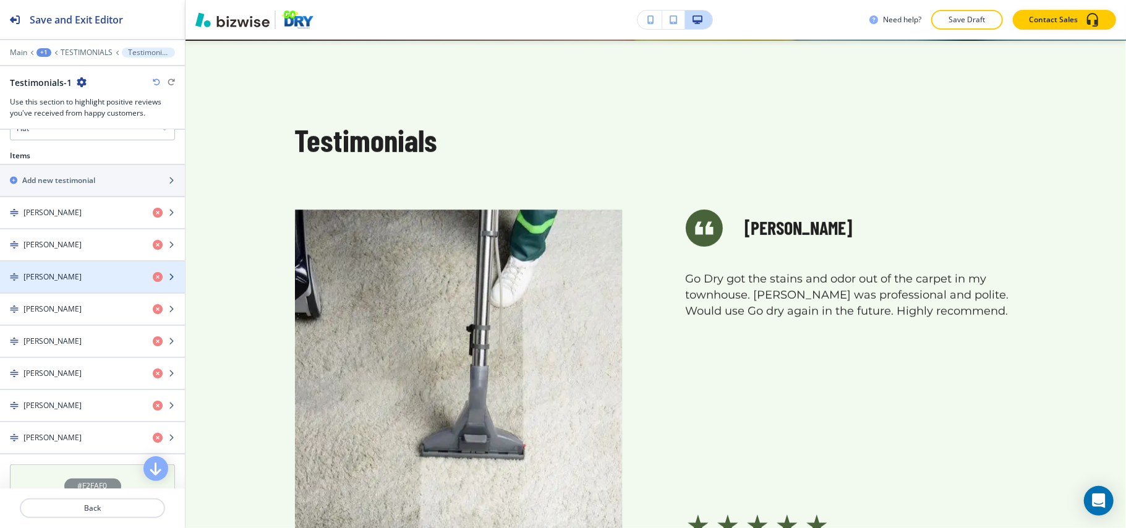
click at [63, 287] on div "button" at bounding box center [92, 288] width 185 height 10
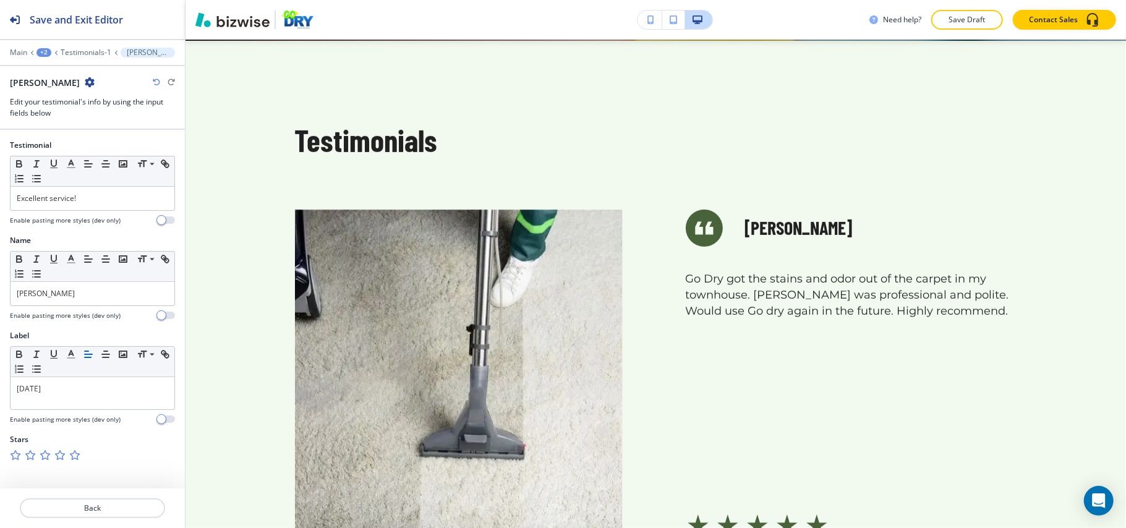
drag, startPoint x: 90, startPoint y: 399, endPoint x: 0, endPoint y: 389, distance: 90.9
click at [0, 389] on div "Label Small Normal Large Huge [DATE] Enable pasting more styles (dev only)" at bounding box center [92, 382] width 185 height 104
click at [121, 510] on p "Back" at bounding box center [92, 508] width 143 height 11
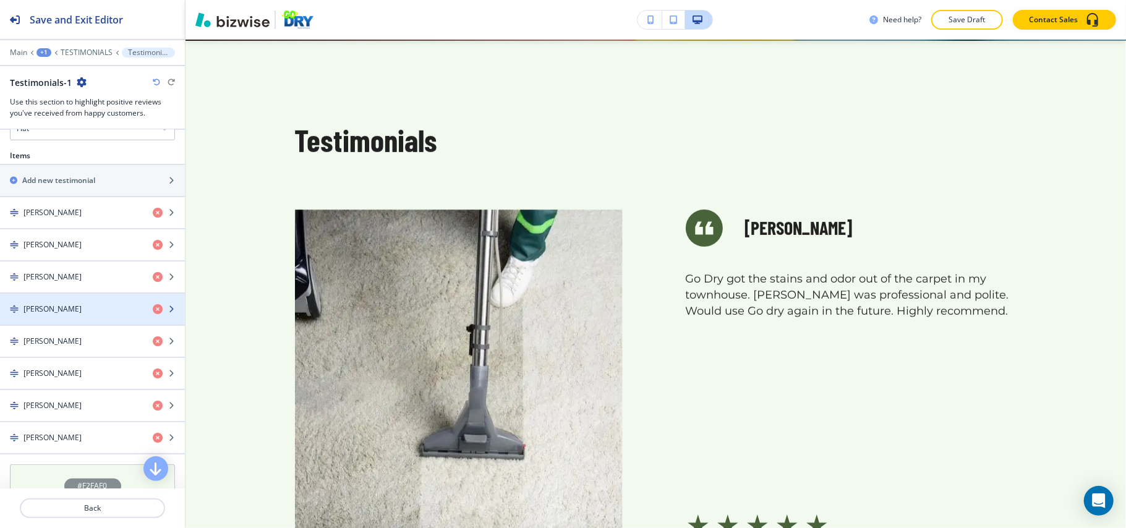
click at [67, 315] on h4 "[PERSON_NAME]" at bounding box center [52, 309] width 58 height 11
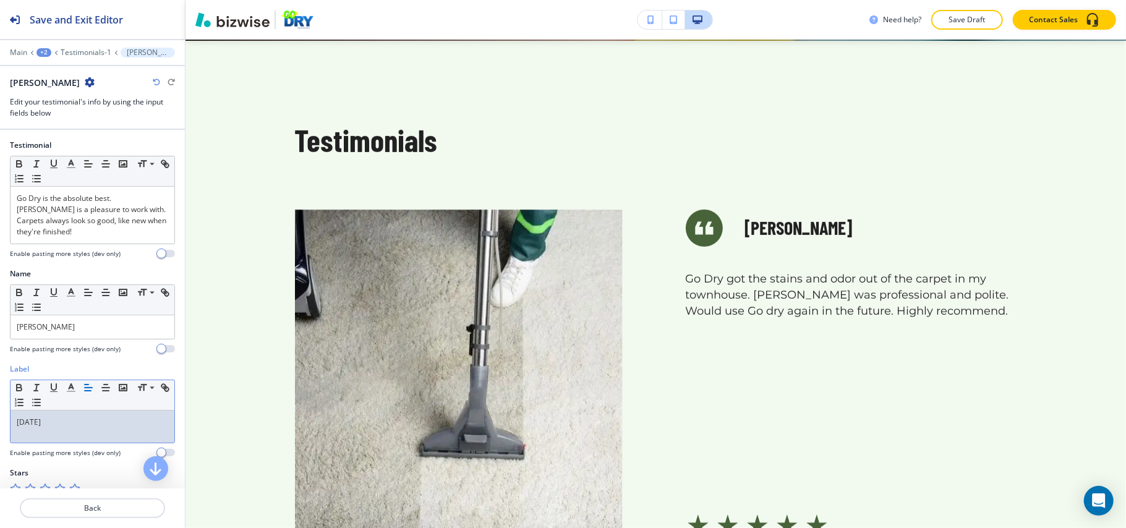
drag, startPoint x: 80, startPoint y: 427, endPoint x: 0, endPoint y: 424, distance: 80.4
click at [0, 424] on div "Label Small Normal Large Huge [DATE] Enable pasting more styles (dev only)" at bounding box center [92, 416] width 185 height 104
click at [101, 518] on div at bounding box center [92, 523] width 185 height 10
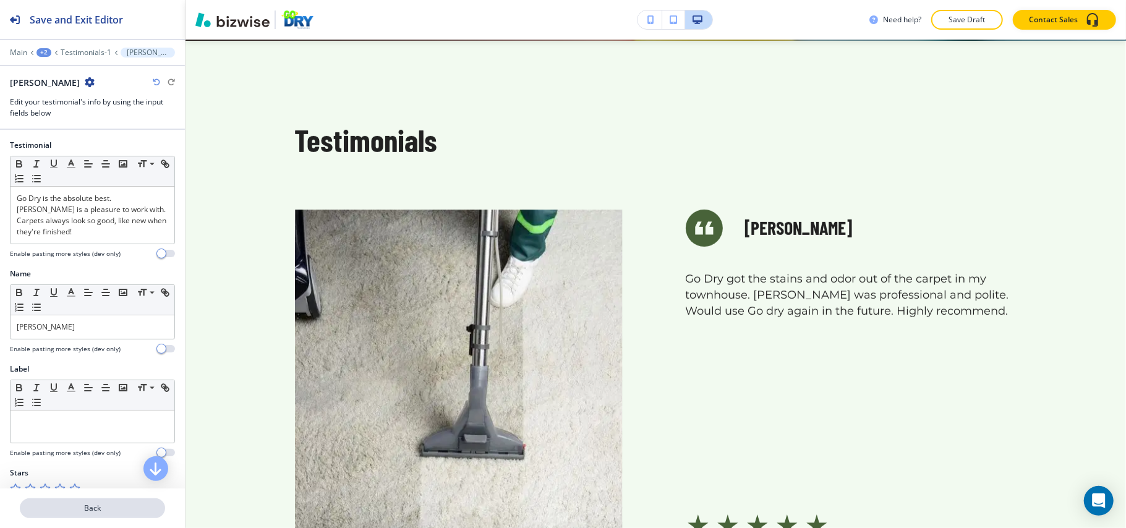
click at [104, 509] on p "Back" at bounding box center [92, 508] width 143 height 11
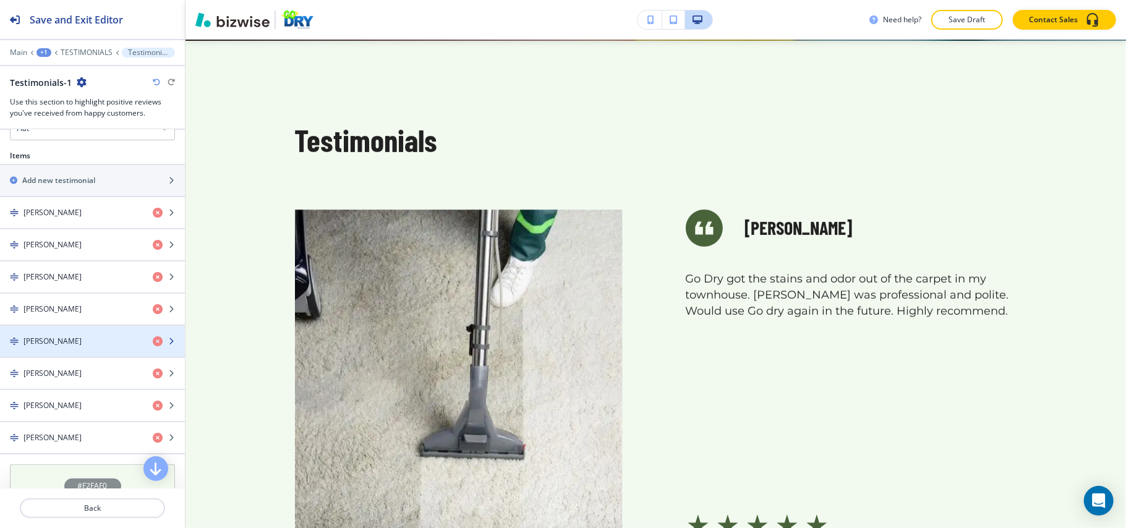
click at [48, 352] on div "button" at bounding box center [92, 352] width 185 height 10
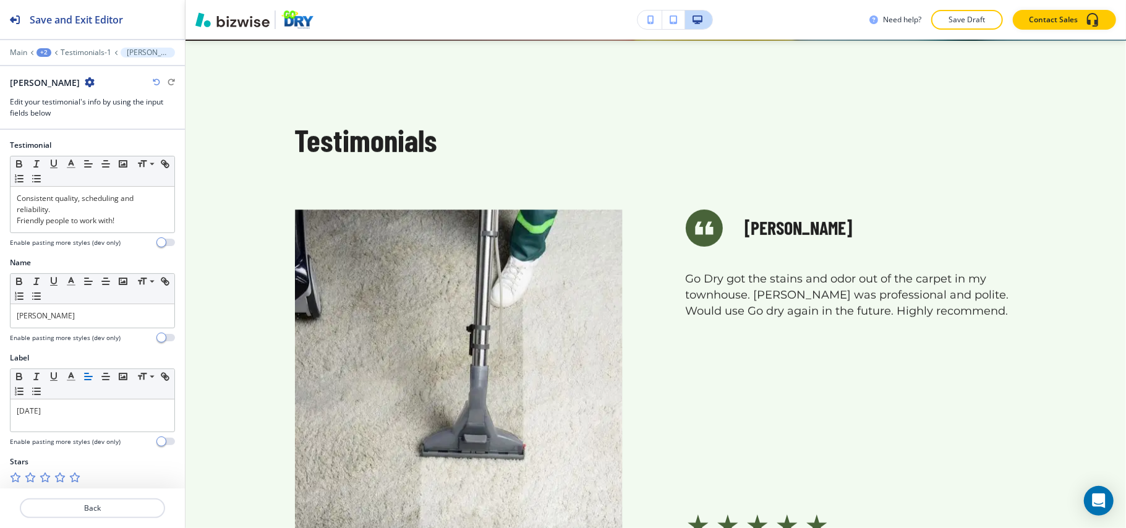
drag, startPoint x: 70, startPoint y: 419, endPoint x: 0, endPoint y: 417, distance: 70.5
click at [0, 417] on div "Label Small Normal Large Huge [DATE] Enable pasting more styles (dev only)" at bounding box center [92, 404] width 185 height 104
click at [125, 498] on button "Back" at bounding box center [92, 508] width 145 height 20
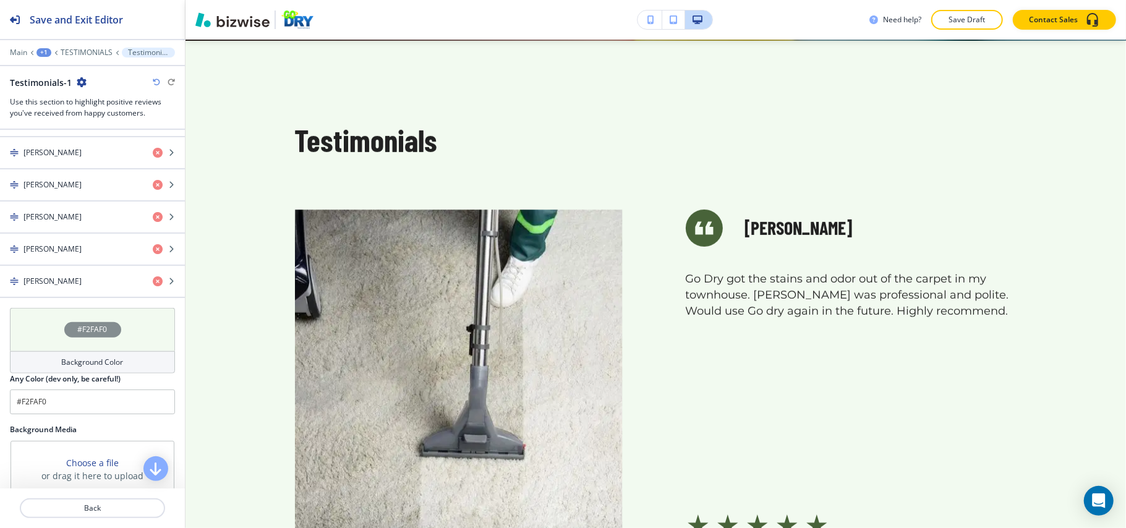
scroll to position [742, 0]
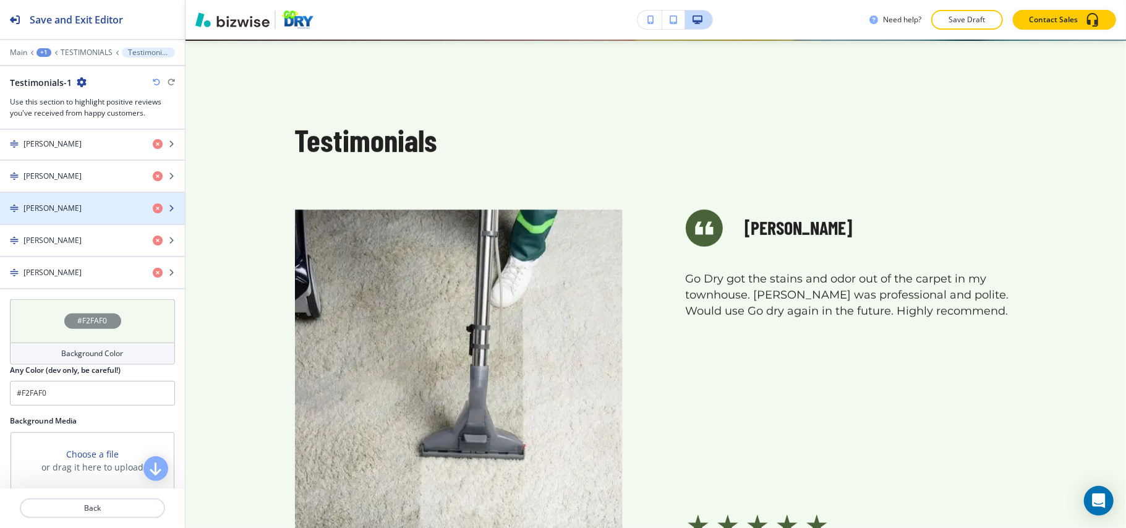
click at [79, 214] on div "[PERSON_NAME]" at bounding box center [71, 208] width 143 height 11
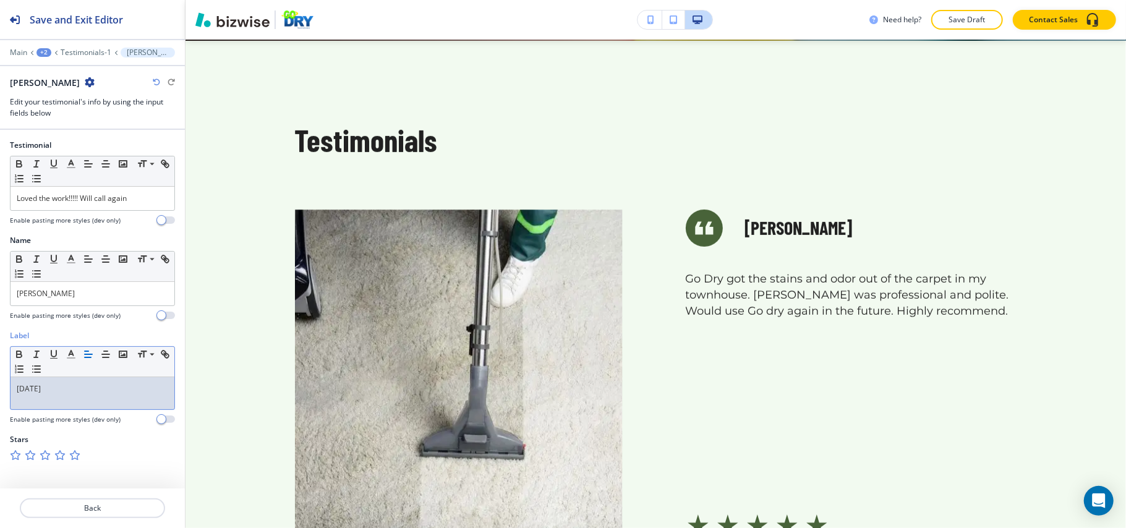
drag, startPoint x: 75, startPoint y: 397, endPoint x: 17, endPoint y: 386, distance: 59.1
click at [1, 377] on div "Label Small Normal Large Huge [DATE] Enable pasting more styles (dev only)" at bounding box center [92, 382] width 185 height 104
click at [130, 506] on p "Back" at bounding box center [92, 508] width 143 height 11
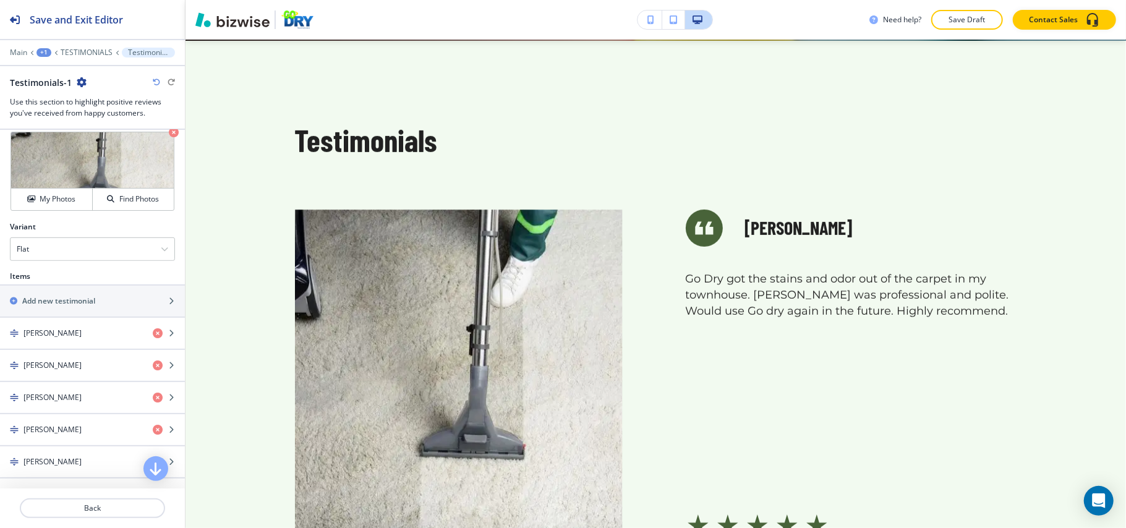
scroll to position [659, 0]
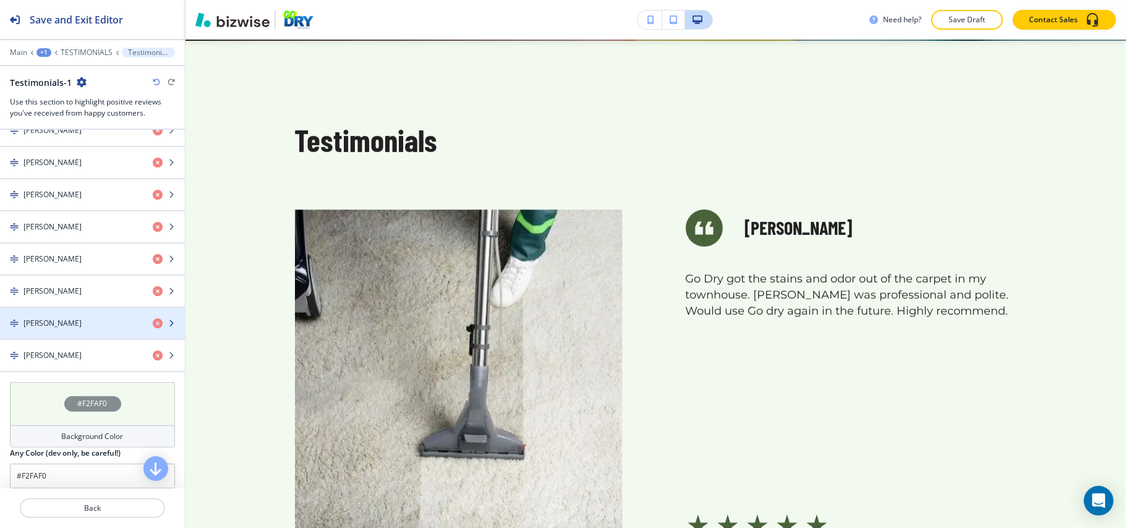
click at [53, 329] on h4 "[PERSON_NAME]" at bounding box center [52, 323] width 58 height 11
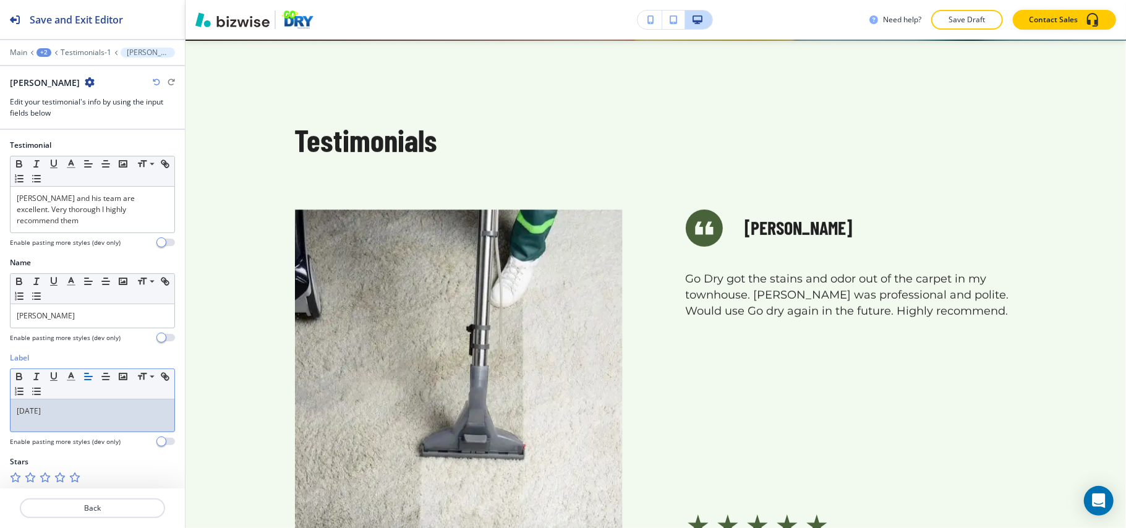
drag, startPoint x: 75, startPoint y: 414, endPoint x: 0, endPoint y: 404, distance: 76.0
click at [0, 404] on div "Label Small Normal Large Huge [DATE] Enable pasting more styles (dev only)" at bounding box center [92, 404] width 185 height 104
click at [100, 500] on button "Back" at bounding box center [92, 508] width 145 height 20
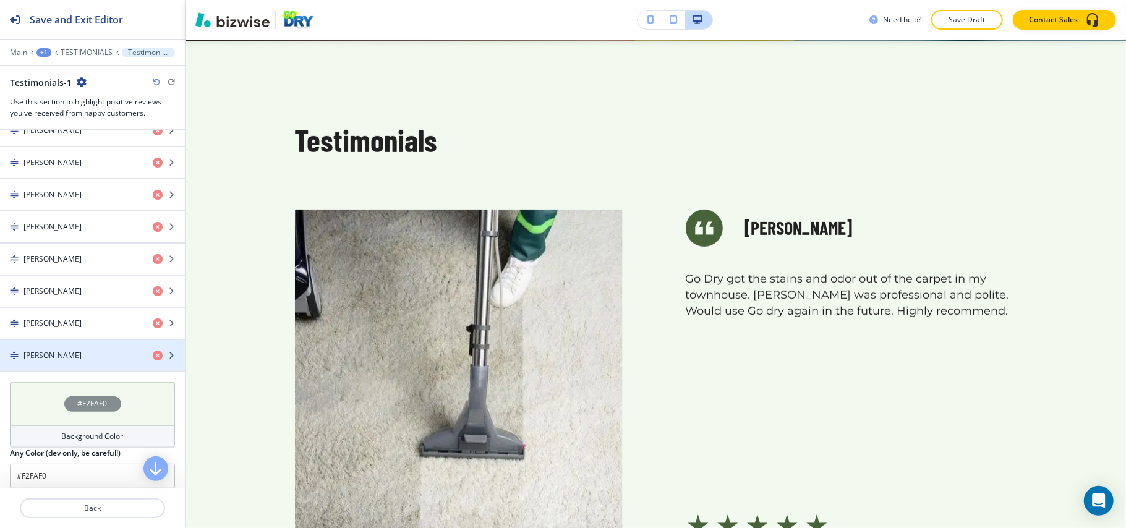
click at [80, 361] on div "[PERSON_NAME]" at bounding box center [71, 355] width 143 height 11
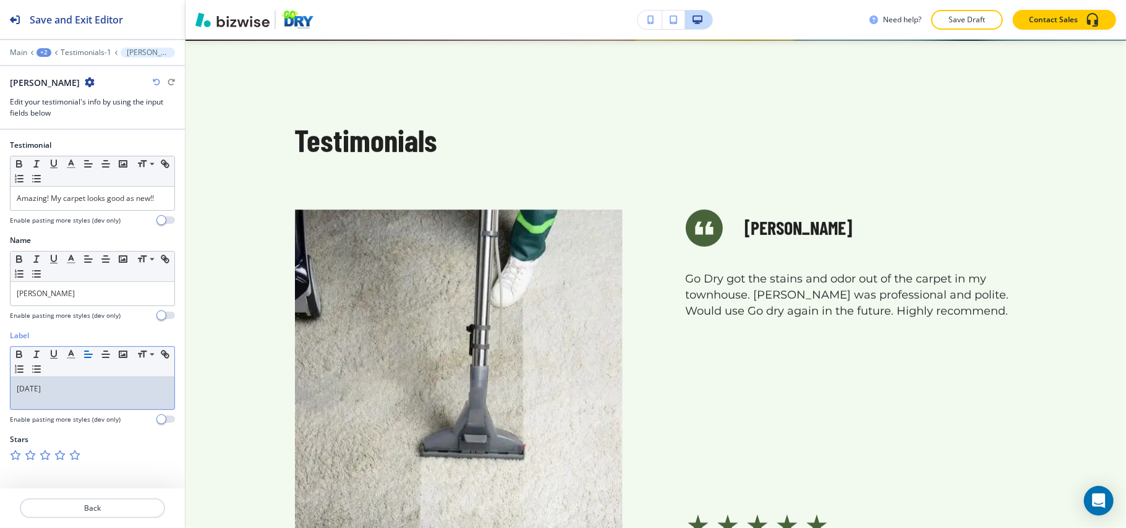
drag, startPoint x: 72, startPoint y: 382, endPoint x: 0, endPoint y: 393, distance: 73.2
click at [0, 393] on div "Label Small Normal Large Huge [DATE] Enable pasting more styles (dev only)" at bounding box center [92, 382] width 185 height 104
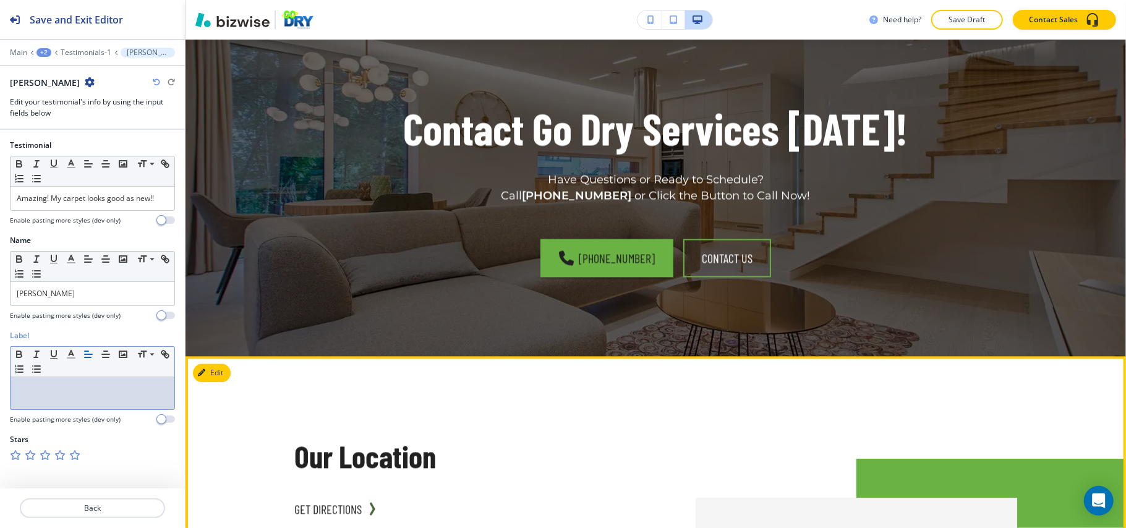
scroll to position [1798, 0]
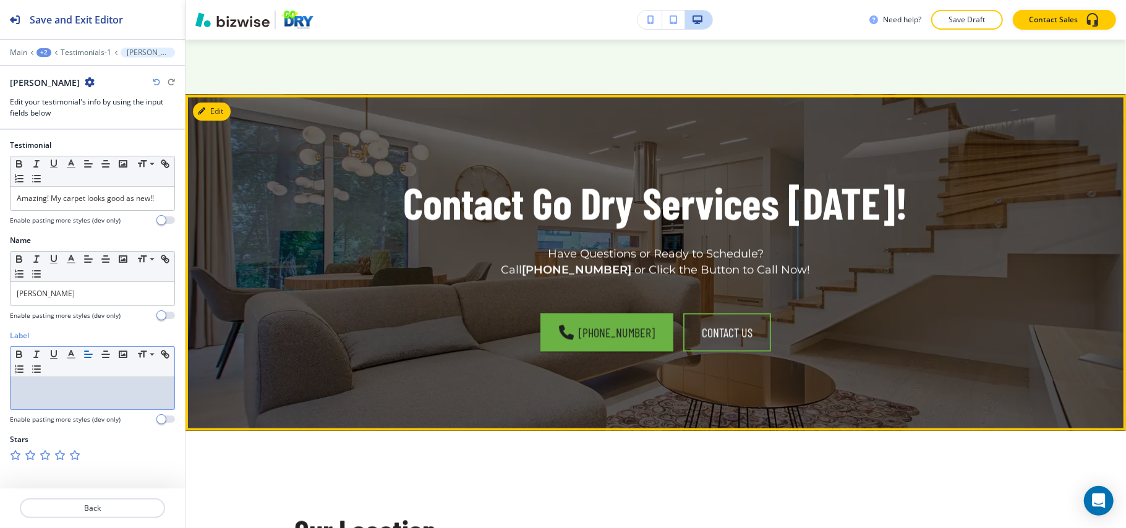
click at [228, 114] on button "Edit" at bounding box center [212, 111] width 38 height 19
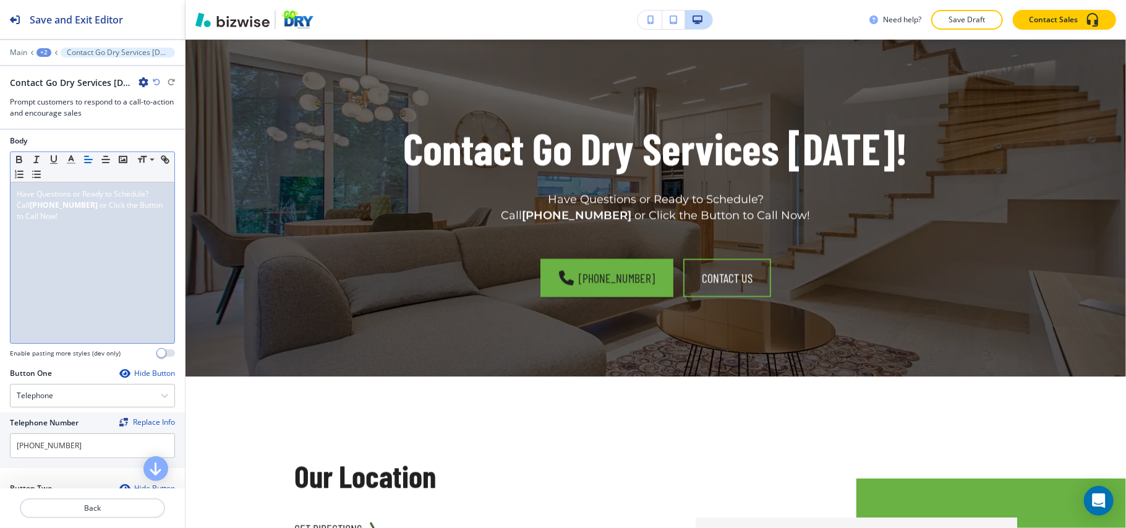
scroll to position [164, 0]
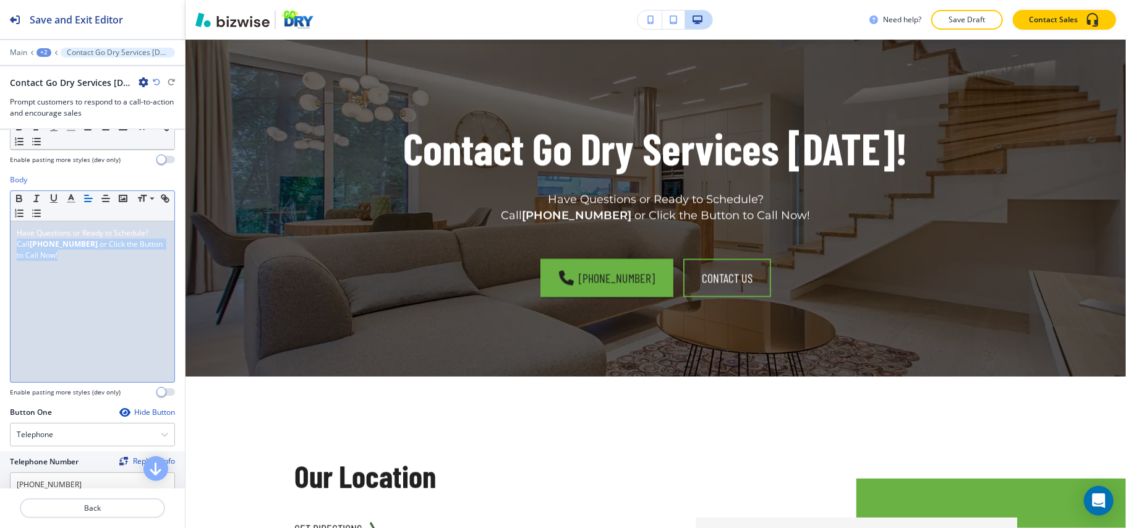
drag, startPoint x: 70, startPoint y: 271, endPoint x: 5, endPoint y: 243, distance: 70.6
click at [5, 243] on div "Body Small Normal Large Huge Have Questions or Ready to Schedule? Call [PHONE_N…" at bounding box center [92, 290] width 185 height 232
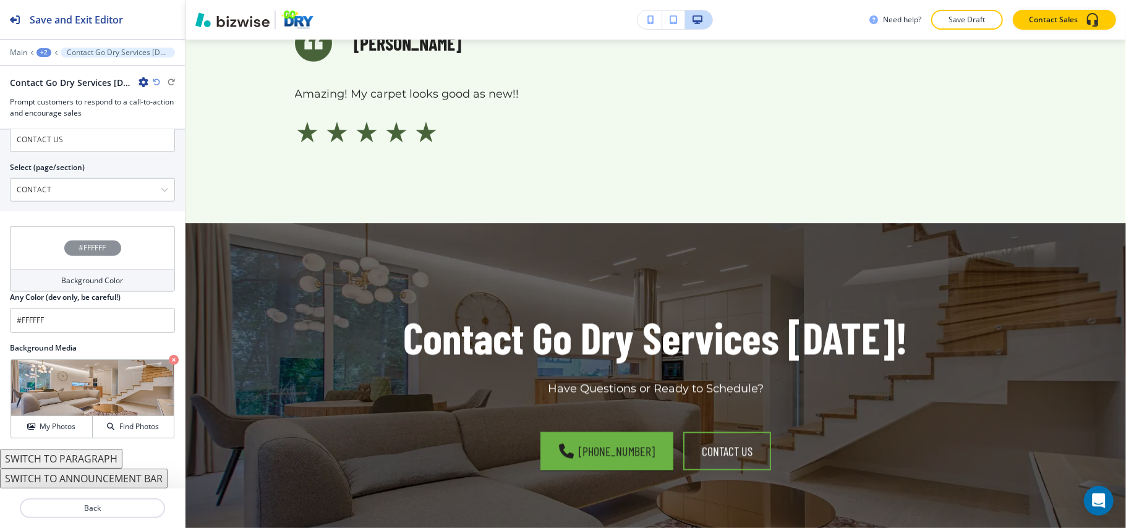
scroll to position [0, 0]
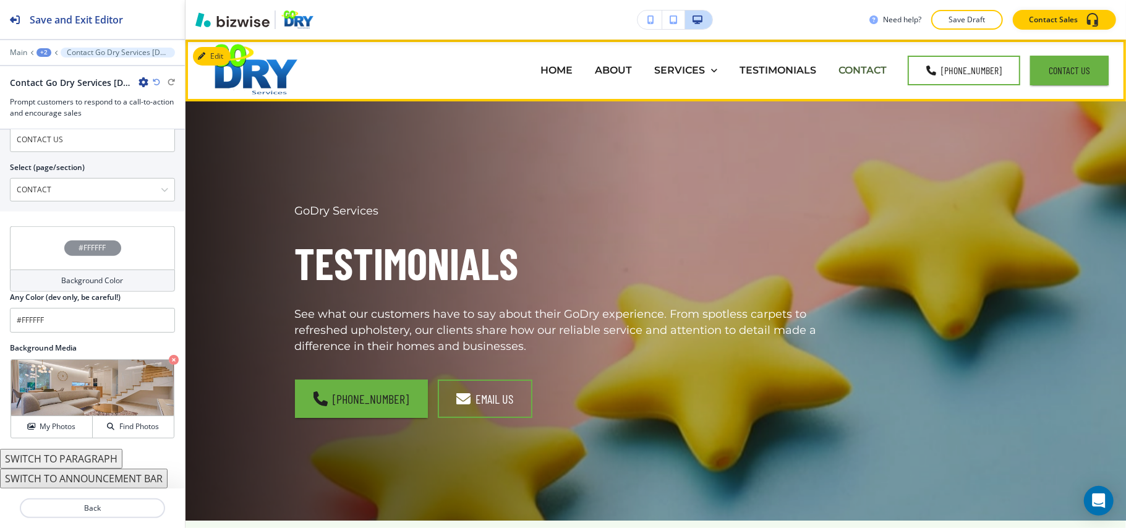
click at [859, 70] on p "CONTACT" at bounding box center [862, 70] width 48 height 14
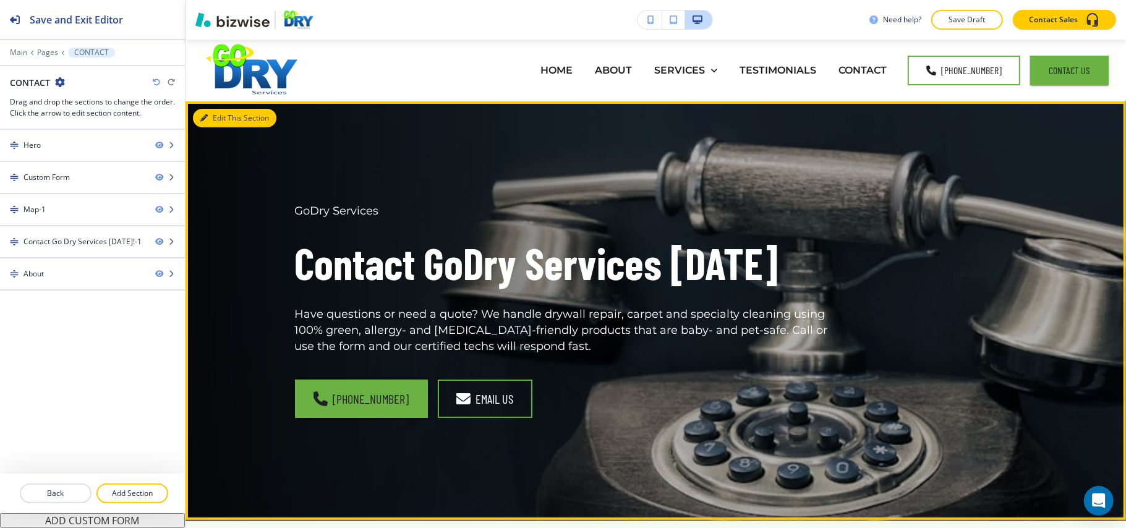
click at [211, 112] on button "Edit This Section" at bounding box center [234, 118] width 83 height 19
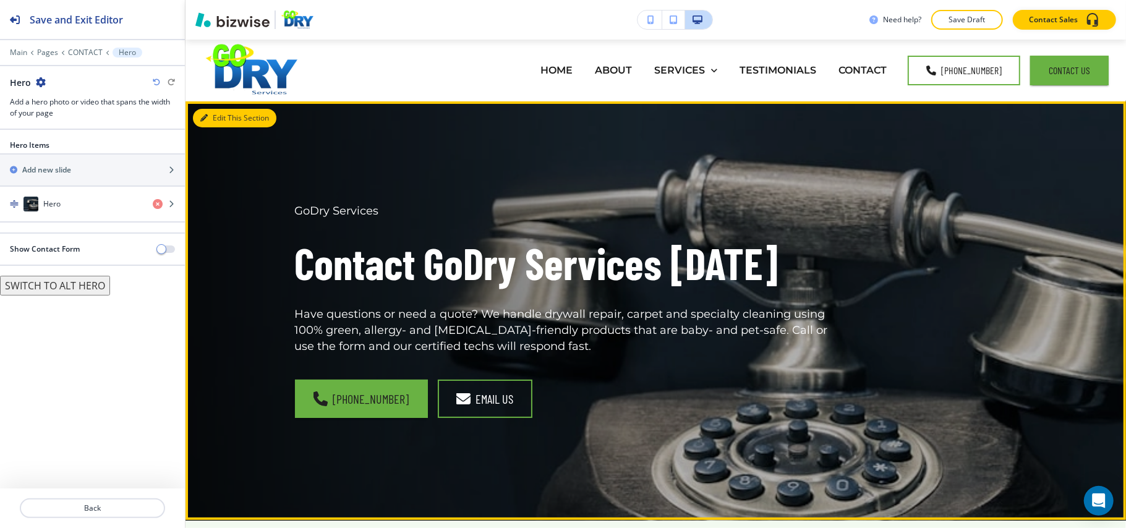
scroll to position [62, 0]
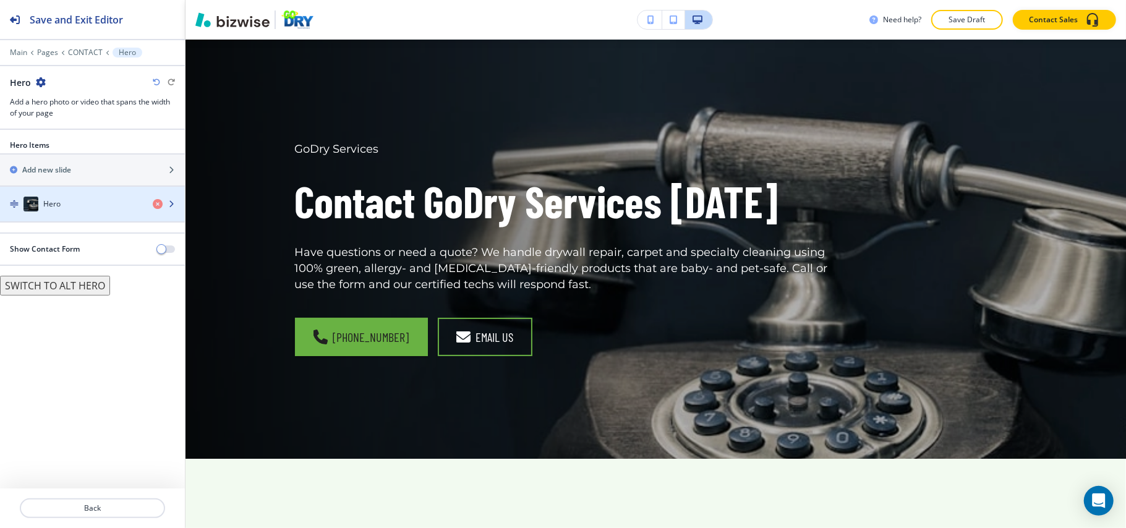
click at [66, 210] on div "Hero" at bounding box center [71, 204] width 143 height 15
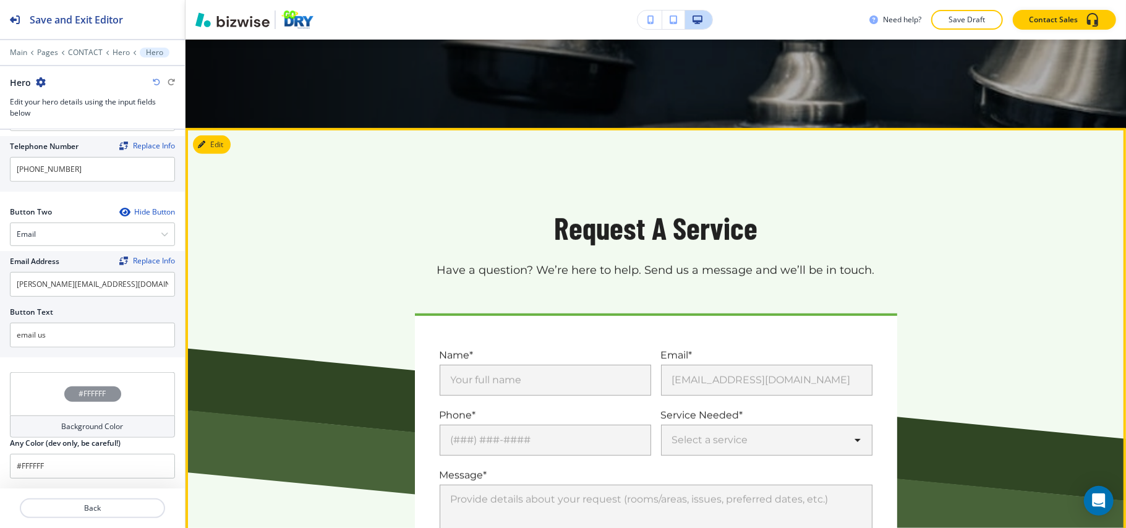
scroll to position [391, 0]
click at [209, 141] on button "Edit This Section" at bounding box center [234, 145] width 83 height 19
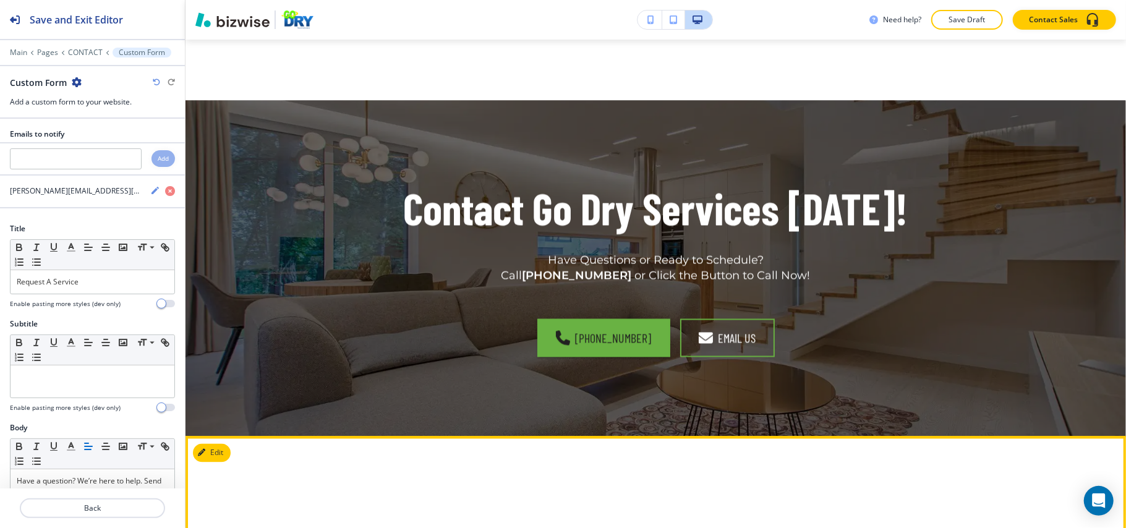
scroll to position [1633, 0]
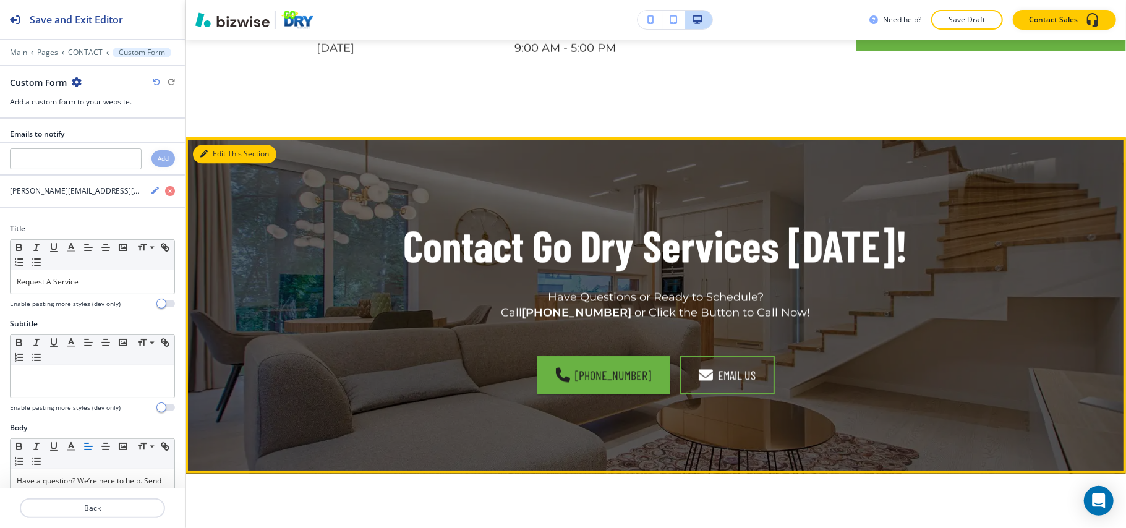
click at [218, 145] on button "Edit This Section" at bounding box center [234, 154] width 83 height 19
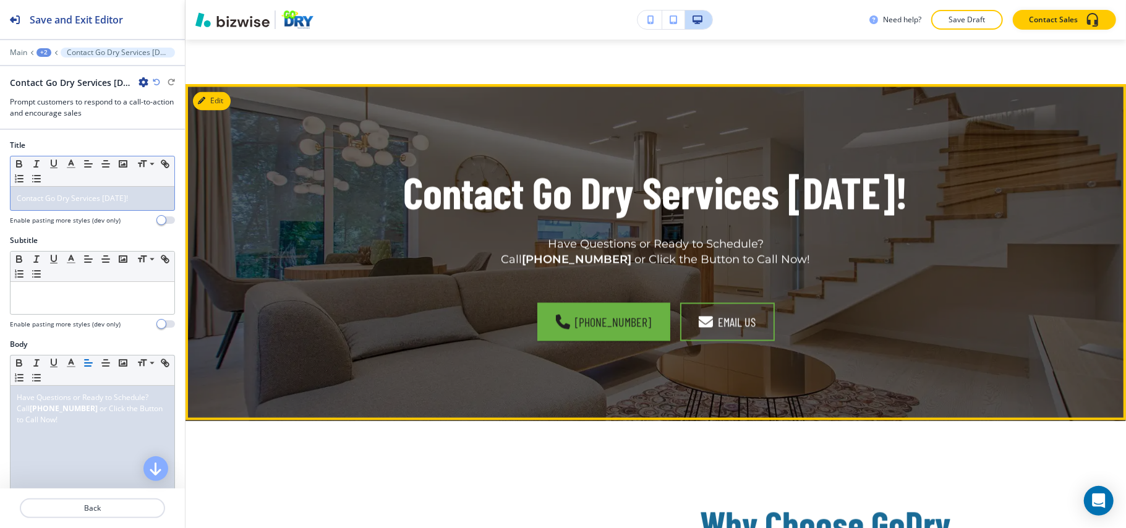
scroll to position [1689, 0]
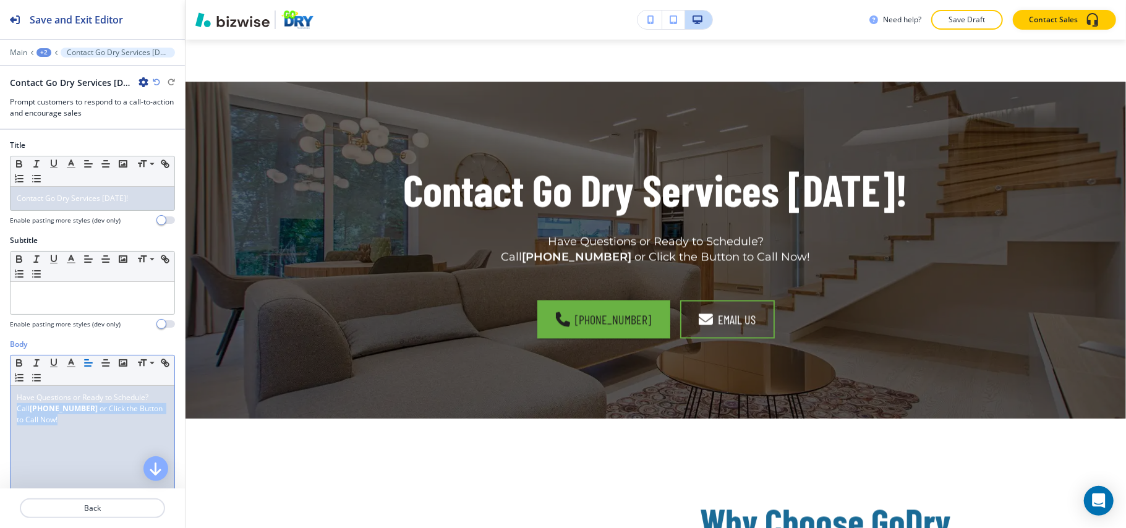
drag, startPoint x: 67, startPoint y: 430, endPoint x: 0, endPoint y: 412, distance: 69.9
click at [0, 412] on div "Body Small Normal Large Huge Have Questions or Ready to Schedule? Call [PHONE_N…" at bounding box center [92, 455] width 185 height 232
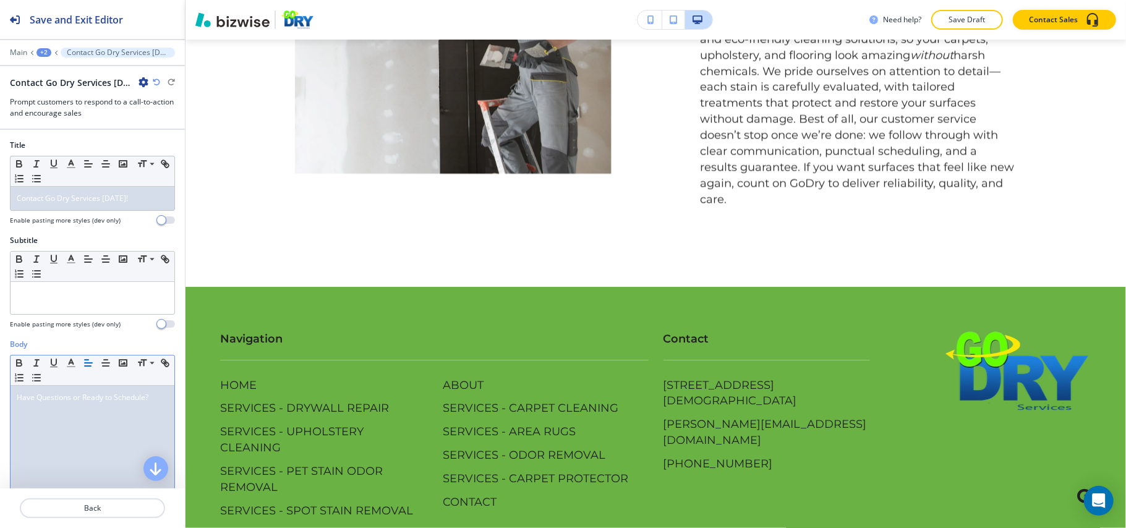
scroll to position [0, 0]
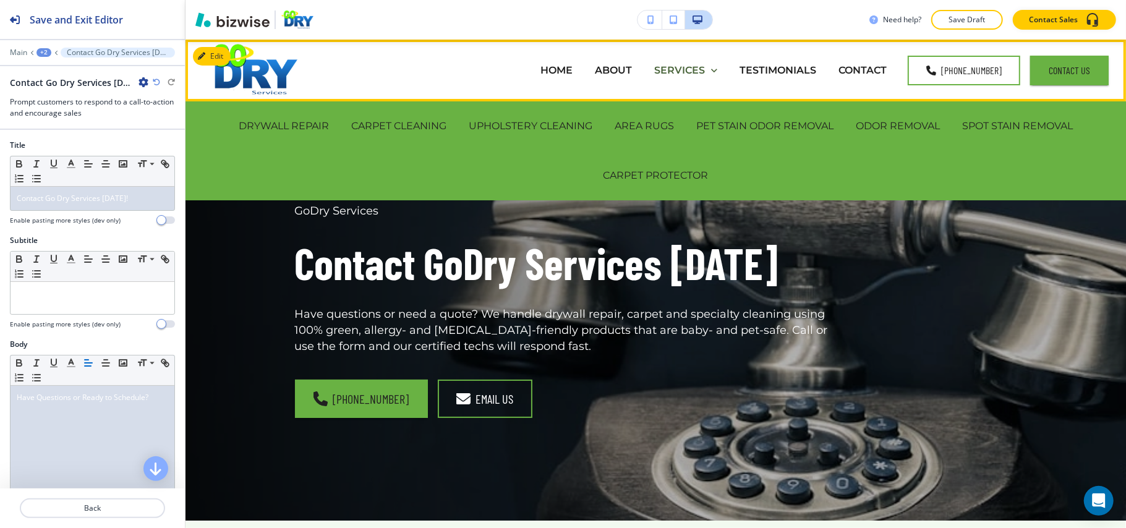
click at [687, 67] on p "SERVICES" at bounding box center [679, 70] width 51 height 14
click at [251, 127] on p "DRYWALL REPAIR" at bounding box center [284, 126] width 90 height 14
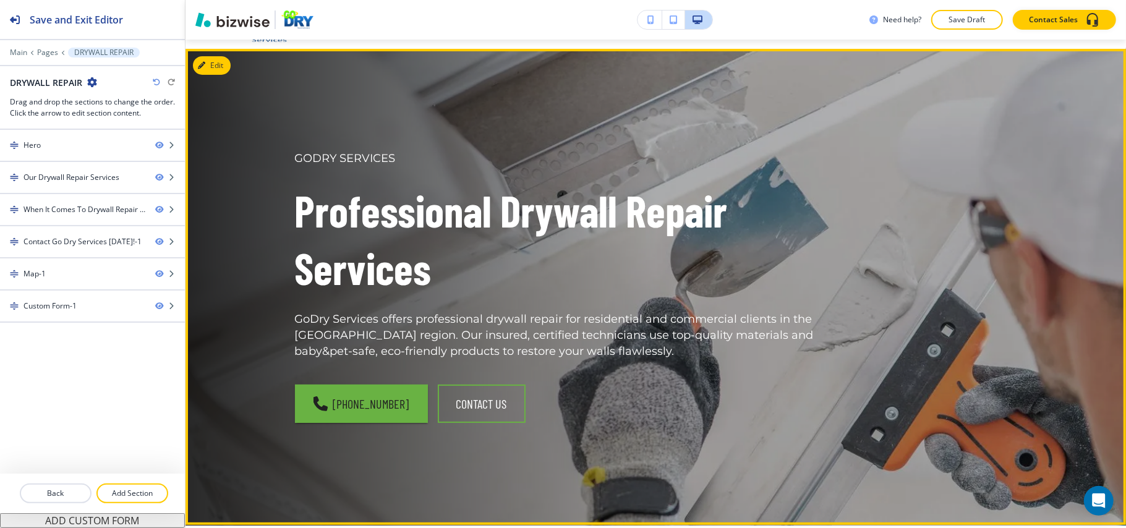
scroll to position [82, 0]
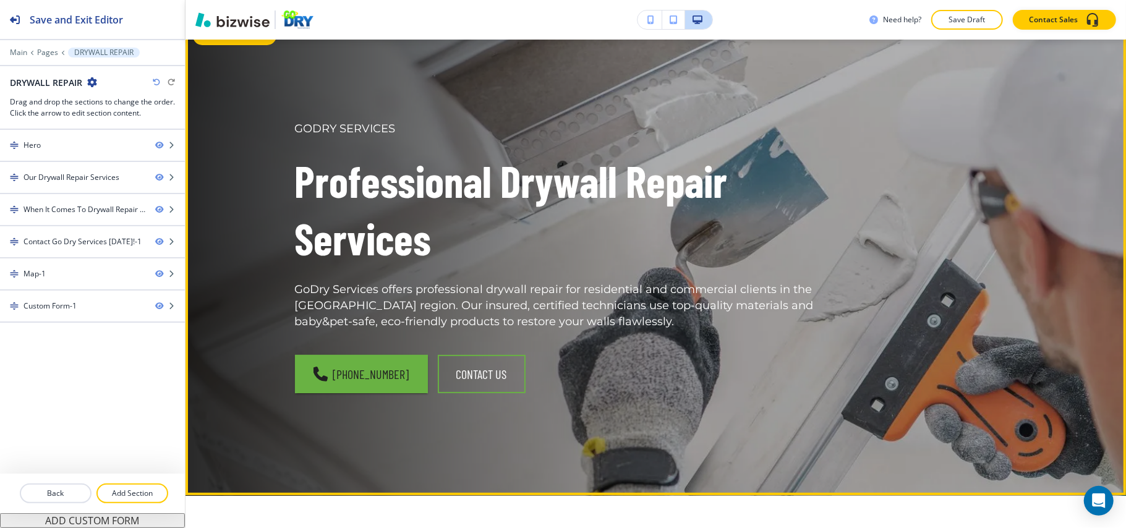
click at [209, 43] on button "Edit This Section" at bounding box center [234, 36] width 83 height 19
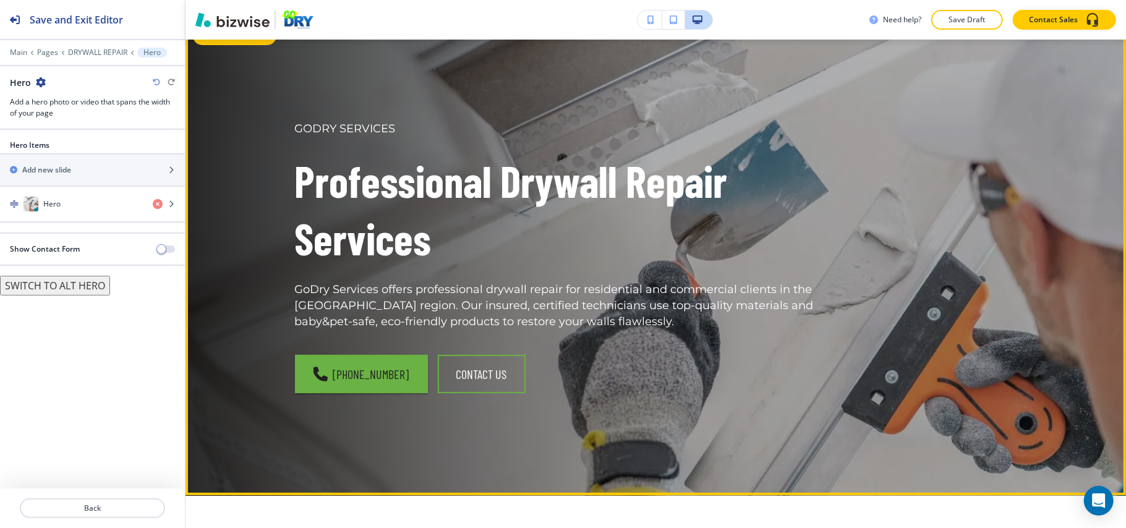
scroll to position [62, 0]
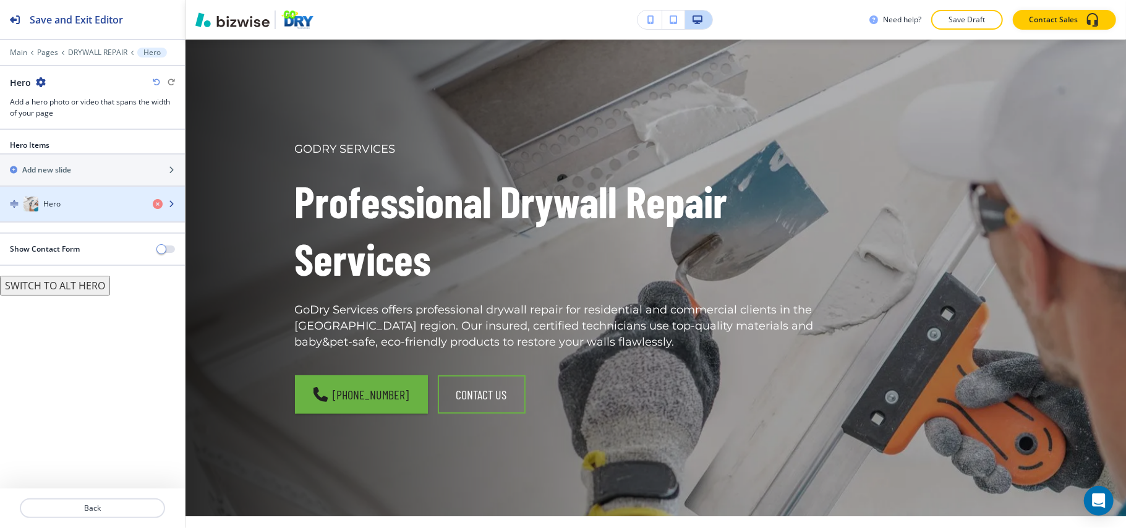
click at [74, 206] on div "Hero" at bounding box center [71, 204] width 143 height 15
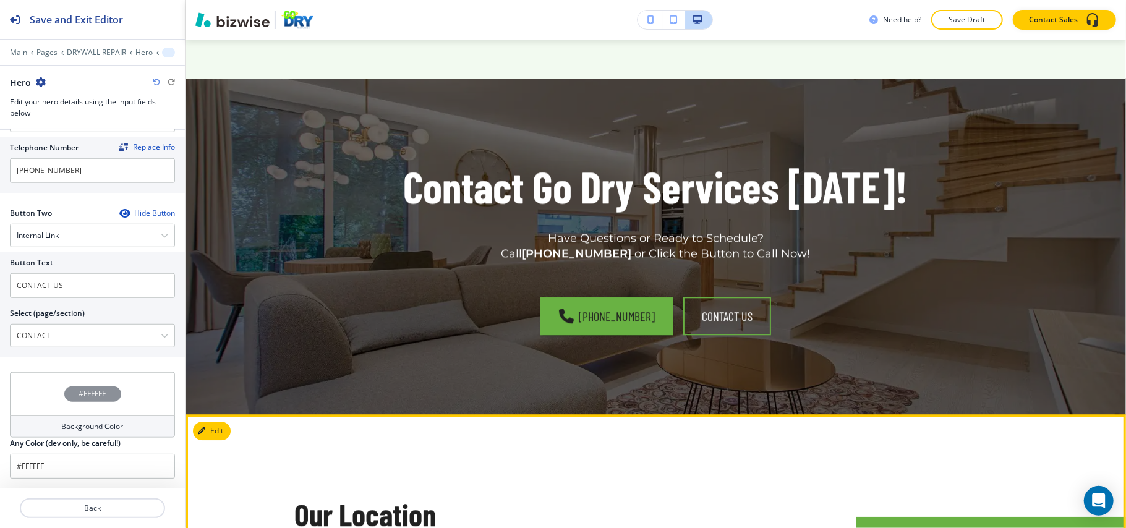
scroll to position [2288, 0]
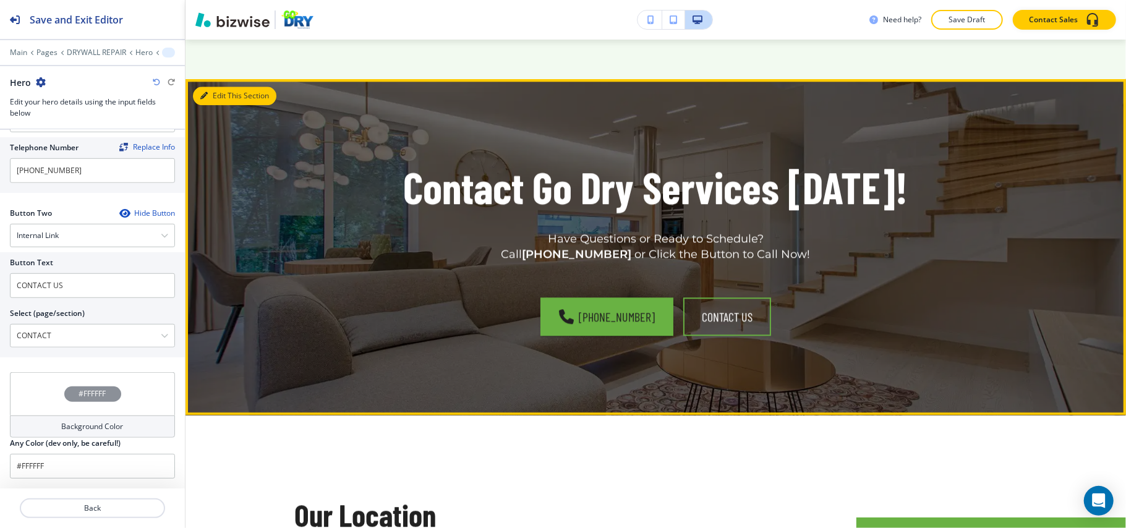
click at [208, 105] on button "Edit This Section" at bounding box center [234, 96] width 83 height 19
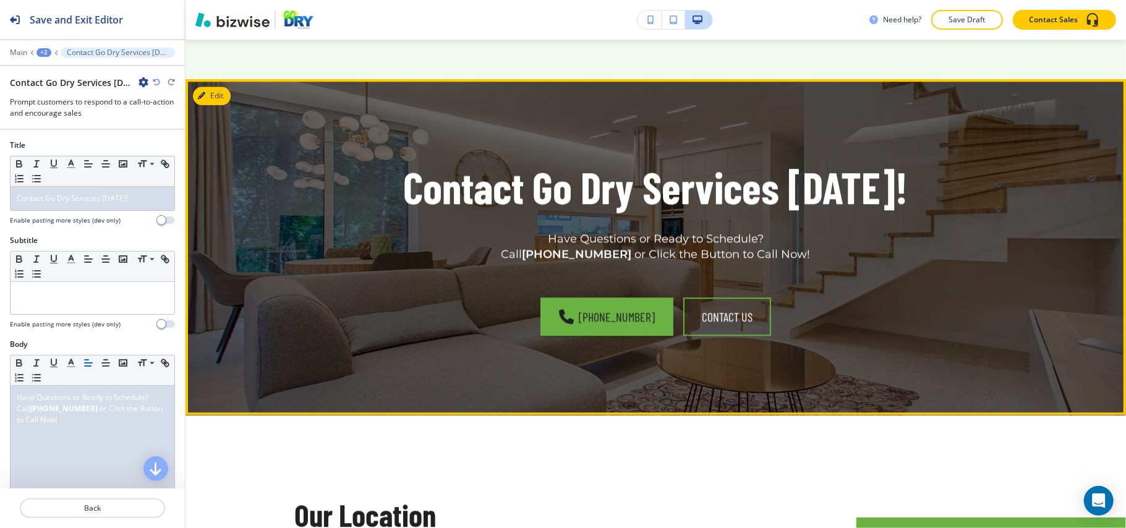
scroll to position [2343, 0]
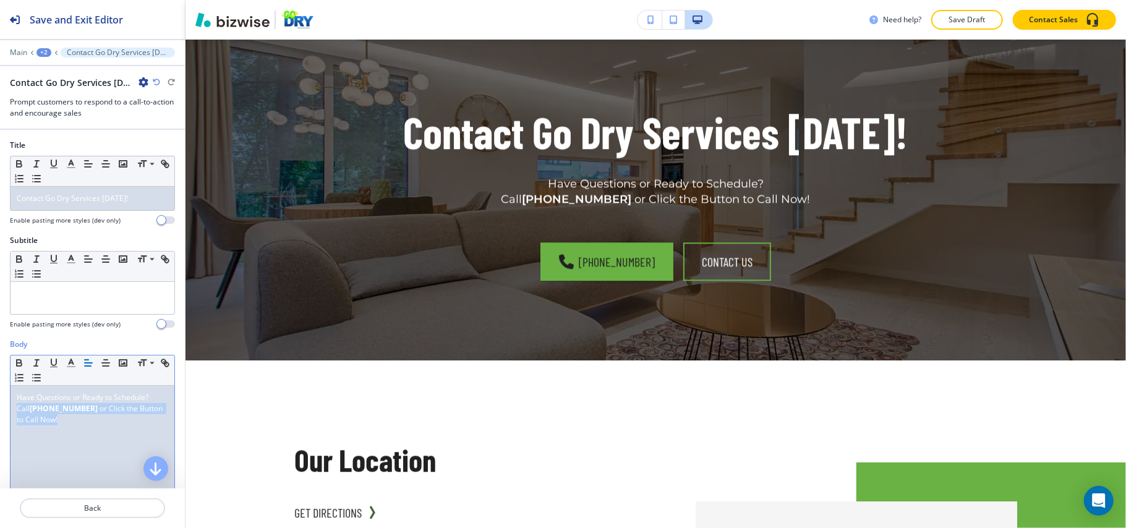
drag, startPoint x: 80, startPoint y: 428, endPoint x: 0, endPoint y: 413, distance: 81.2
click at [0, 413] on div "Body Small Normal Large Huge Have Questions or Ready to Schedule? Call [PHONE_N…" at bounding box center [92, 455] width 185 height 232
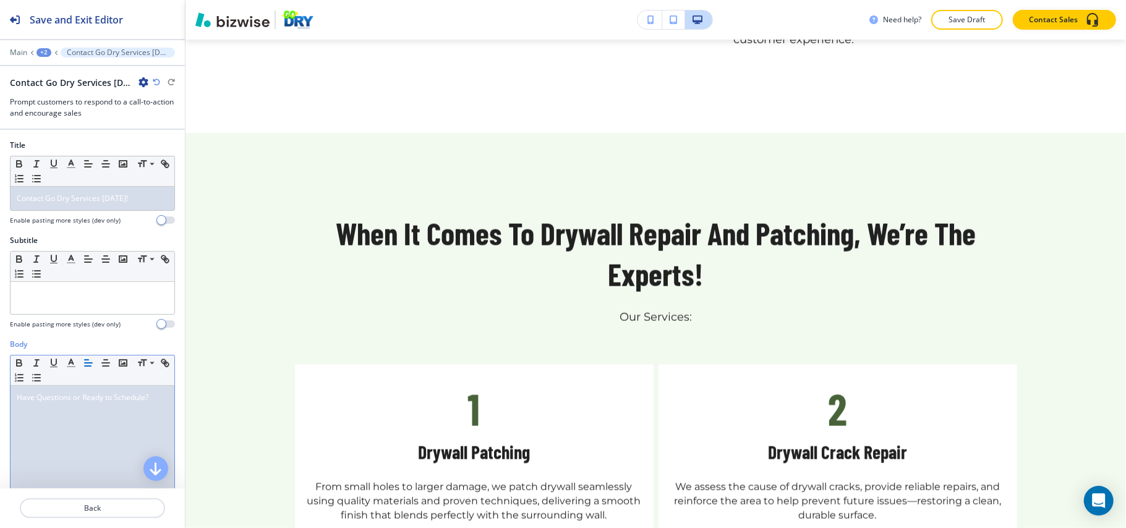
scroll to position [0, 0]
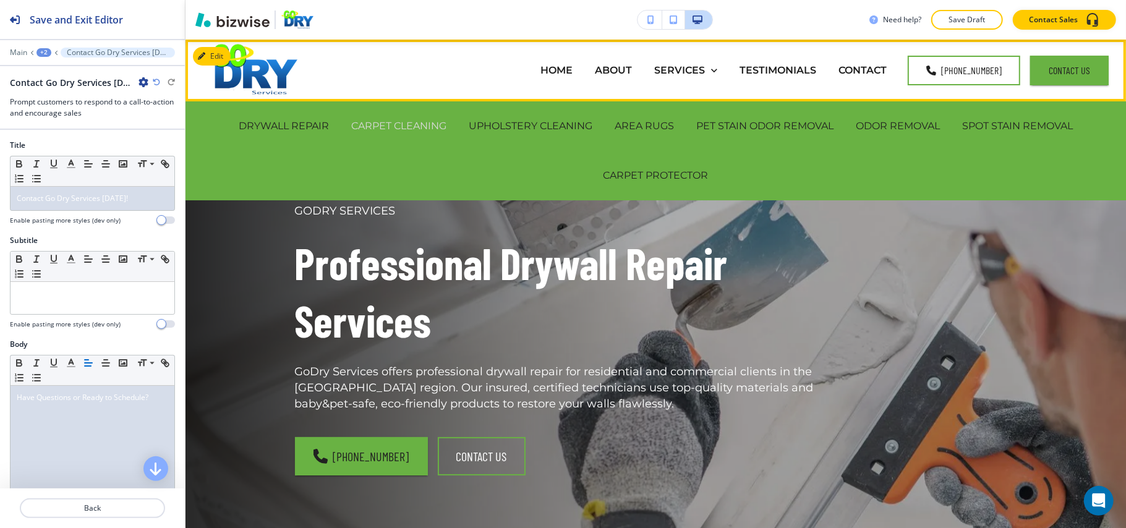
click at [383, 119] on p "CARPET CLEANING" at bounding box center [398, 126] width 95 height 14
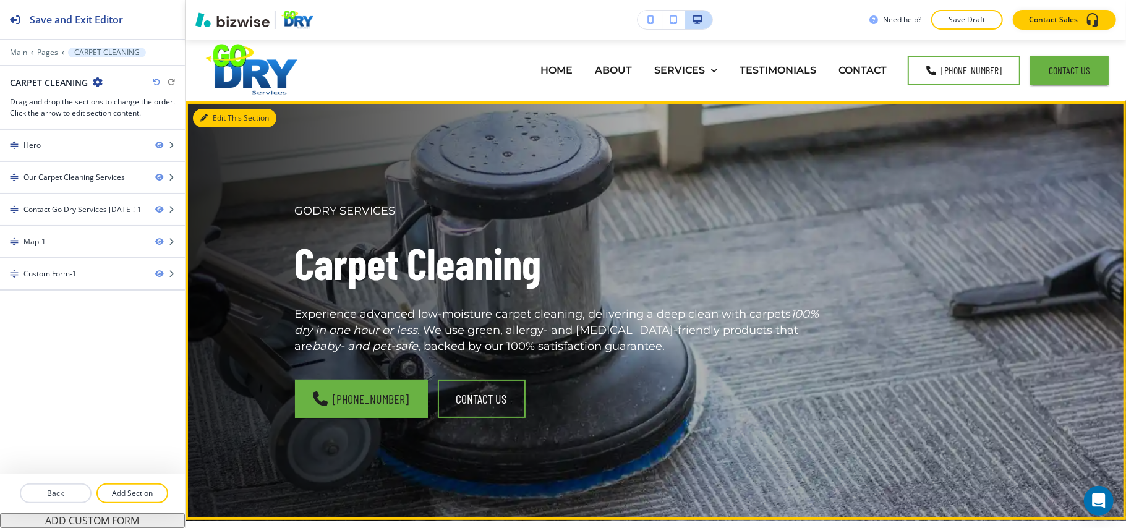
click at [218, 117] on button "Edit This Section" at bounding box center [234, 118] width 83 height 19
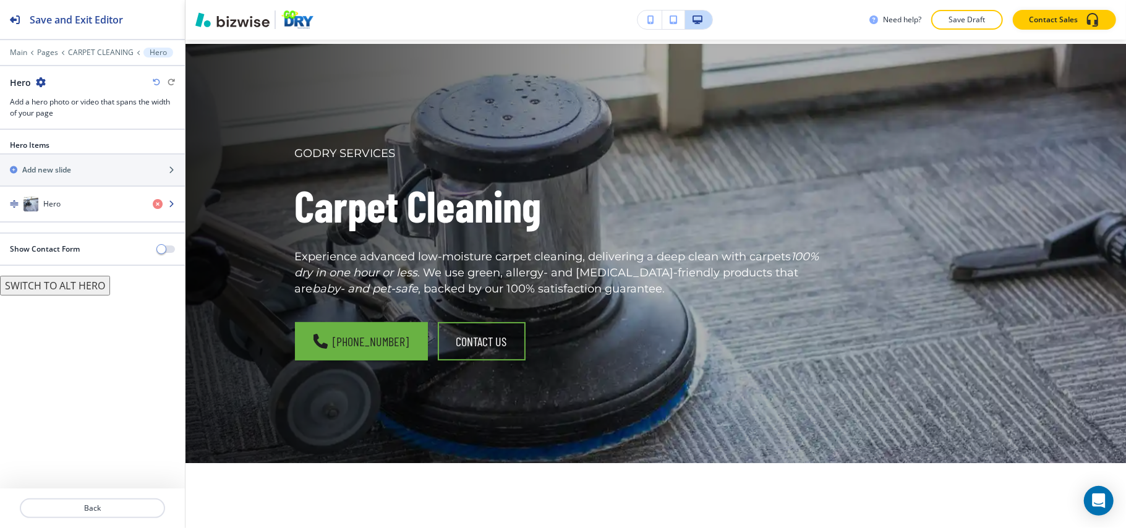
scroll to position [62, 0]
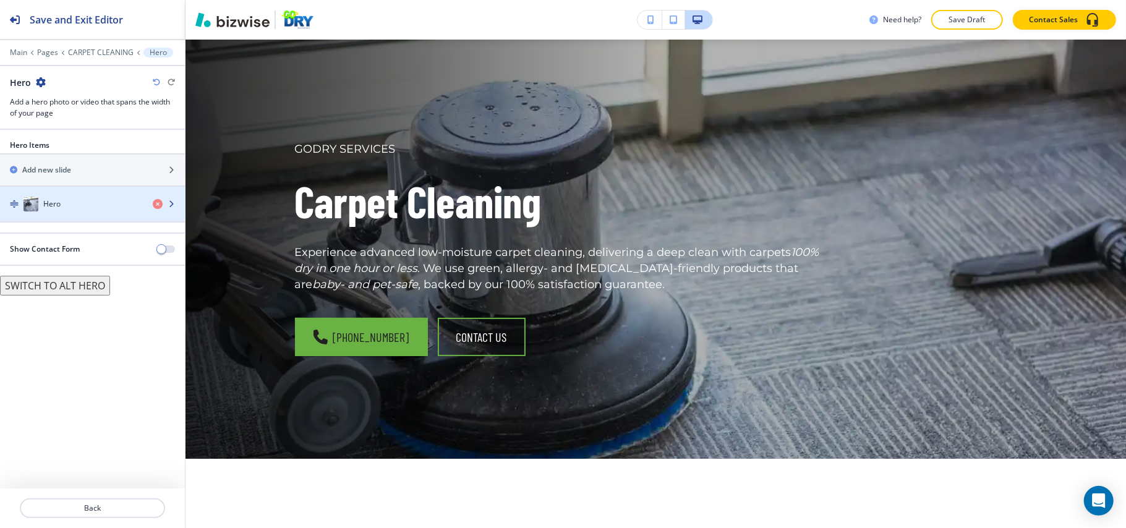
click at [58, 214] on div "button" at bounding box center [92, 216] width 185 height 10
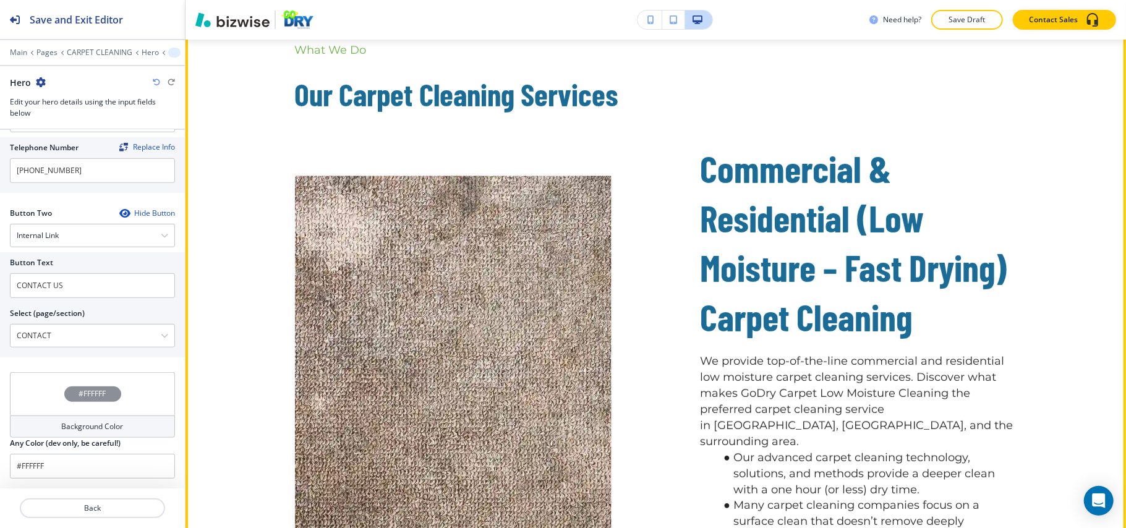
scroll to position [474, 0]
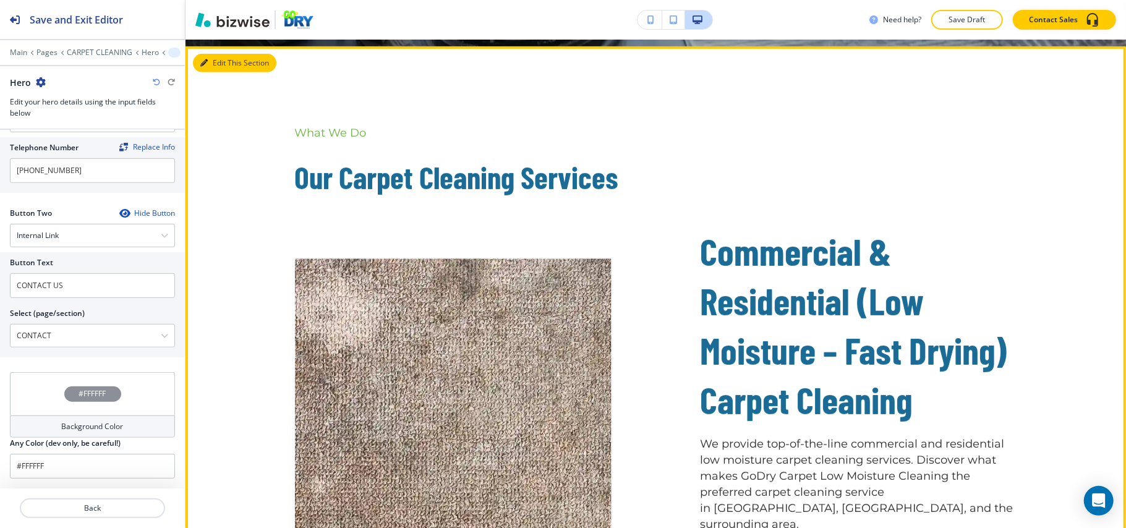
click at [223, 61] on button "Edit This Section" at bounding box center [234, 63] width 83 height 19
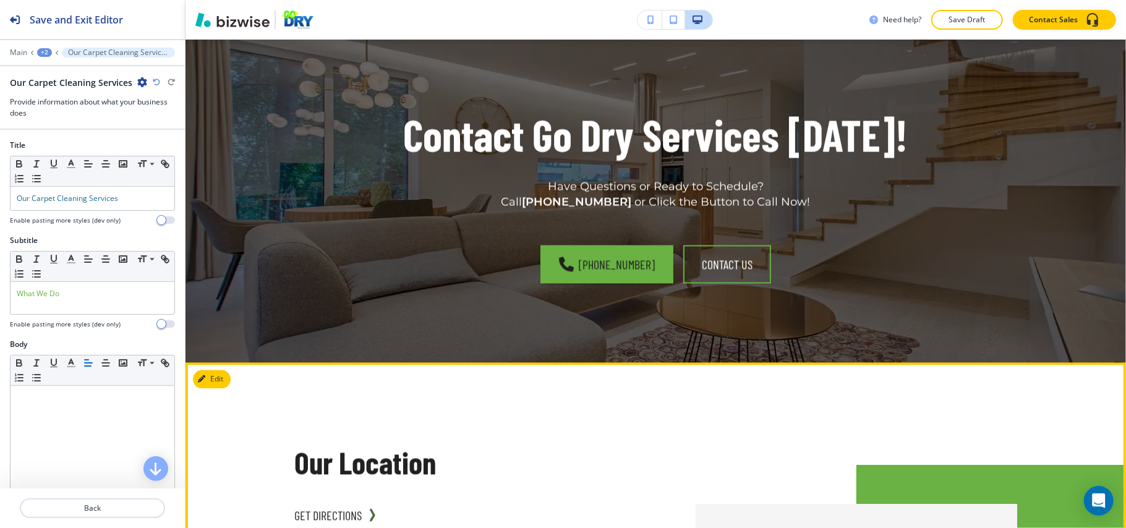
scroll to position [1798, 0]
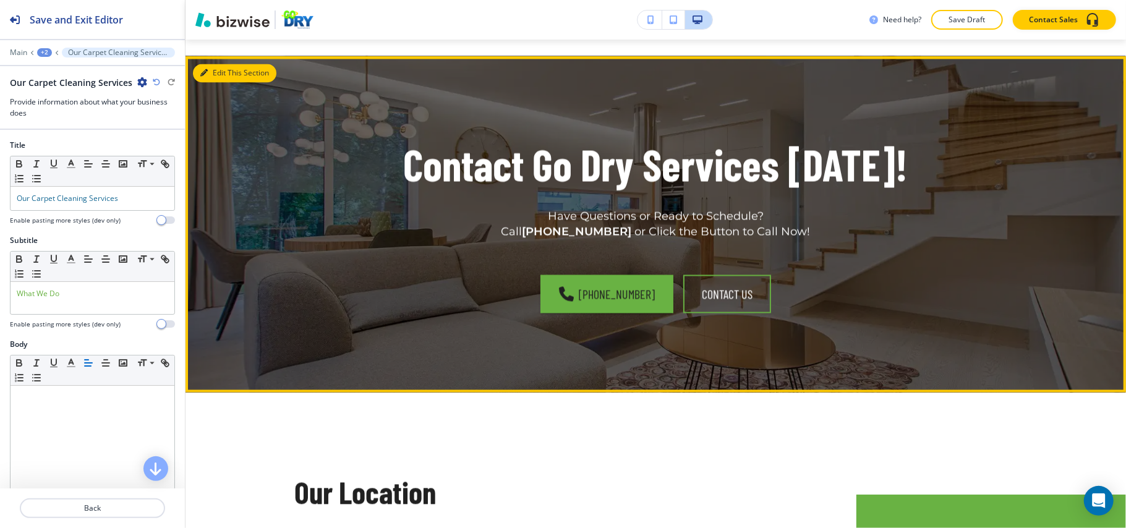
click at [206, 64] on button "Edit This Section" at bounding box center [234, 73] width 83 height 19
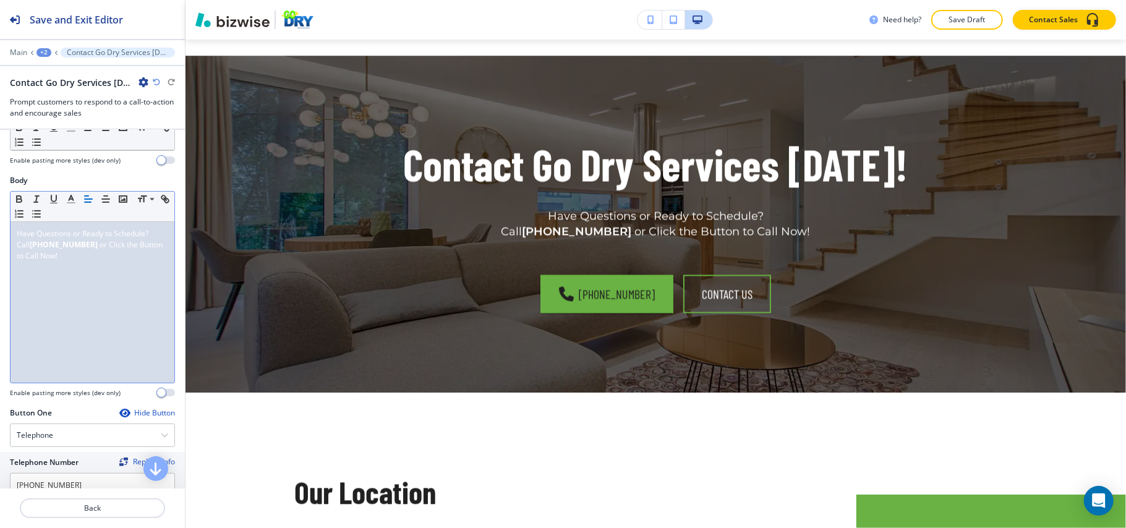
scroll to position [164, 0]
drag, startPoint x: 88, startPoint y: 268, endPoint x: 0, endPoint y: 247, distance: 90.3
click at [0, 247] on div "Body Small Normal Large Huge Have Questions or Ready to Schedule? Call [PHONE_N…" at bounding box center [92, 290] width 185 height 232
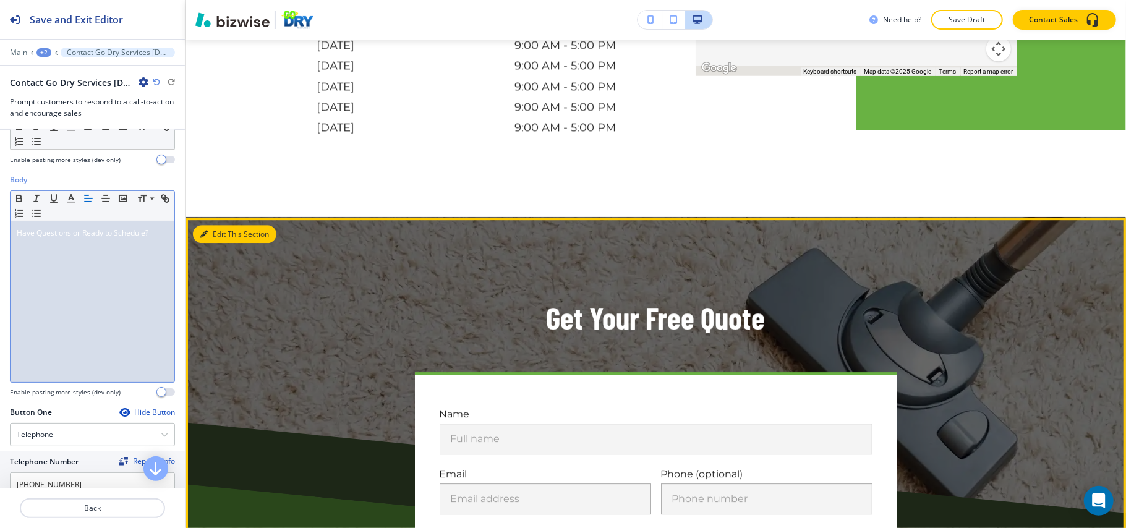
click at [216, 225] on button "Edit This Section" at bounding box center [234, 234] width 83 height 19
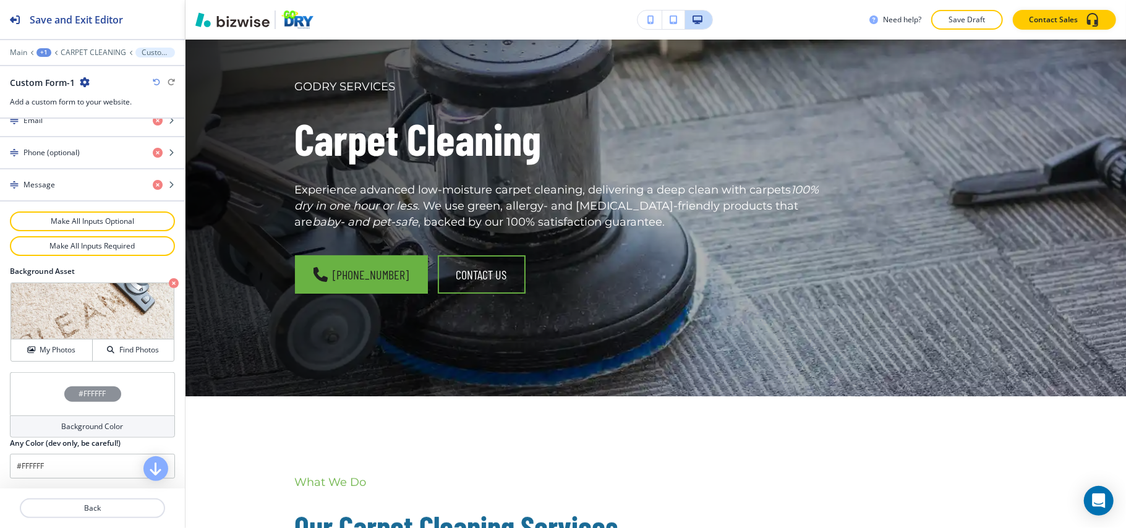
scroll to position [0, 0]
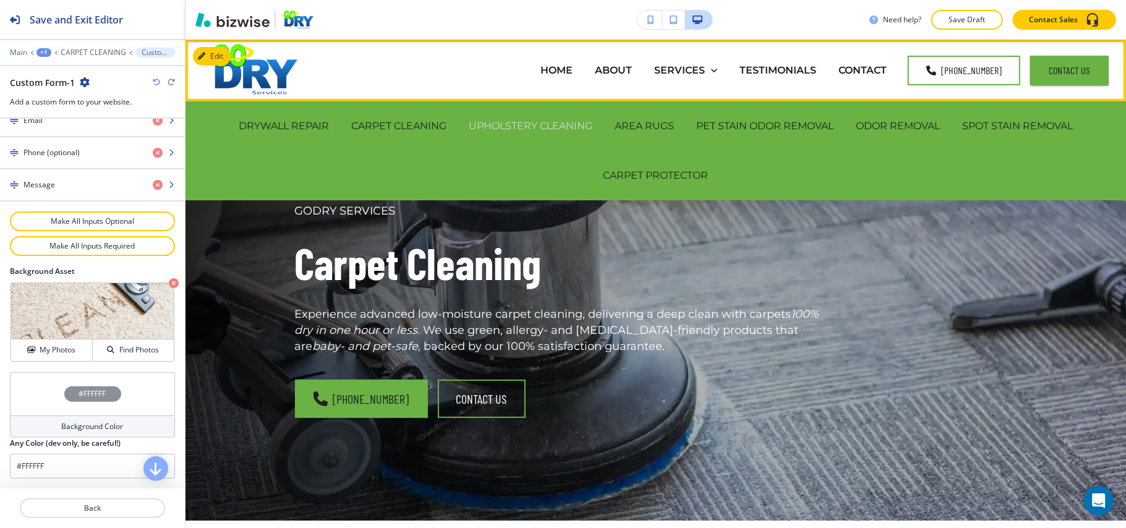
click at [517, 132] on p "UPHOLSTERY CLEANING" at bounding box center [531, 126] width 124 height 14
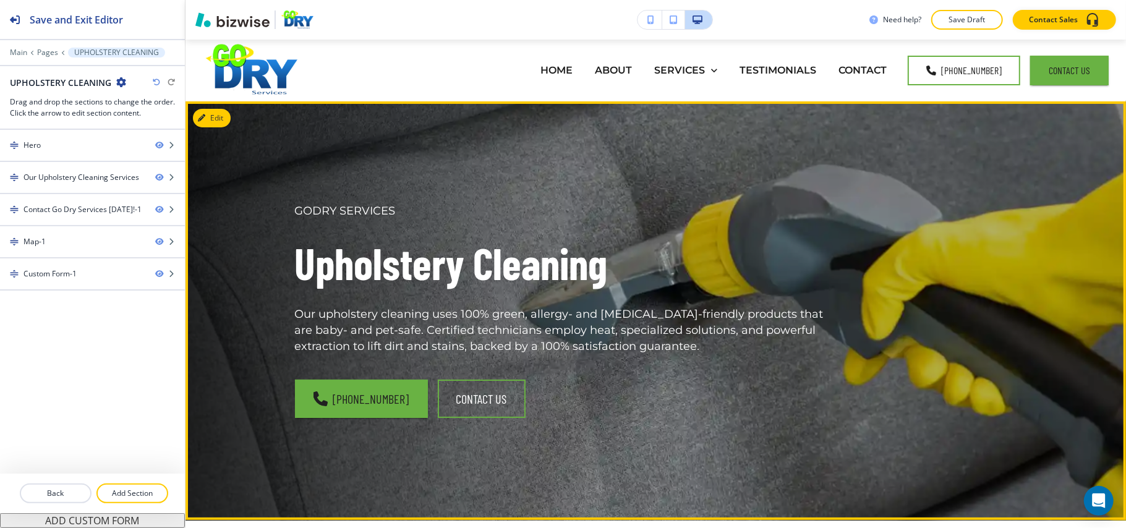
click at [214, 117] on button "Edit" at bounding box center [212, 118] width 38 height 19
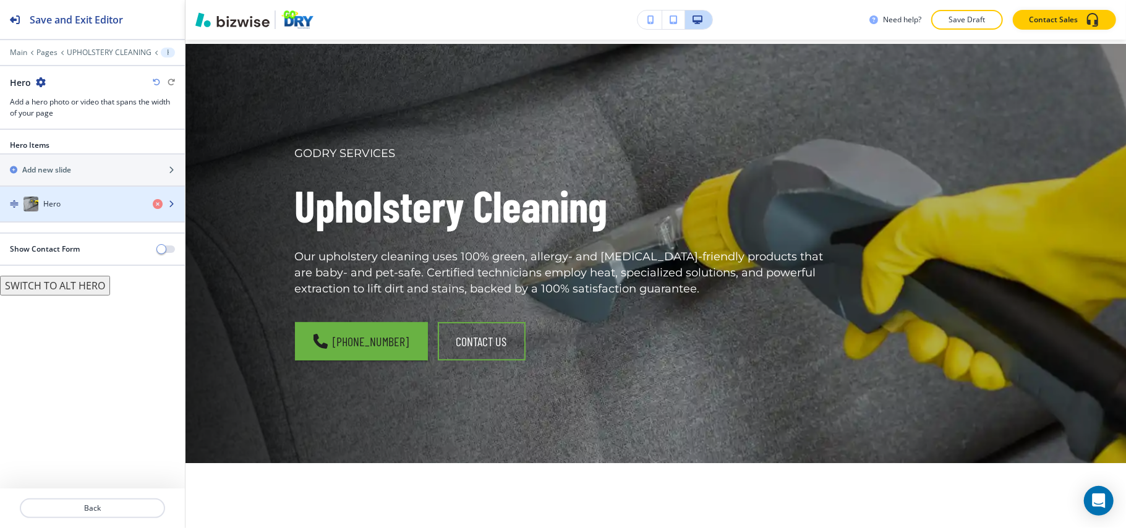
scroll to position [62, 0]
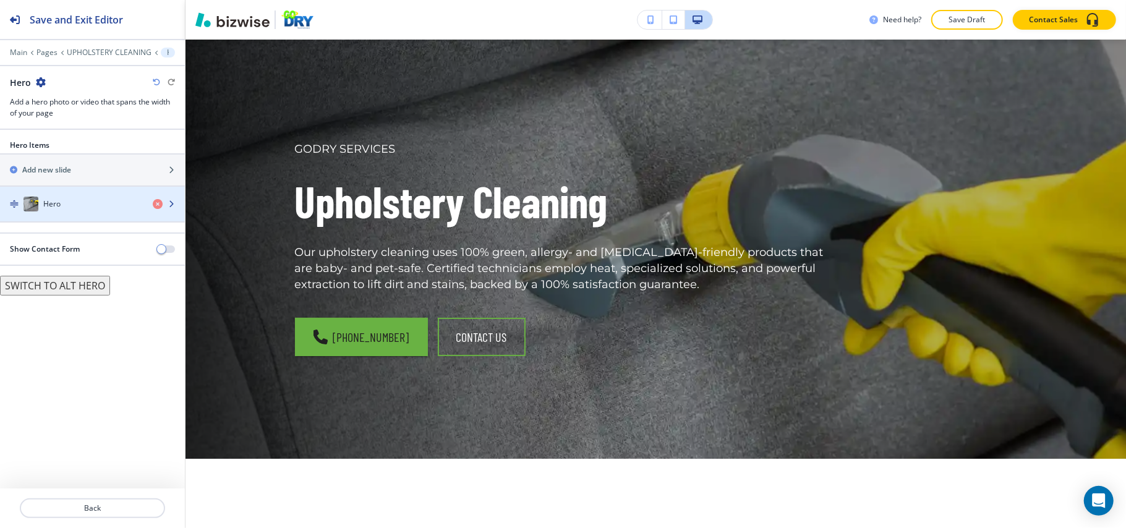
click at [68, 204] on div "Hero" at bounding box center [71, 204] width 143 height 15
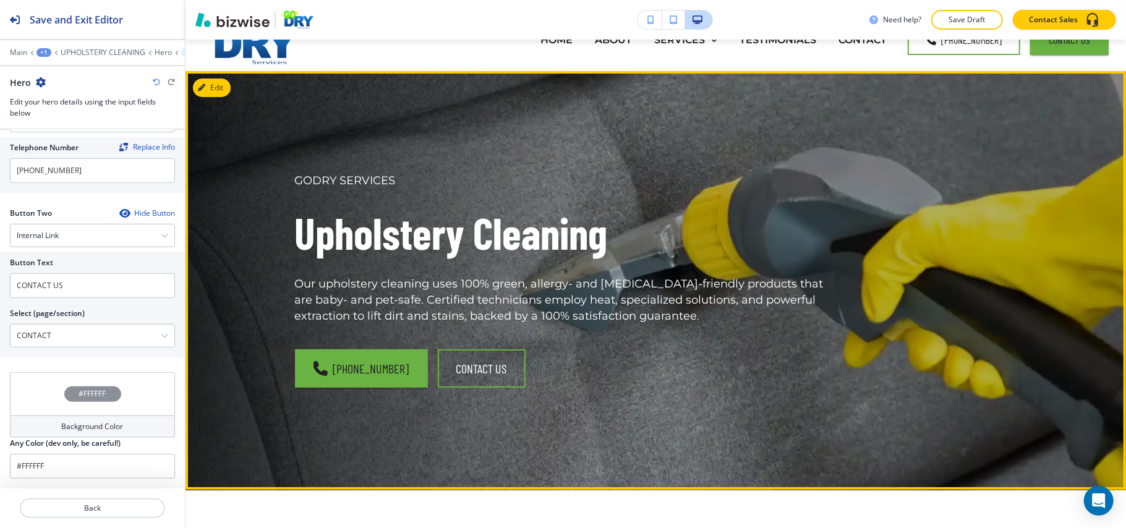
scroll to position [0, 0]
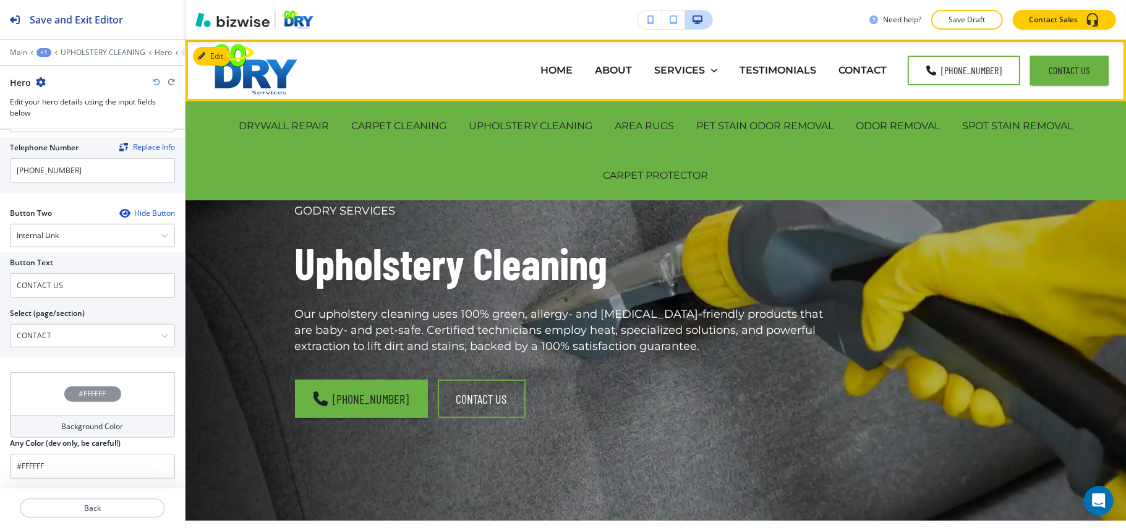
click at [634, 117] on div "AREA RUGS" at bounding box center [644, 125] width 82 height 49
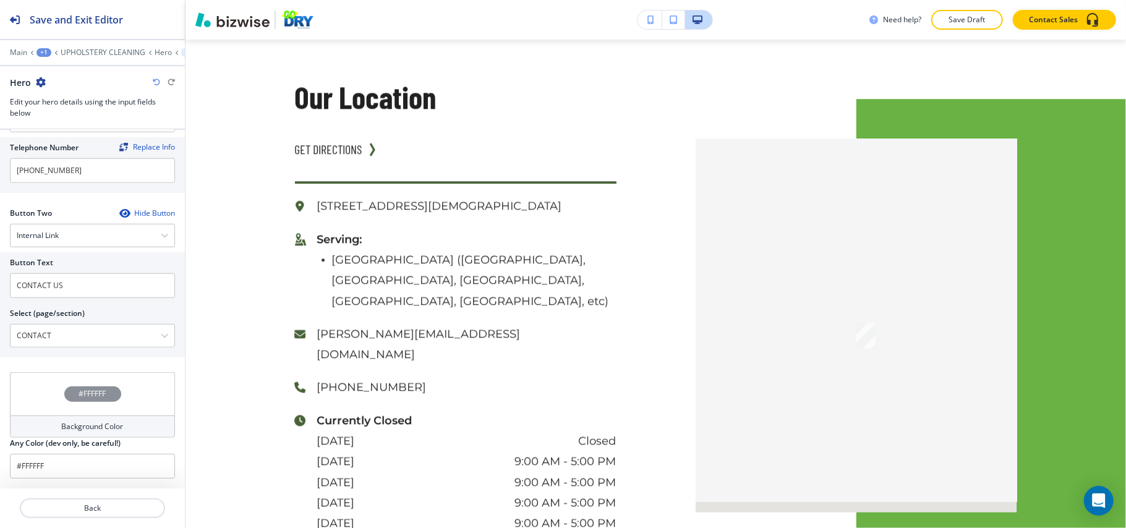
scroll to position [1742, 0]
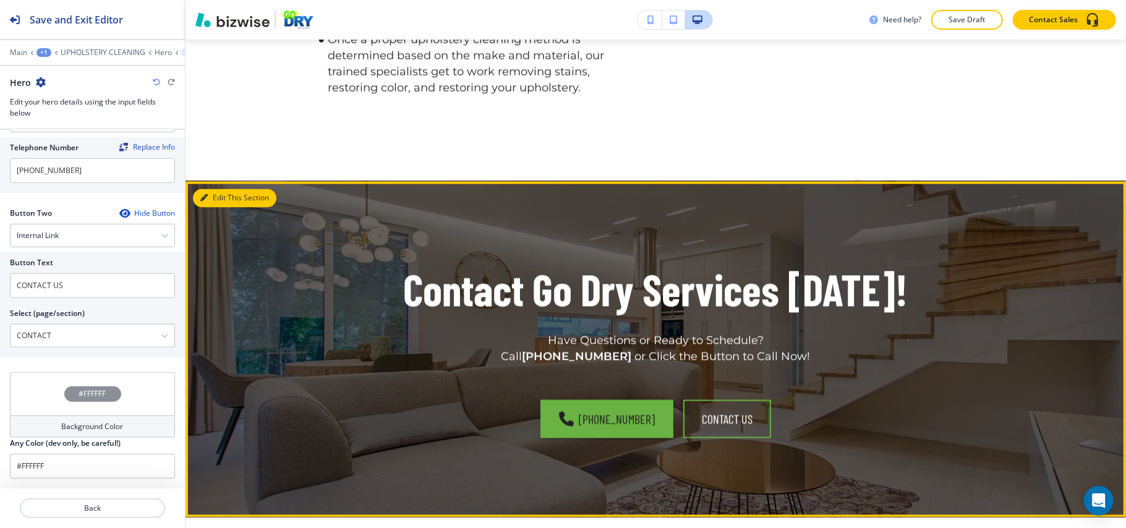
click at [219, 207] on button "Edit This Section" at bounding box center [234, 198] width 83 height 19
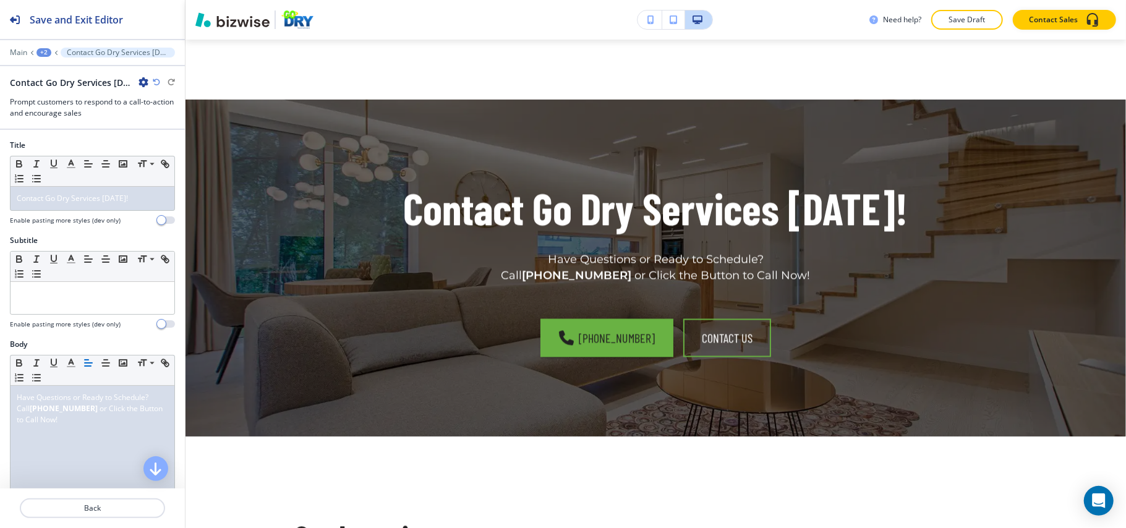
scroll to position [1898, 0]
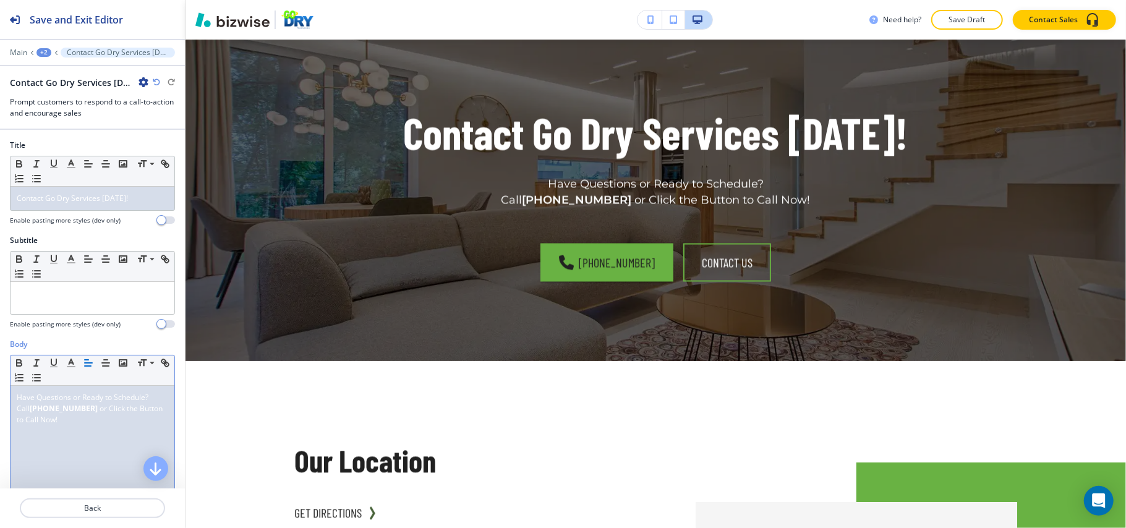
click at [0, 409] on div "Body Small Normal Large Huge Have Questions or Ready to Schedule? Call [PHONE_N…" at bounding box center [92, 455] width 185 height 232
drag, startPoint x: 80, startPoint y: 430, endPoint x: 0, endPoint y: 412, distance: 81.9
click at [0, 412] on div "Body Small Normal Large Huge Have Questions or Ready to Schedule? Call [PHONE_N…" at bounding box center [92, 455] width 185 height 232
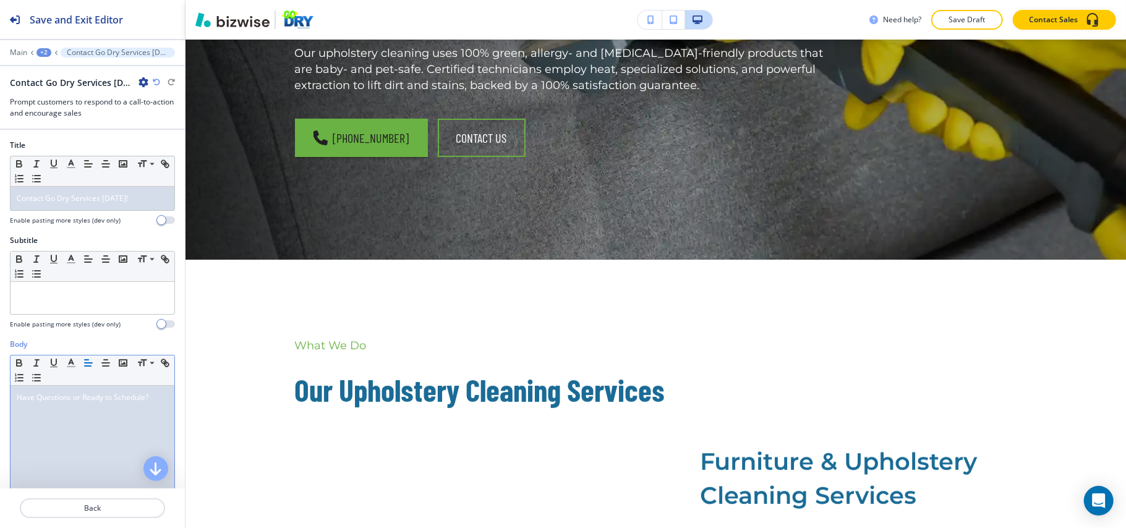
scroll to position [0, 0]
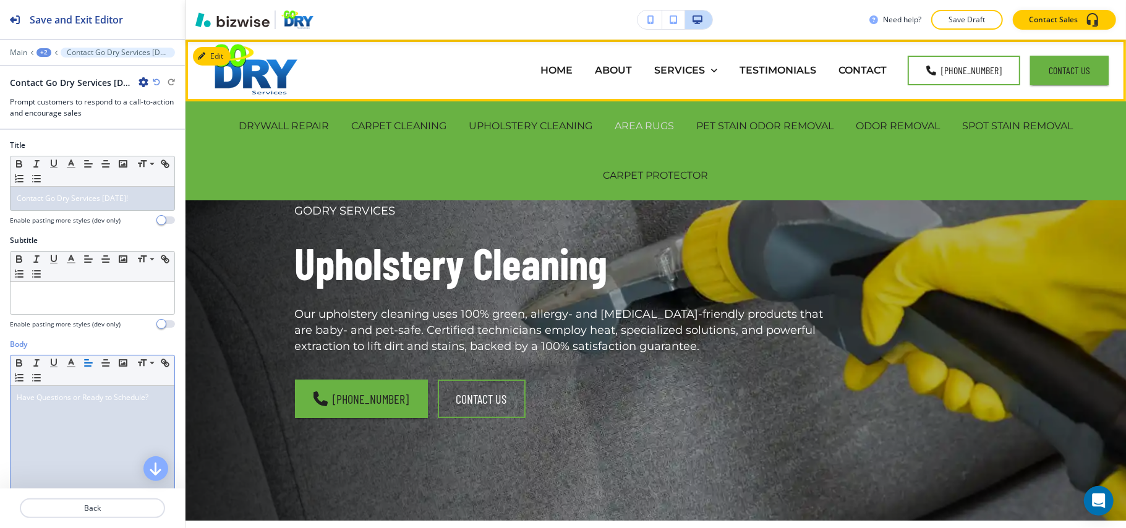
click at [638, 122] on p "AREA RUGS" at bounding box center [644, 126] width 59 height 14
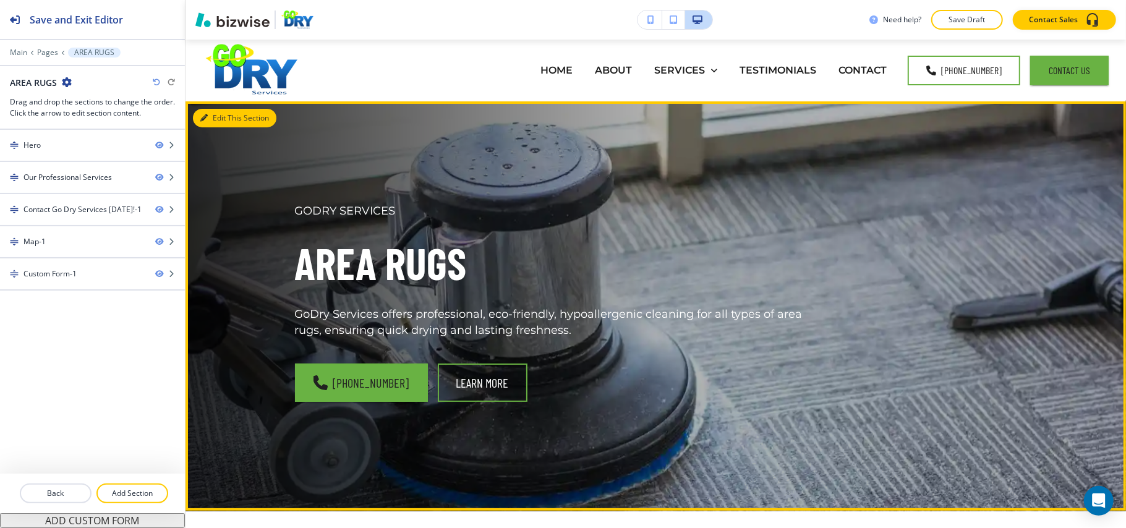
click at [210, 120] on button "Edit This Section" at bounding box center [234, 118] width 83 height 19
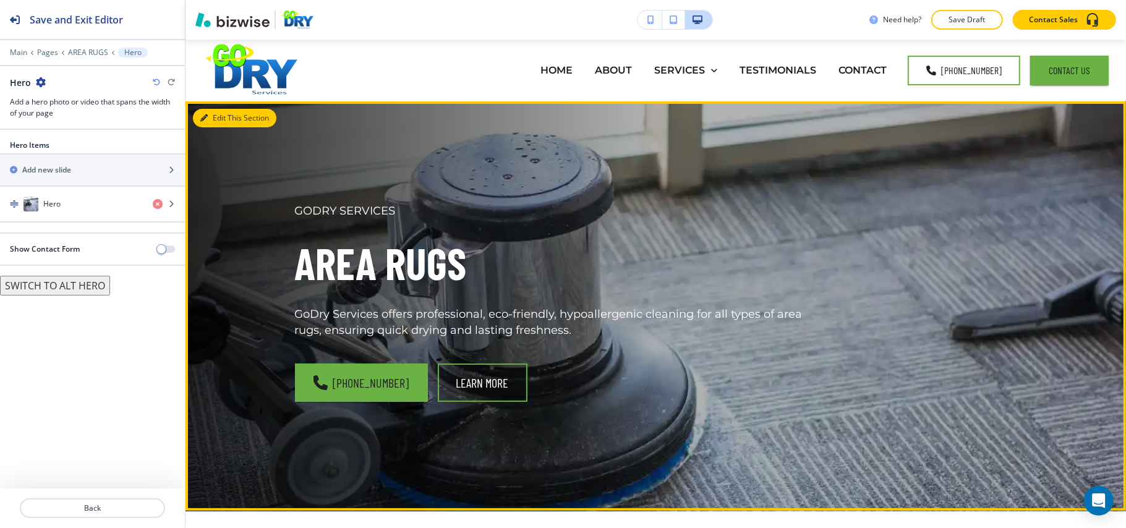
scroll to position [62, 0]
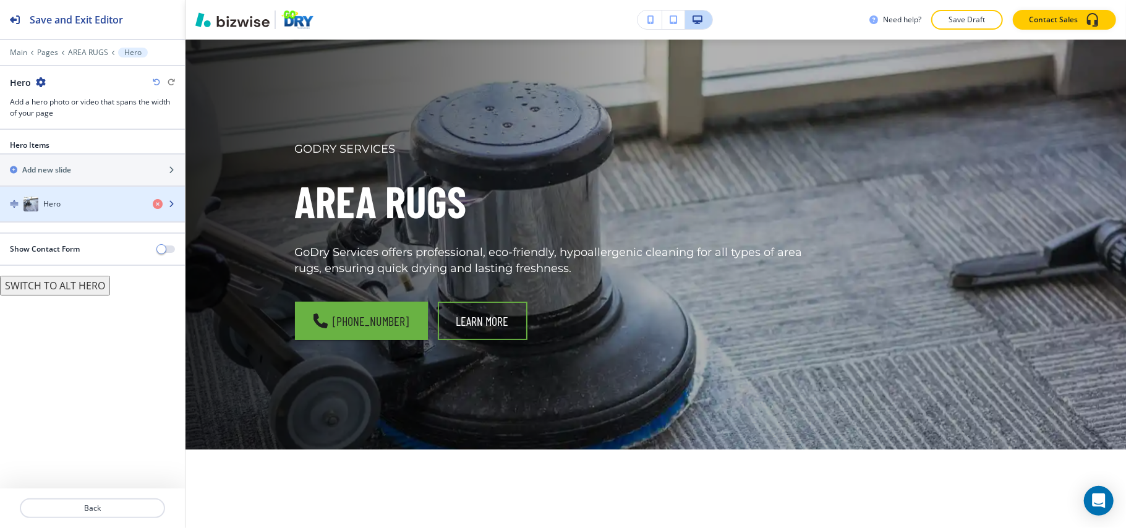
click at [53, 198] on div "Hero" at bounding box center [71, 204] width 143 height 15
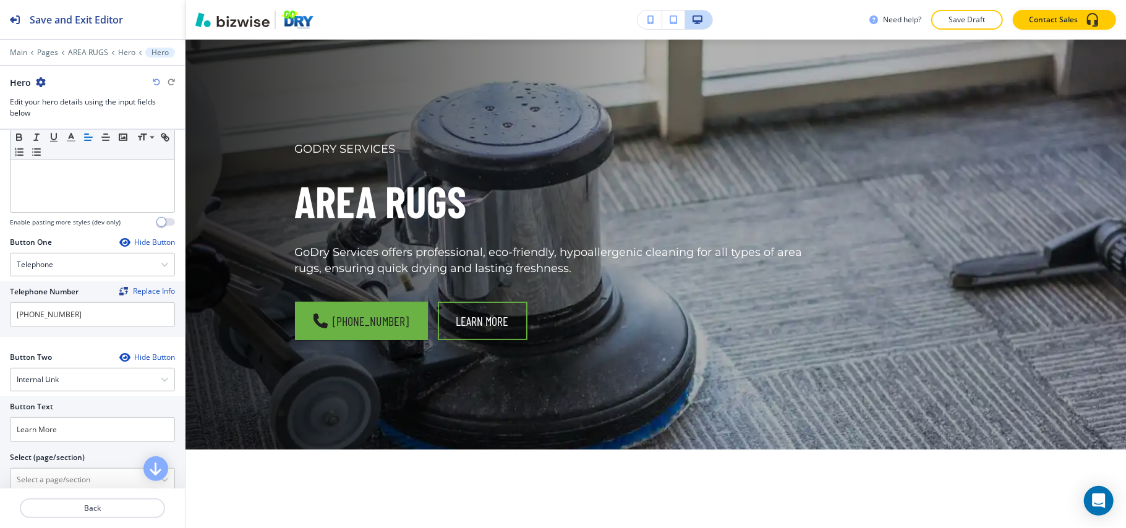
scroll to position [590, 0]
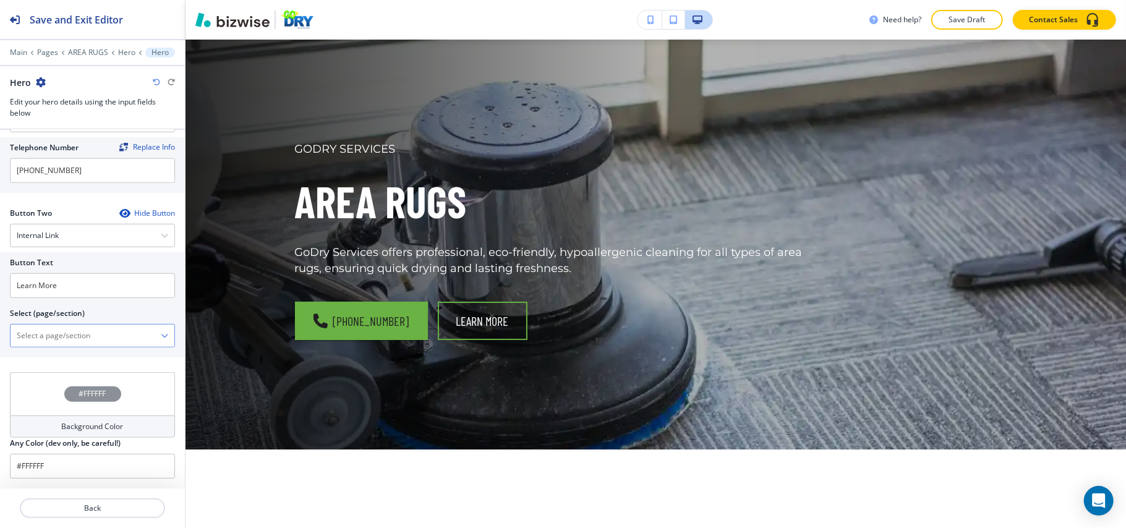
click at [69, 327] on \(page\/section\) "Manual Input" at bounding box center [86, 335] width 150 height 21
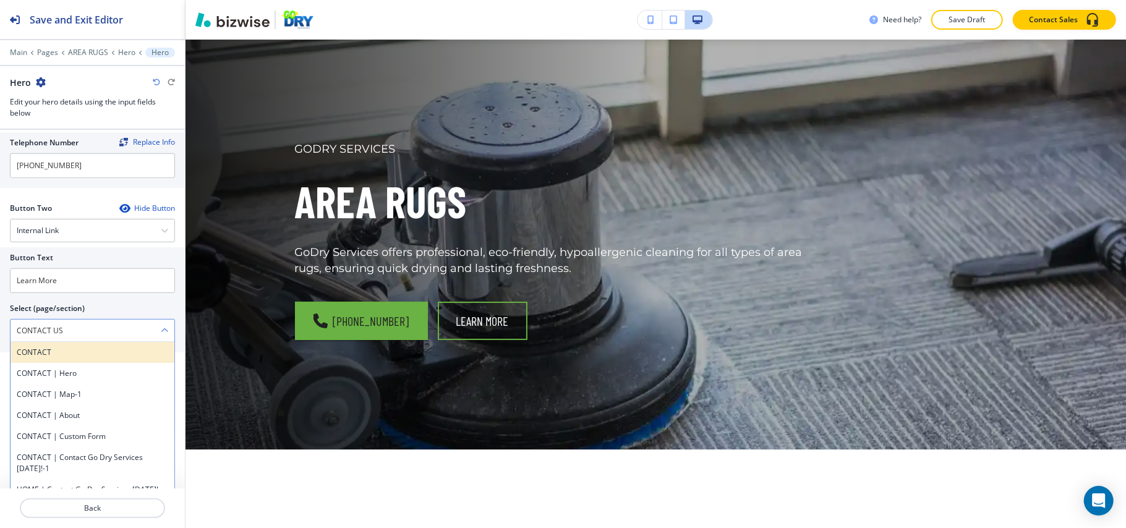
click at [53, 356] on h4 "CONTACT" at bounding box center [92, 352] width 151 height 11
type \(page\/section\) "CONTACT"
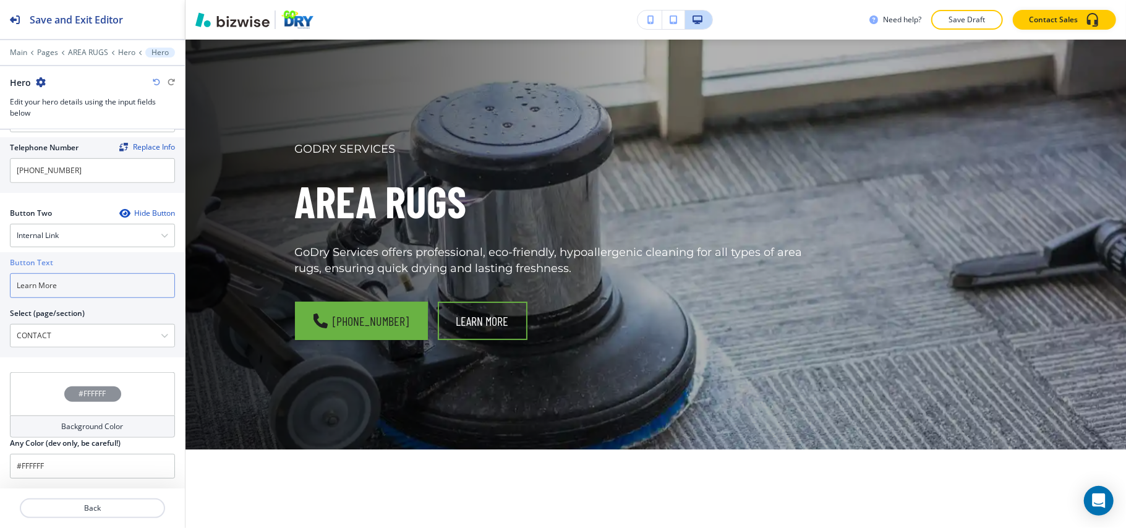
drag, startPoint x: 79, startPoint y: 283, endPoint x: 0, endPoint y: 272, distance: 79.9
click at [0, 272] on div "Button Text Learn More Select (page/section) CONTACT CONTACT CONTACT | Hero CON…" at bounding box center [92, 304] width 185 height 105
paste input "CONTACT US"
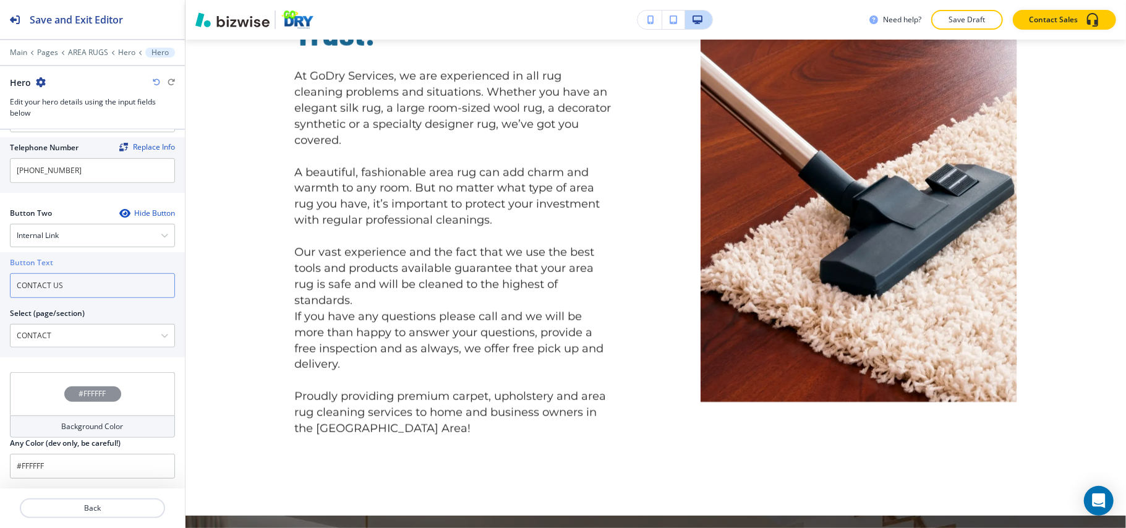
scroll to position [1624, 0]
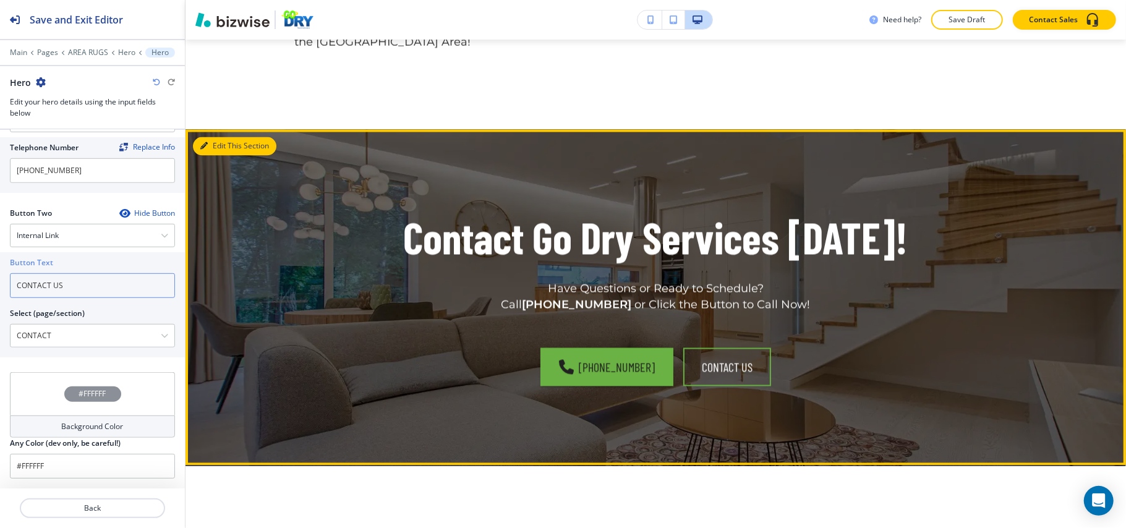
type input "CONTACT US"
click at [226, 148] on button "Edit This Section" at bounding box center [234, 146] width 83 height 19
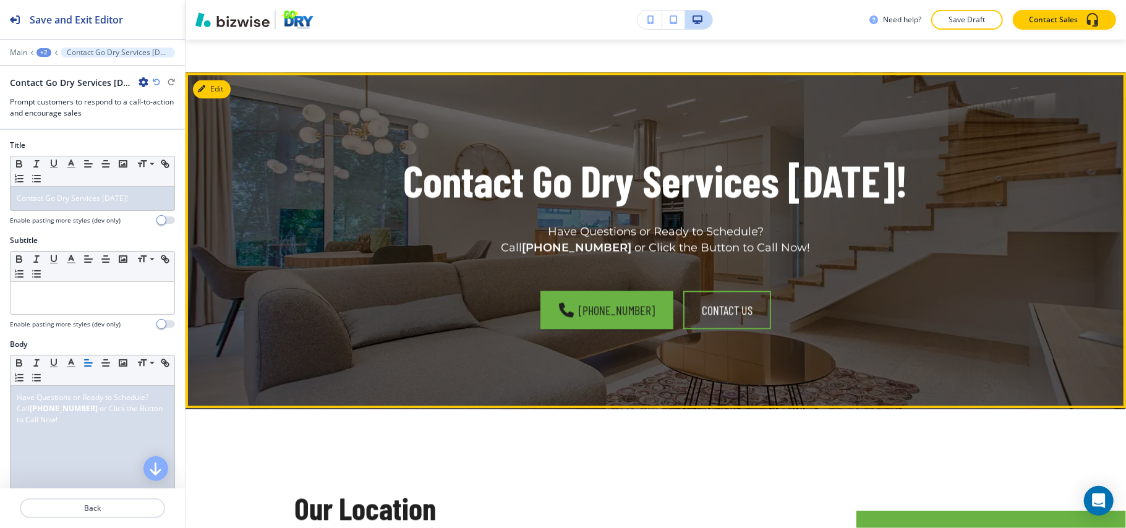
scroll to position [1714, 0]
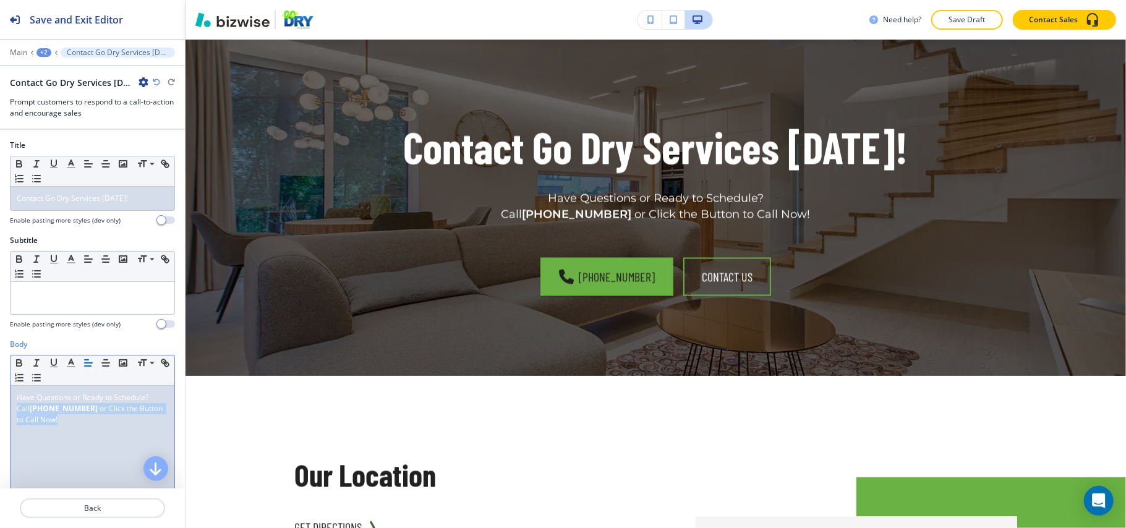
click at [0, 408] on div "Body Small Normal Large Huge Have Questions or Ready to Schedule? Call [PHONE_N…" at bounding box center [92, 455] width 185 height 232
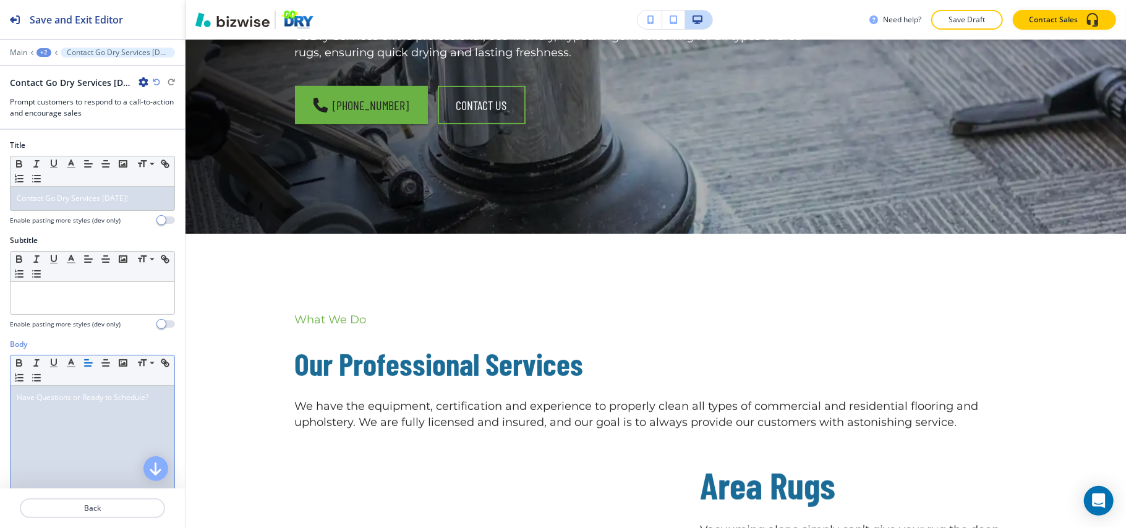
scroll to position [0, 0]
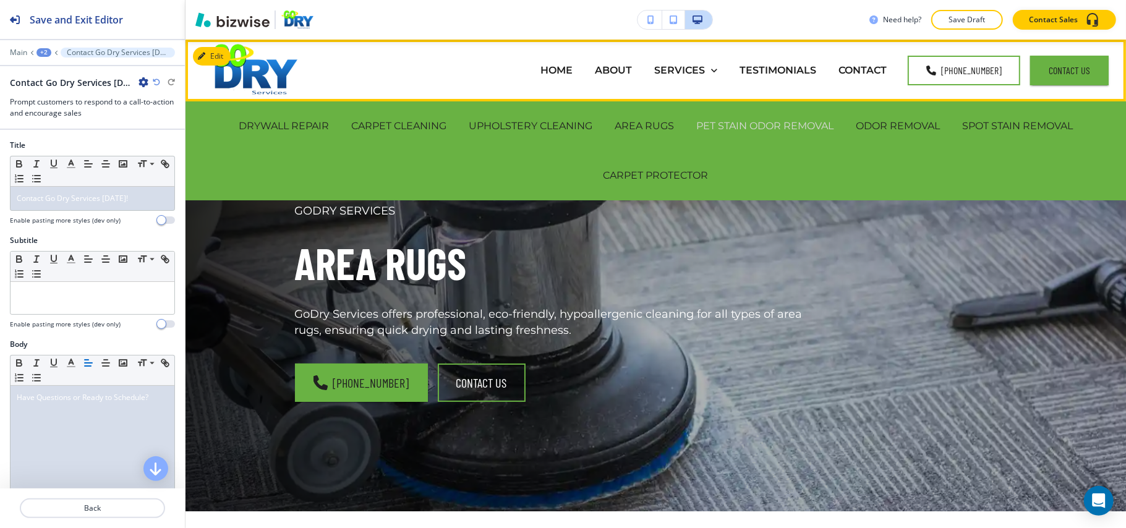
click at [722, 124] on p "PET STAIN ODOR REMOVAL" at bounding box center [764, 126] width 137 height 14
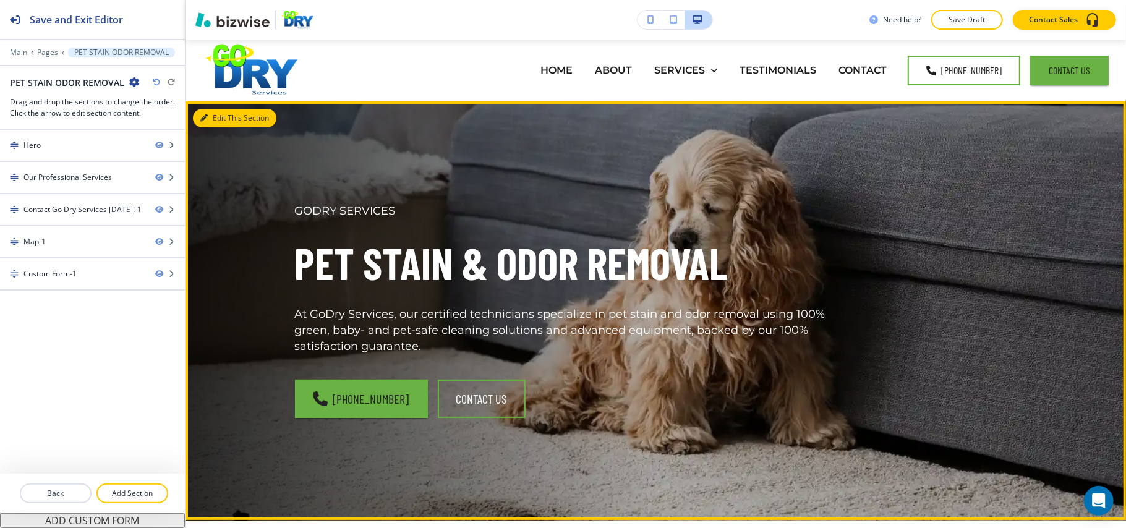
click at [215, 119] on button "Edit This Section" at bounding box center [234, 118] width 83 height 19
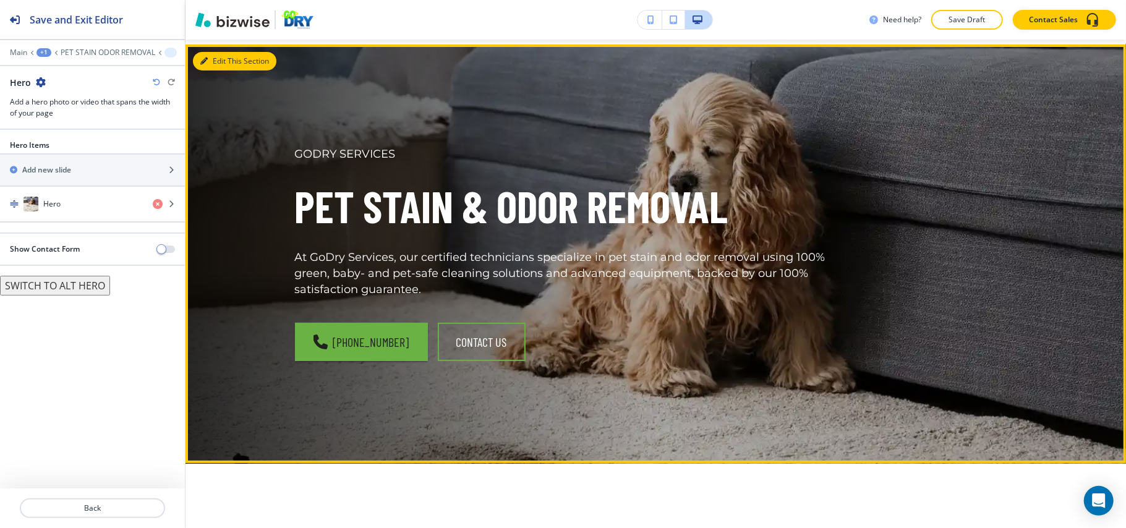
scroll to position [62, 0]
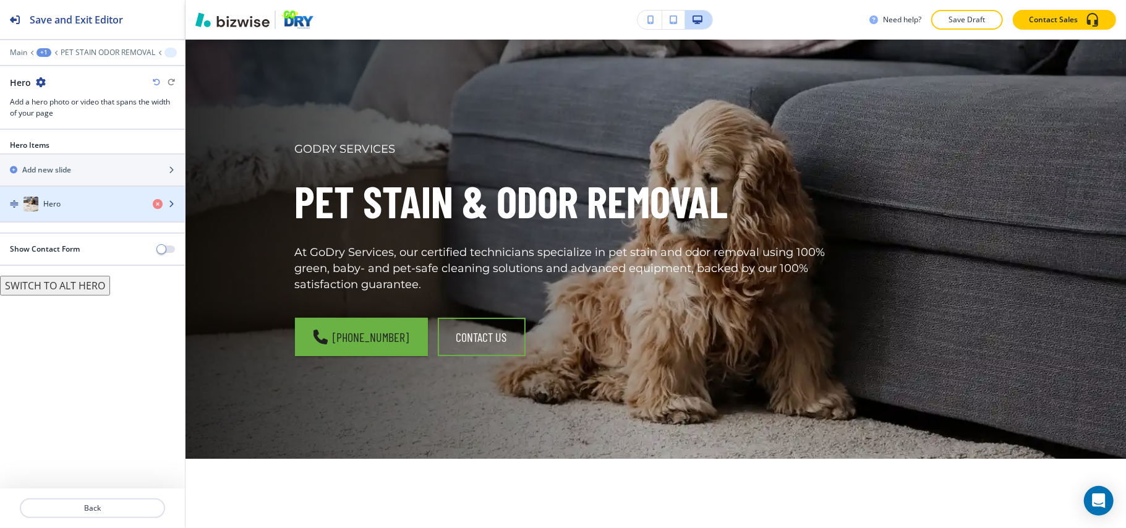
click at [90, 206] on div "Hero" at bounding box center [71, 204] width 143 height 15
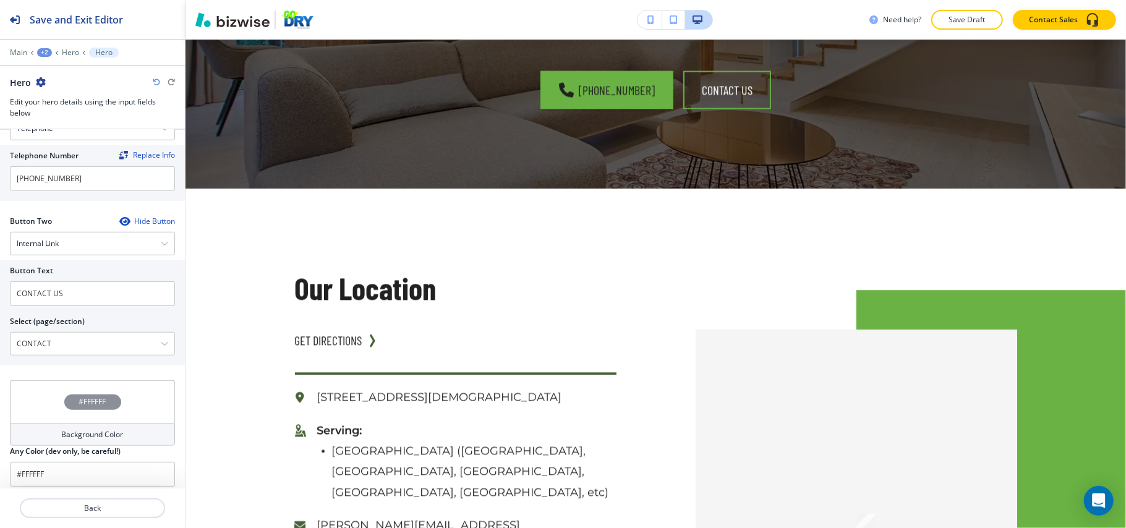
scroll to position [1384, 0]
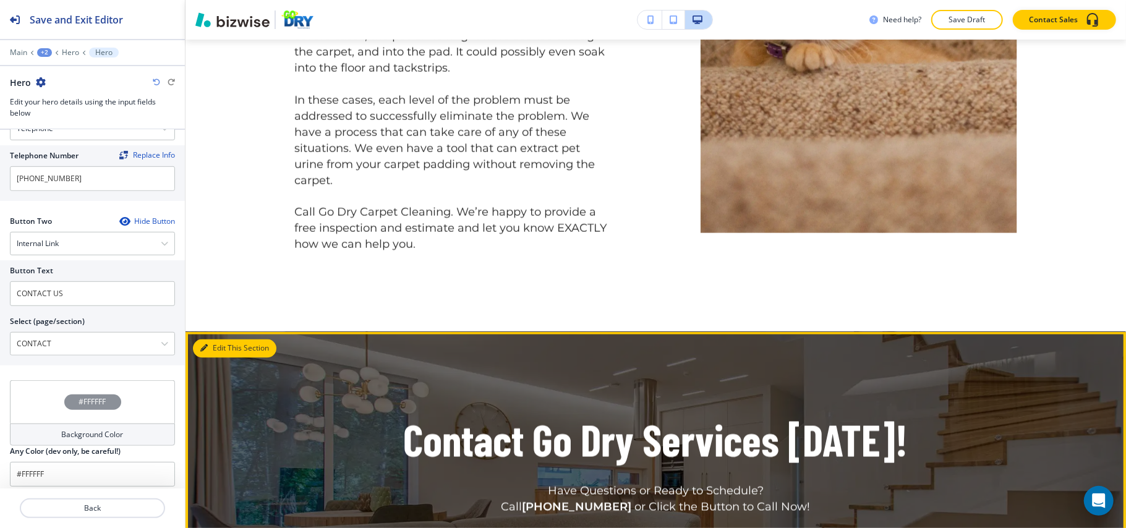
click at [223, 339] on button "Edit This Section" at bounding box center [234, 348] width 83 height 19
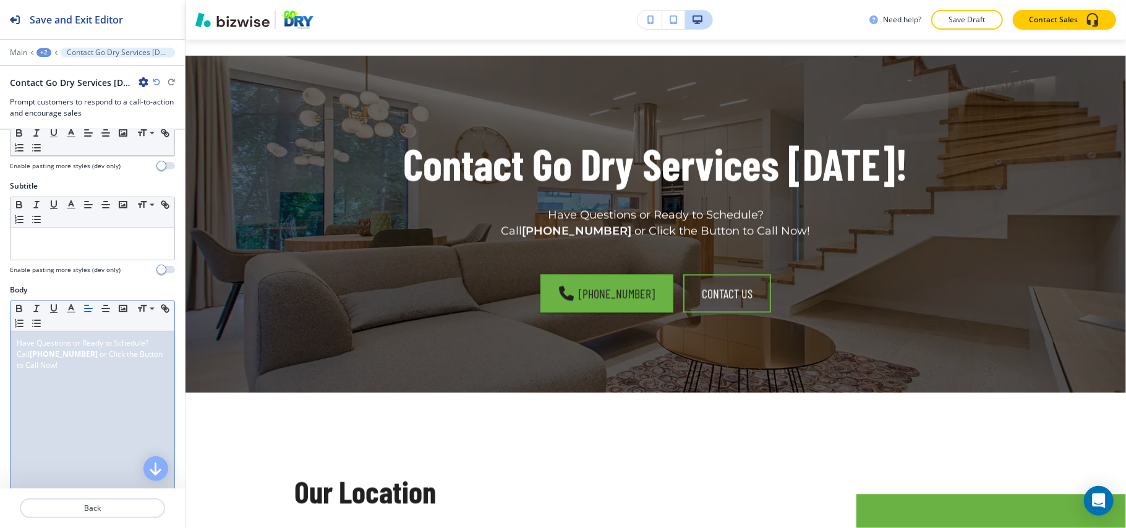
scroll to position [82, 0]
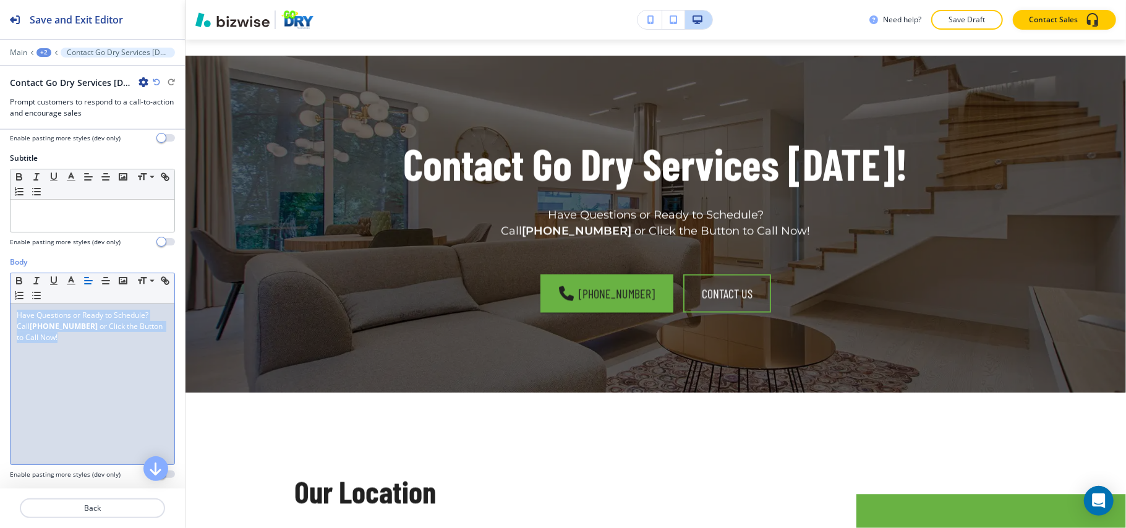
drag, startPoint x: 82, startPoint y: 349, endPoint x: 0, endPoint y: 320, distance: 86.6
click at [0, 320] on div "Body Small Normal Large Huge Have Questions or Ready to Schedule? Call [PHONE_N…" at bounding box center [92, 373] width 185 height 232
click at [74, 361] on div "Have Questions or Ready to Schedule? Call [PHONE_NUMBER] ﻿ or Click the Button …" at bounding box center [93, 384] width 164 height 161
drag, startPoint x: 74, startPoint y: 350, endPoint x: 0, endPoint y: 330, distance: 76.8
click at [0, 330] on div "Body Small Normal Large Huge Have Questions or Ready to Schedule? Call [PHONE_N…" at bounding box center [92, 373] width 185 height 232
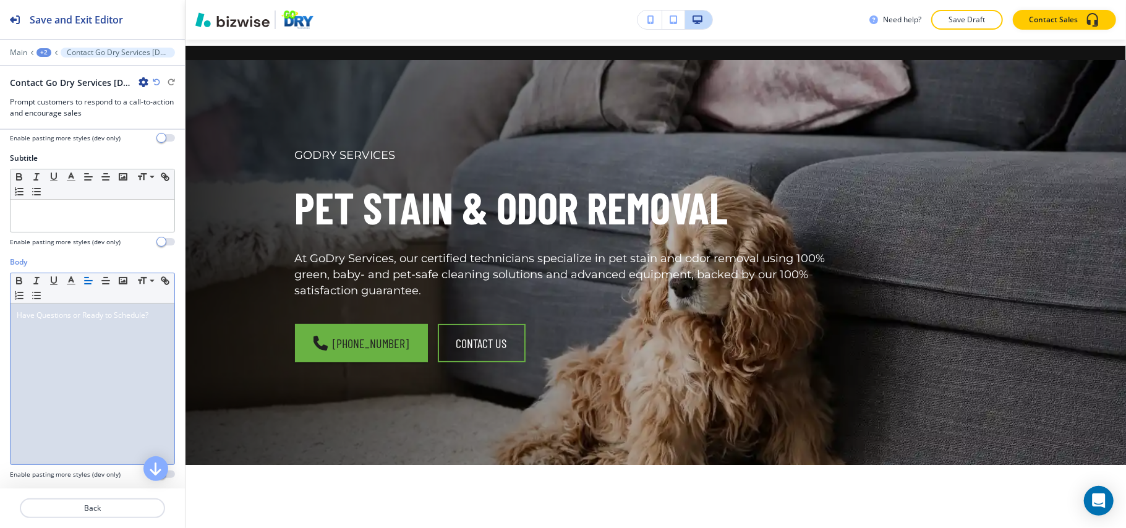
scroll to position [0, 0]
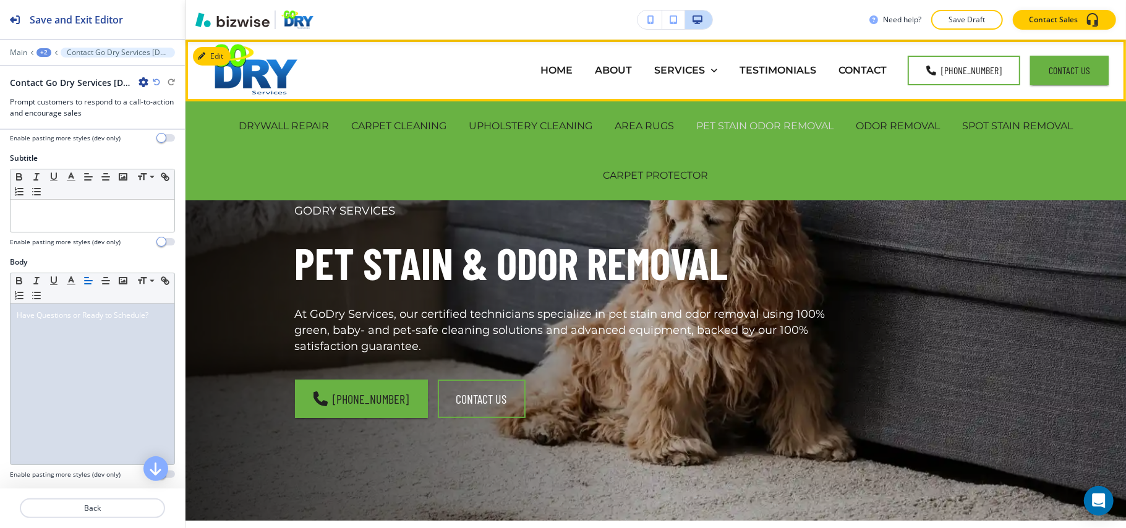
click at [797, 127] on p "PET STAIN ODOR REMOVAL" at bounding box center [764, 126] width 137 height 14
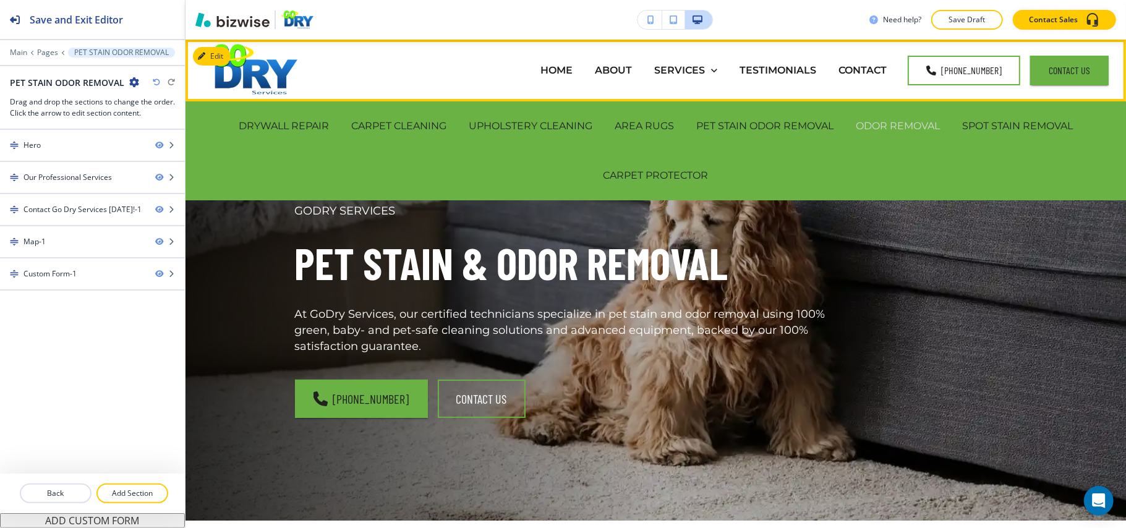
click at [877, 127] on p "ODOR REMOVAL" at bounding box center [898, 126] width 84 height 14
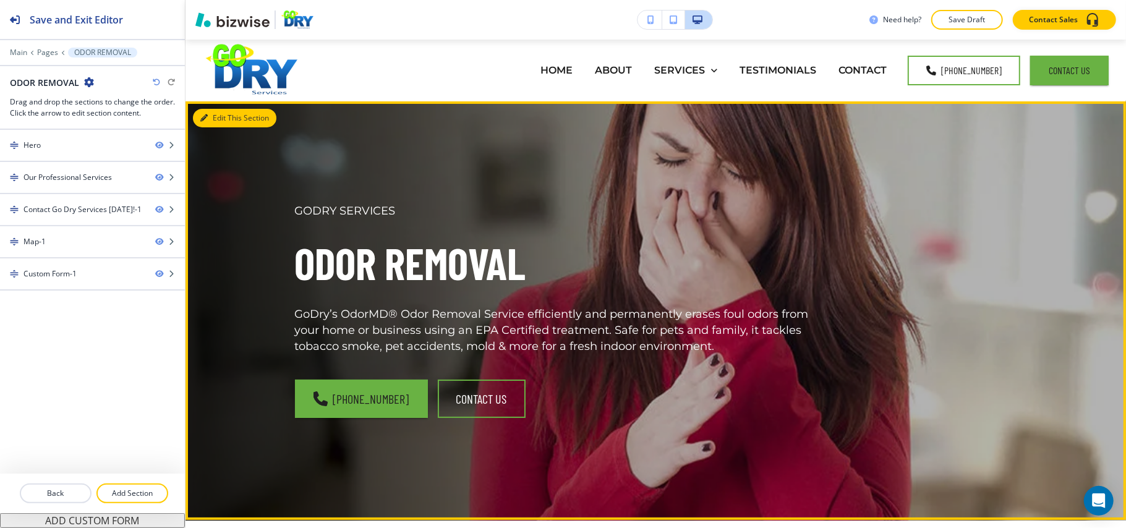
click at [218, 120] on button "Edit This Section" at bounding box center [234, 118] width 83 height 19
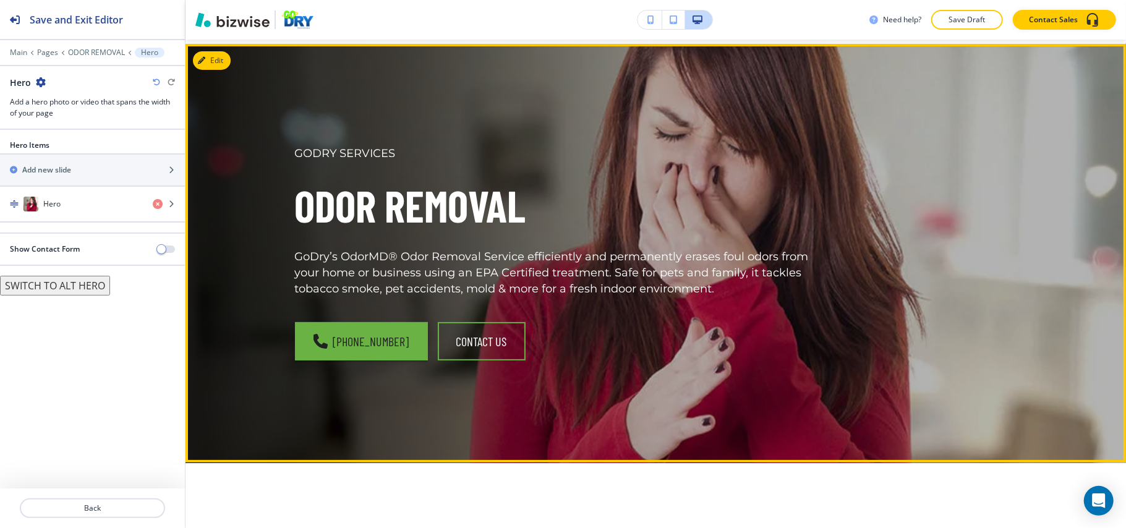
scroll to position [62, 0]
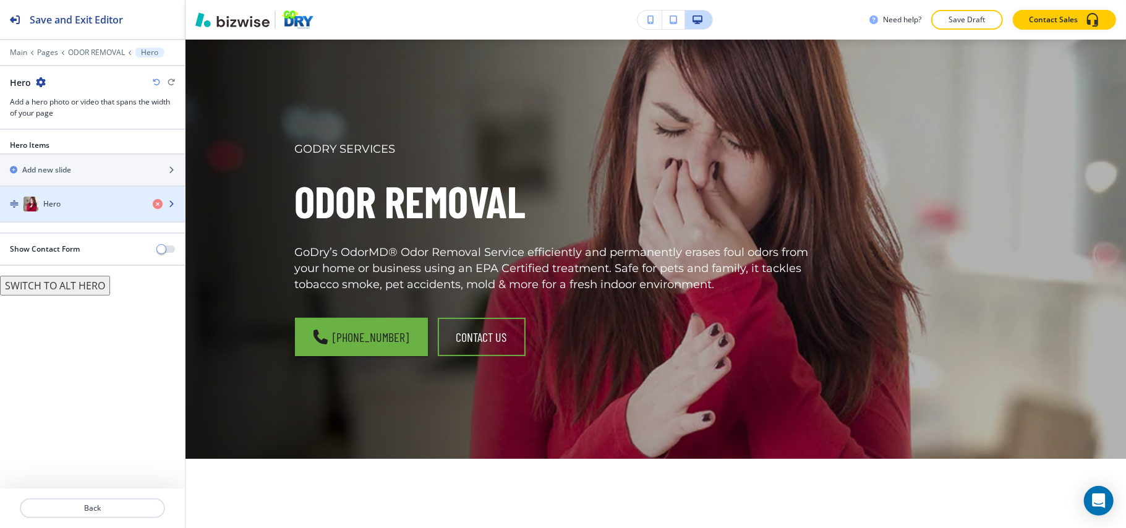
click at [111, 211] on div "Hero" at bounding box center [71, 204] width 143 height 15
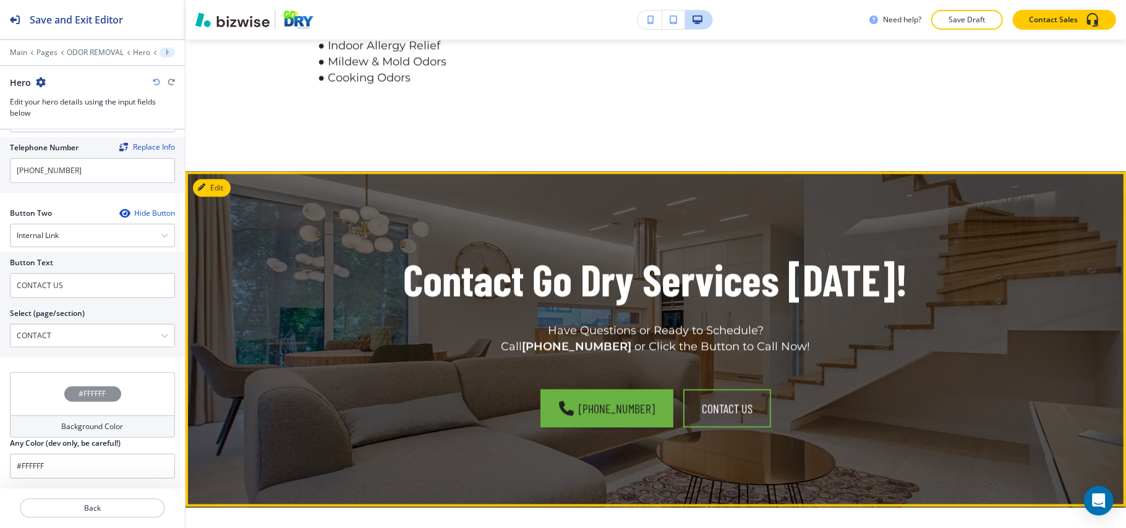
scroll to position [1875, 0]
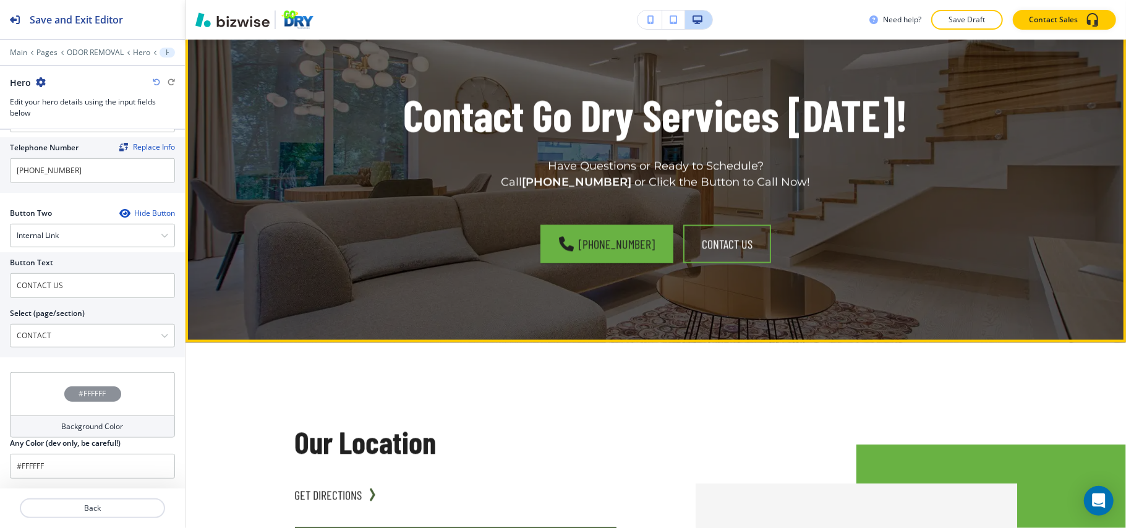
click at [208, 33] on button "Edit This Section" at bounding box center [234, 23] width 83 height 19
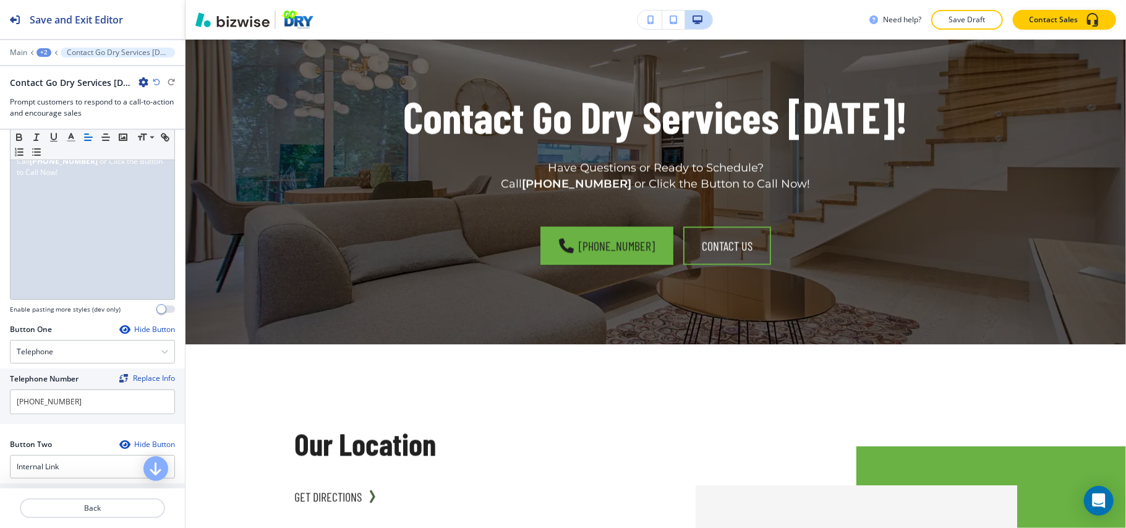
scroll to position [164, 0]
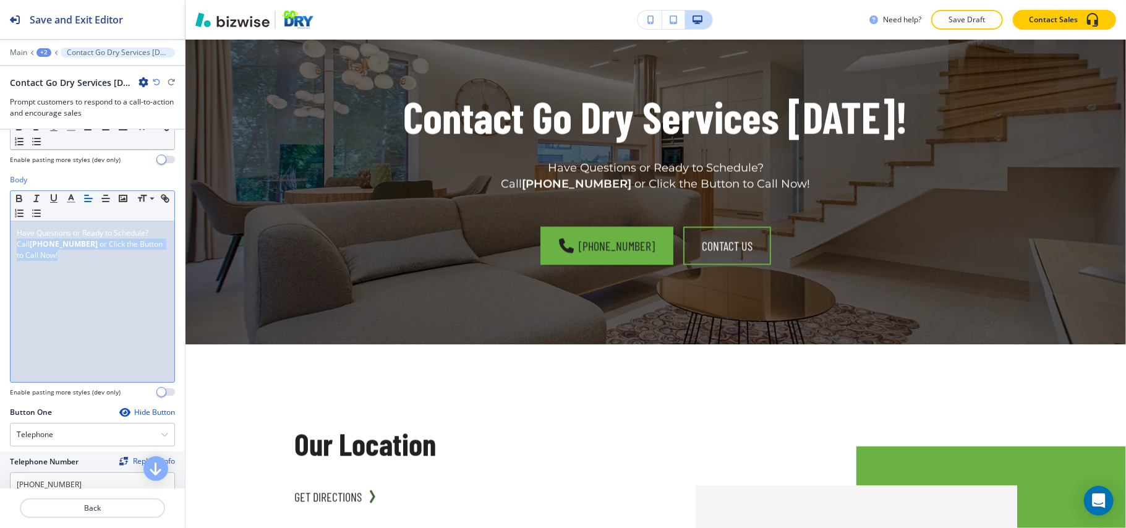
drag, startPoint x: 69, startPoint y: 265, endPoint x: 9, endPoint y: 249, distance: 62.8
click at [9, 249] on div "Body Small Normal Large Huge Have Questions or Ready to Schedule? Call [PHONE_N…" at bounding box center [92, 290] width 185 height 232
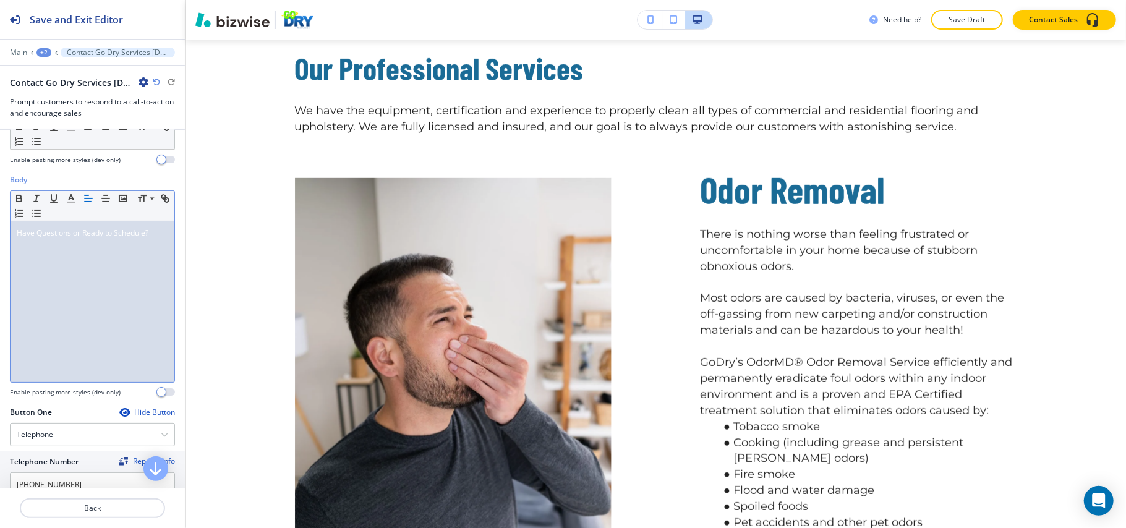
scroll to position [0, 0]
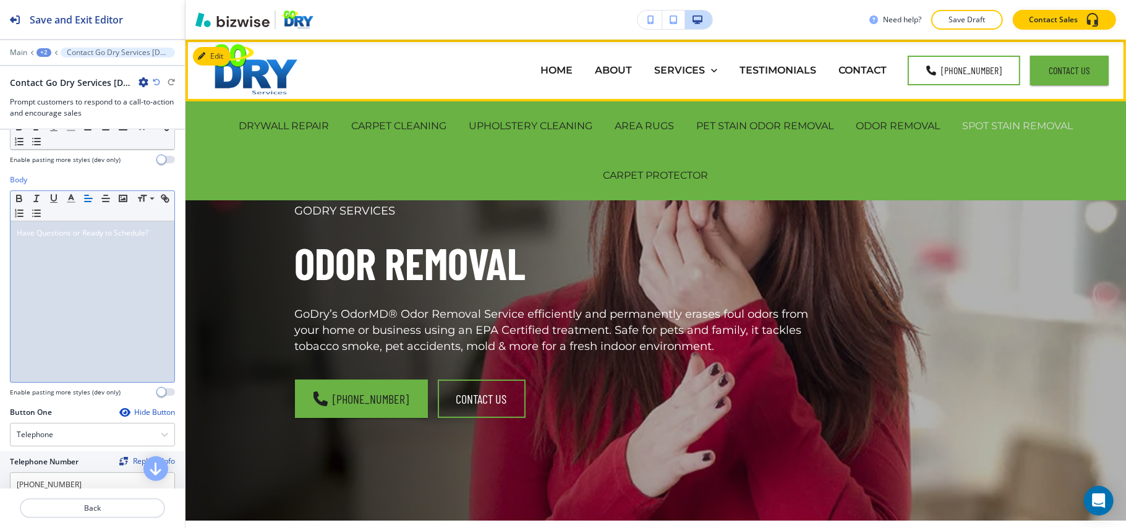
click at [974, 127] on p "SPOT STAIN REMOVAL" at bounding box center [1017, 126] width 111 height 14
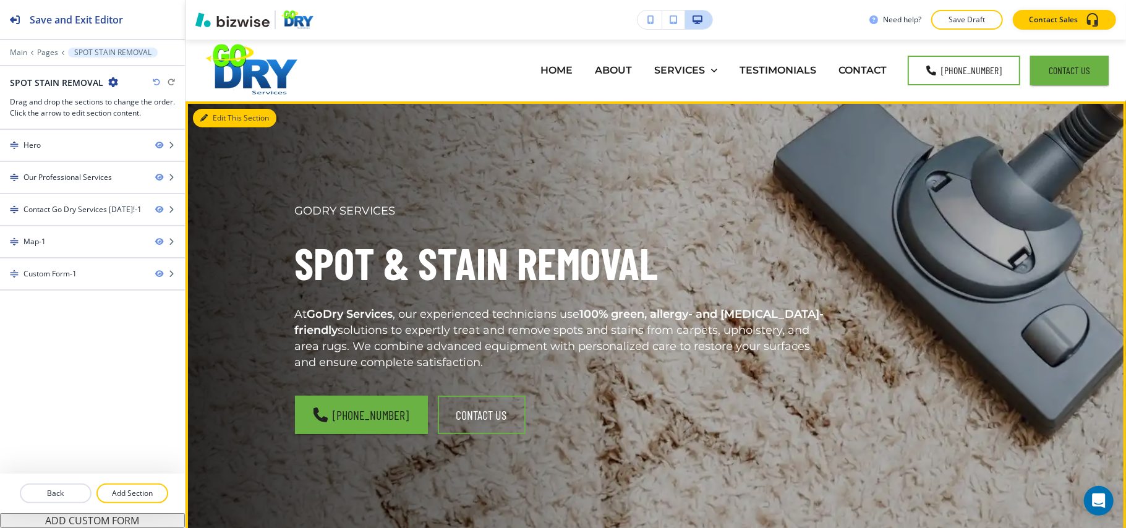
click at [216, 115] on button "Edit This Section" at bounding box center [234, 118] width 83 height 19
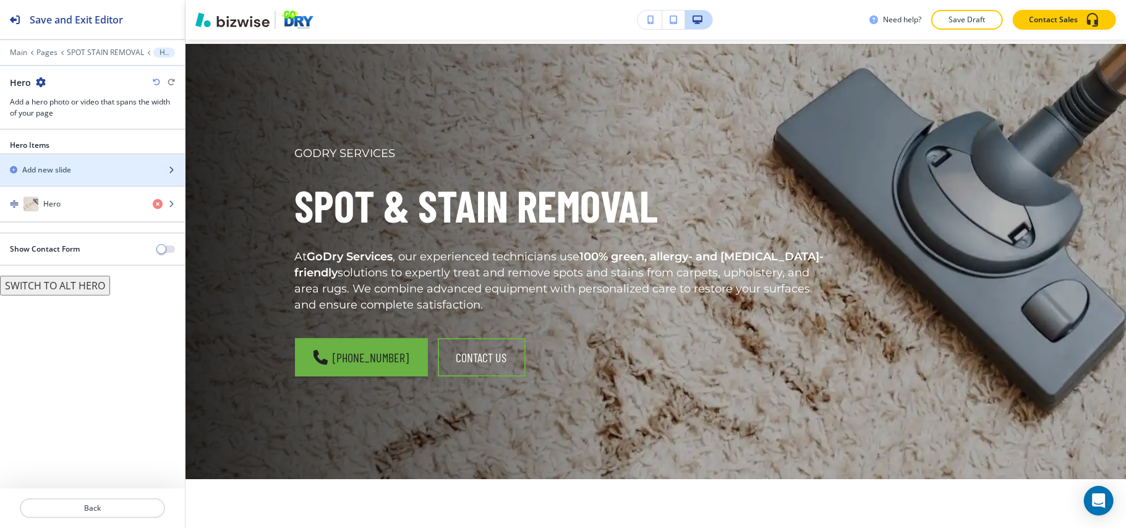
scroll to position [62, 0]
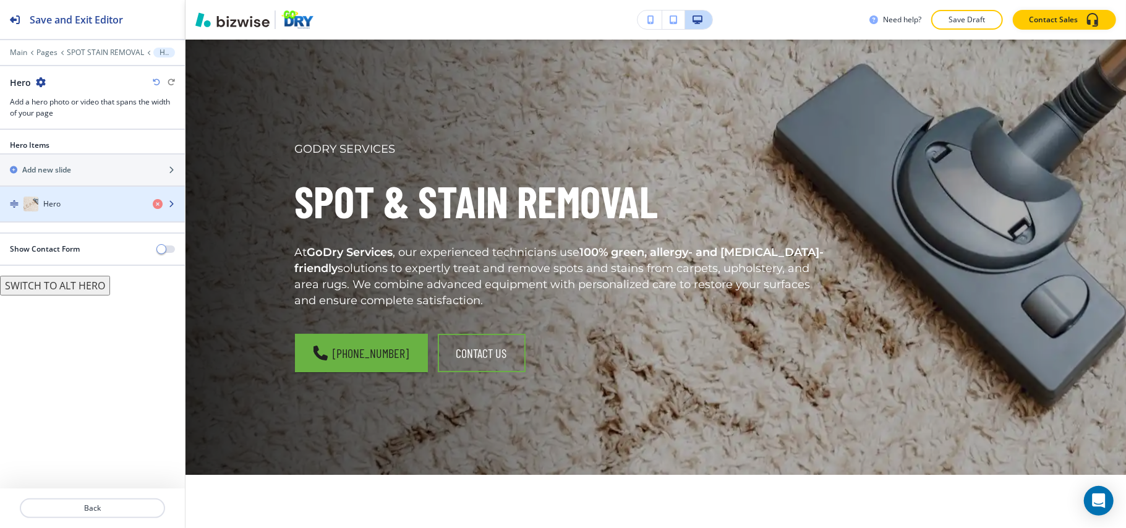
click at [85, 211] on div "Hero" at bounding box center [71, 204] width 143 height 15
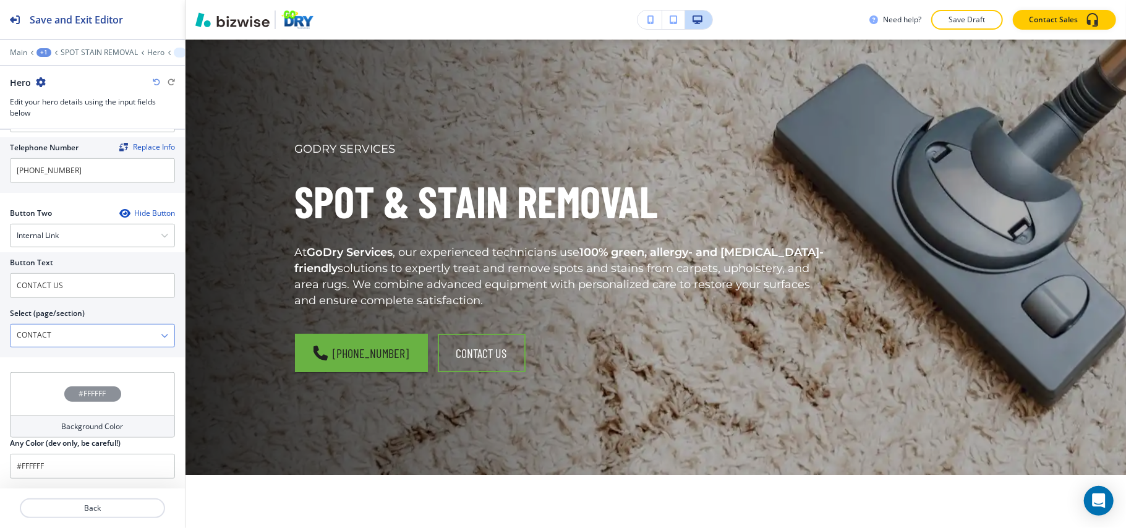
scroll to position [0, 0]
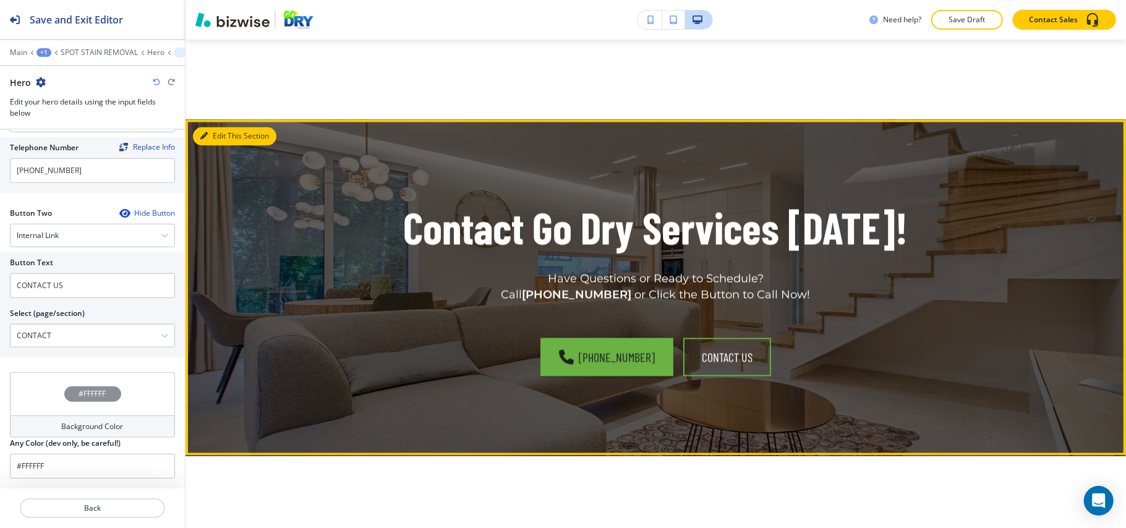
click at [201, 127] on button "Edit This Section" at bounding box center [234, 136] width 83 height 19
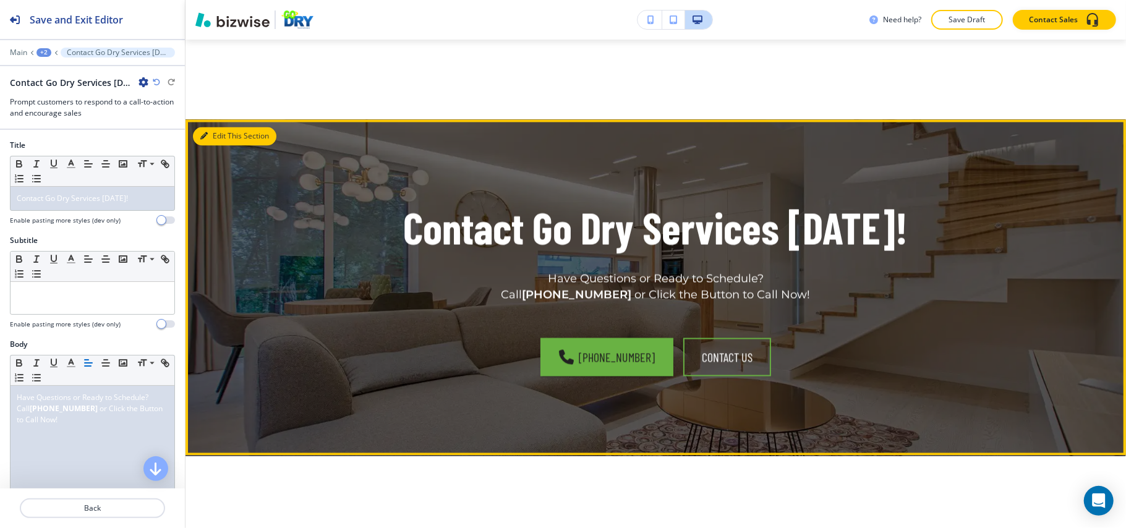
scroll to position [1707, 0]
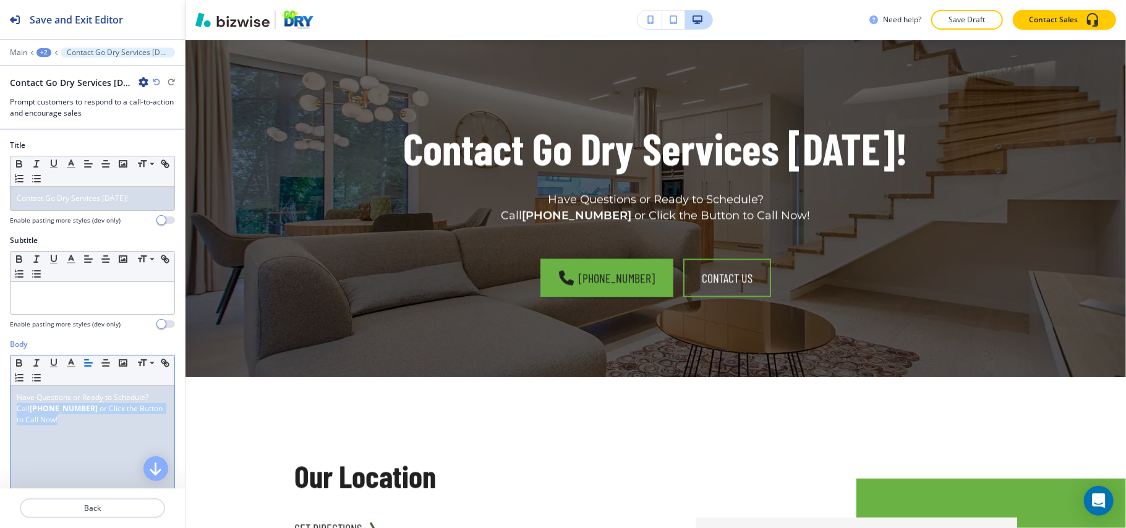
drag, startPoint x: 75, startPoint y: 433, endPoint x: 0, endPoint y: 404, distance: 80.8
click at [0, 406] on div "Body Small Normal Large Huge Have Questions or Ready to Schedule? Call [PHONE_N…" at bounding box center [92, 455] width 185 height 232
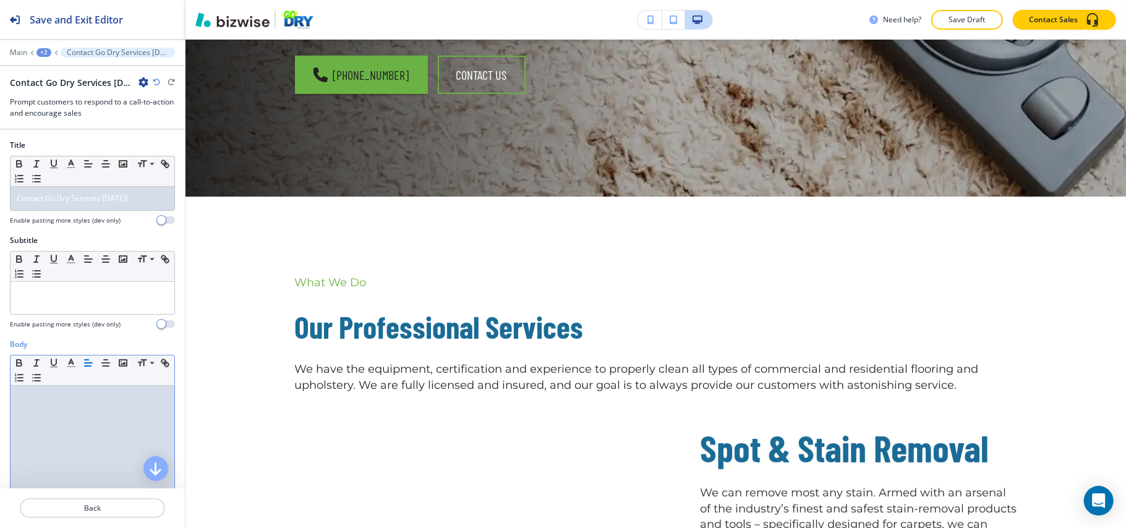
scroll to position [0, 0]
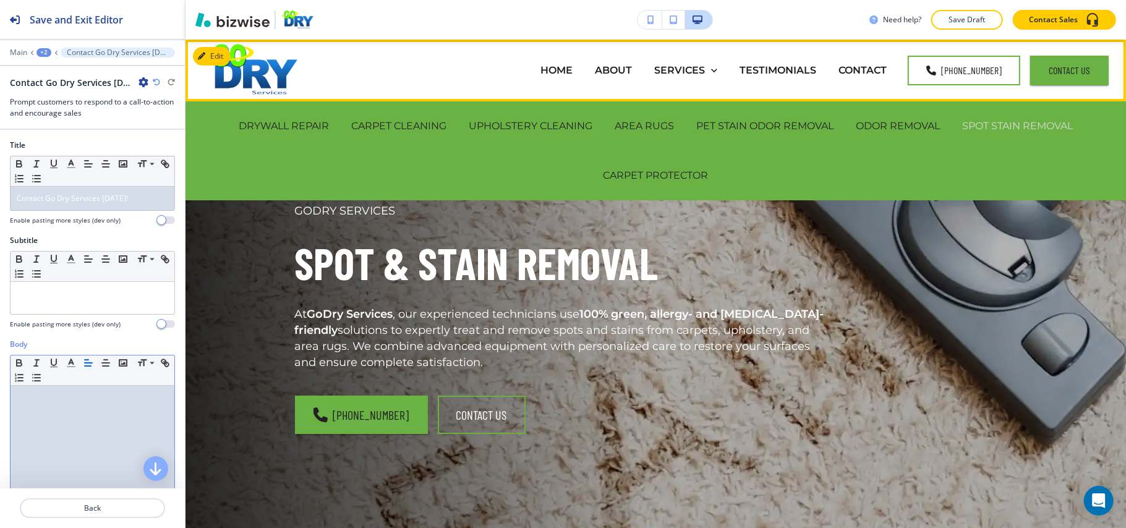
click at [994, 126] on p "SPOT STAIN REMOVAL" at bounding box center [1017, 126] width 111 height 14
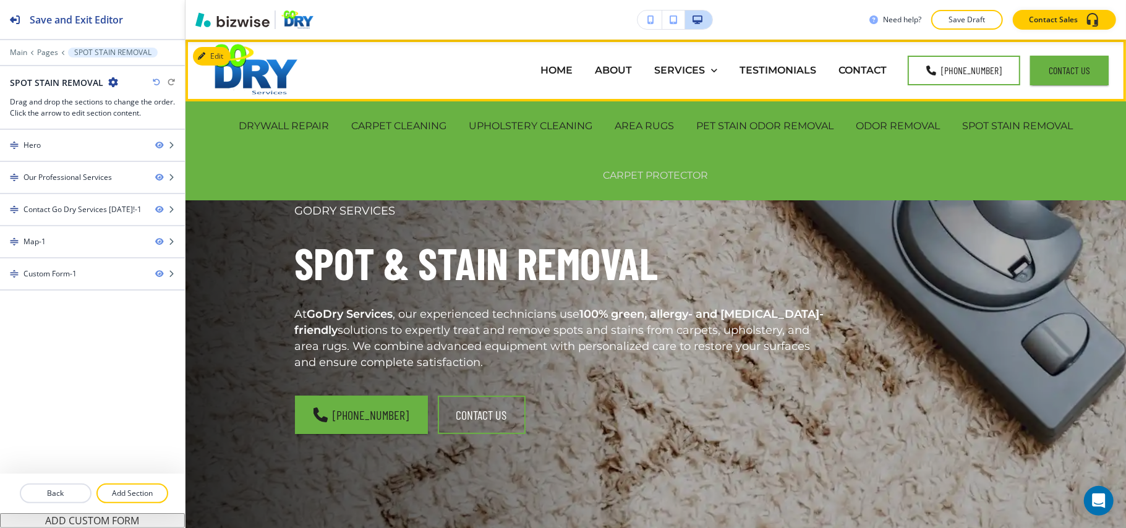
click at [660, 169] on p "CARPET PROTECTOR" at bounding box center [655, 175] width 105 height 14
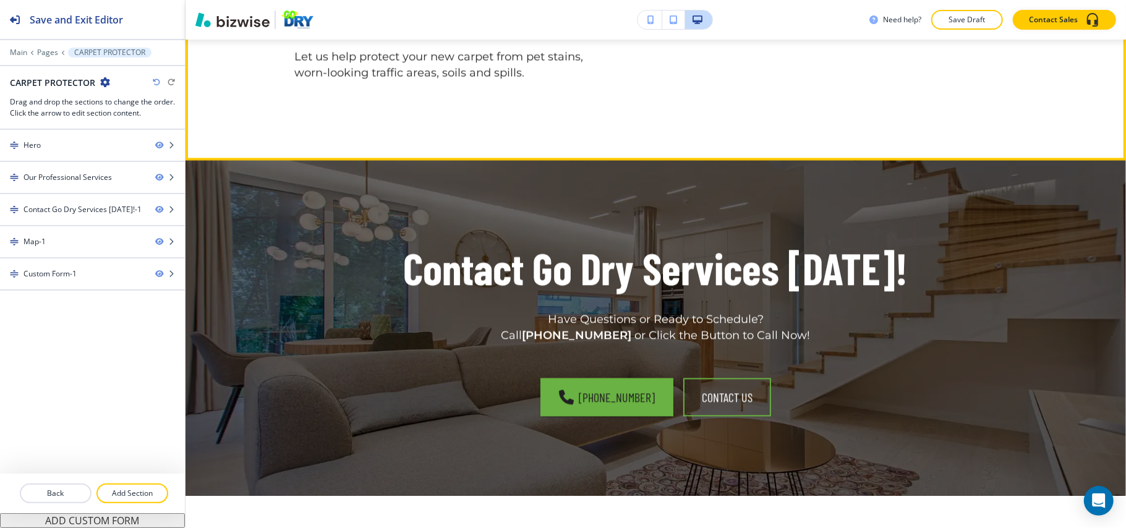
scroll to position [1978, 0]
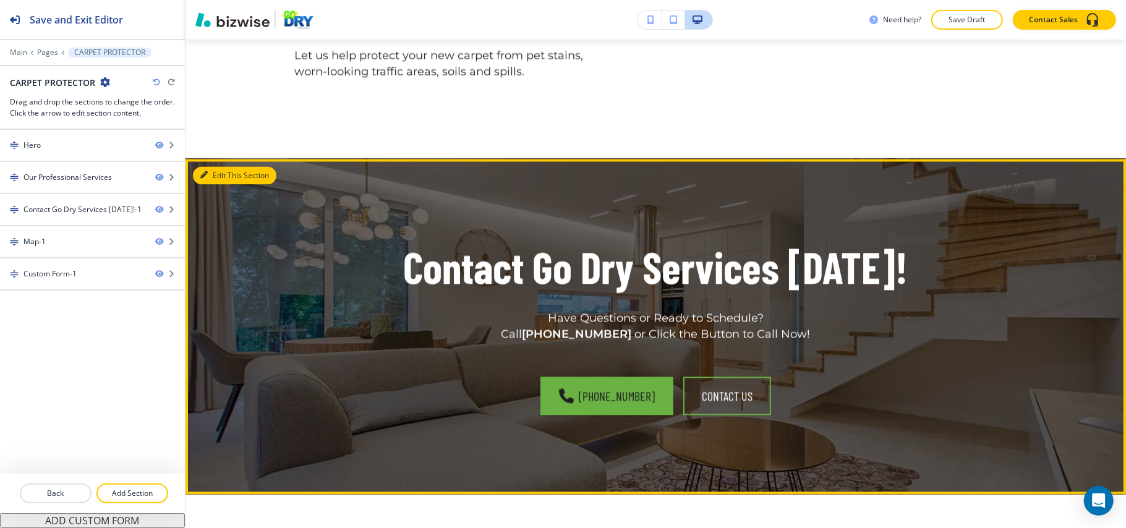
click at [202, 185] on button "Edit This Section" at bounding box center [234, 175] width 83 height 19
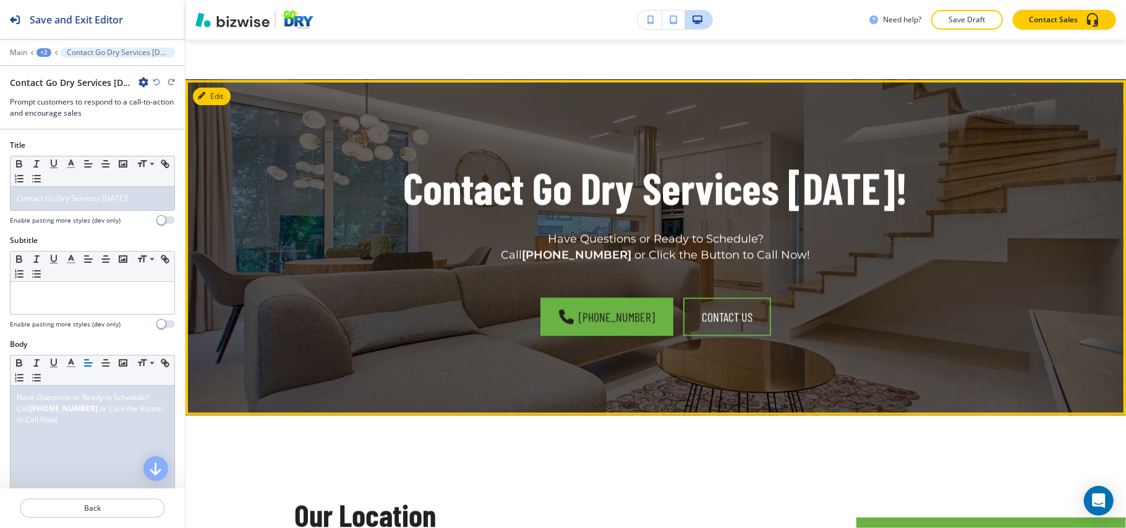
scroll to position [2113, 0]
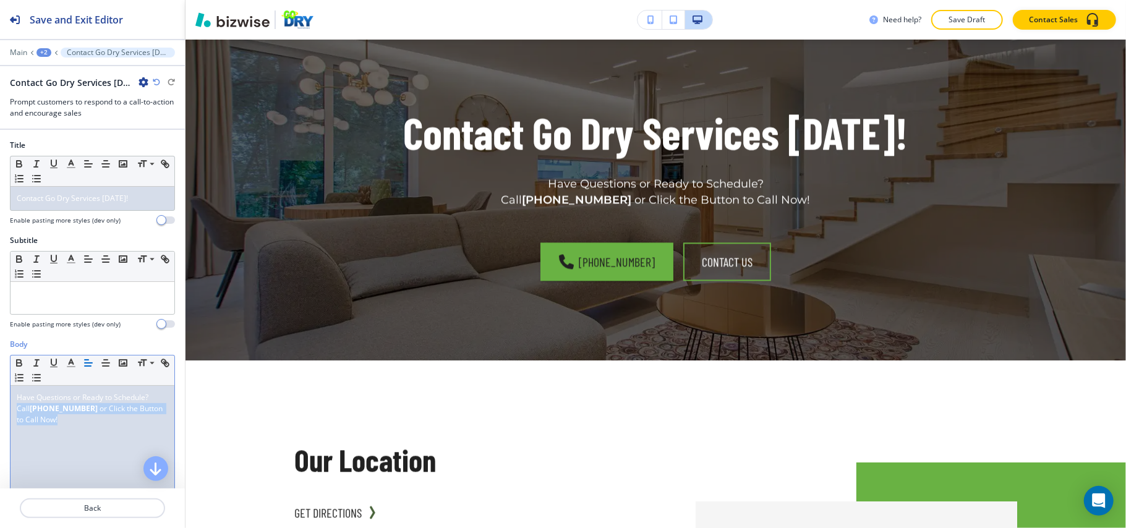
drag, startPoint x: 40, startPoint y: 432, endPoint x: 0, endPoint y: 409, distance: 45.4
click at [0, 409] on div "Body Small Normal Large Huge Have Questions or Ready to Schedule? Call [PHONE_N…" at bounding box center [92, 455] width 185 height 232
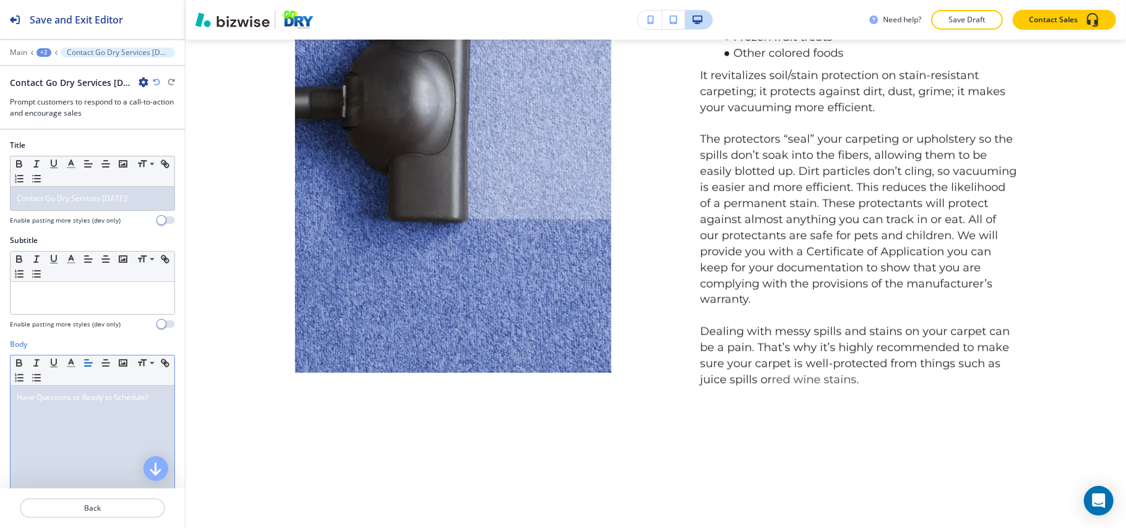
scroll to position [0, 0]
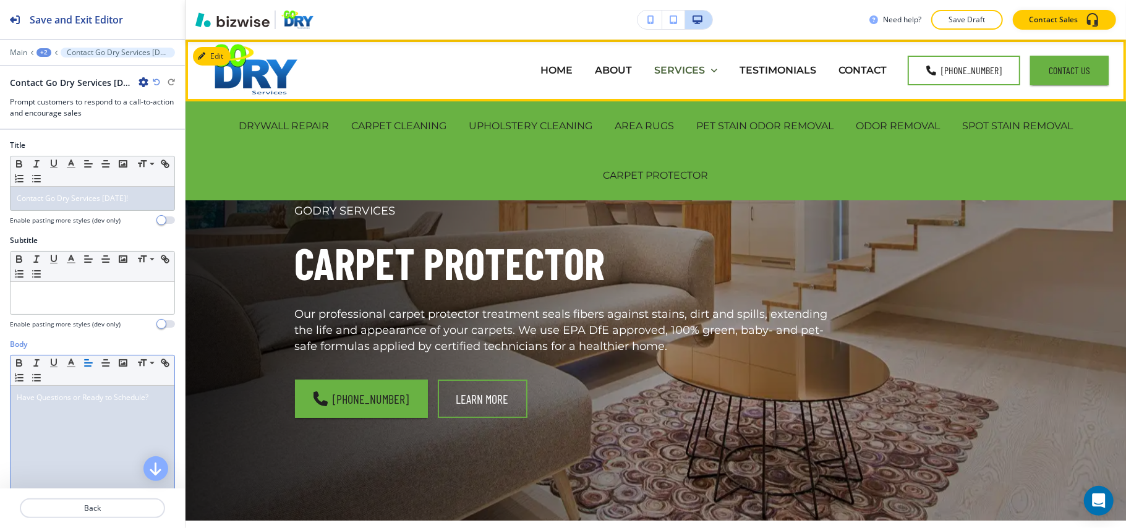
click at [693, 69] on p "SERVICES" at bounding box center [679, 70] width 51 height 14
click at [356, 125] on p "CARPET CLEANING" at bounding box center [398, 126] width 95 height 14
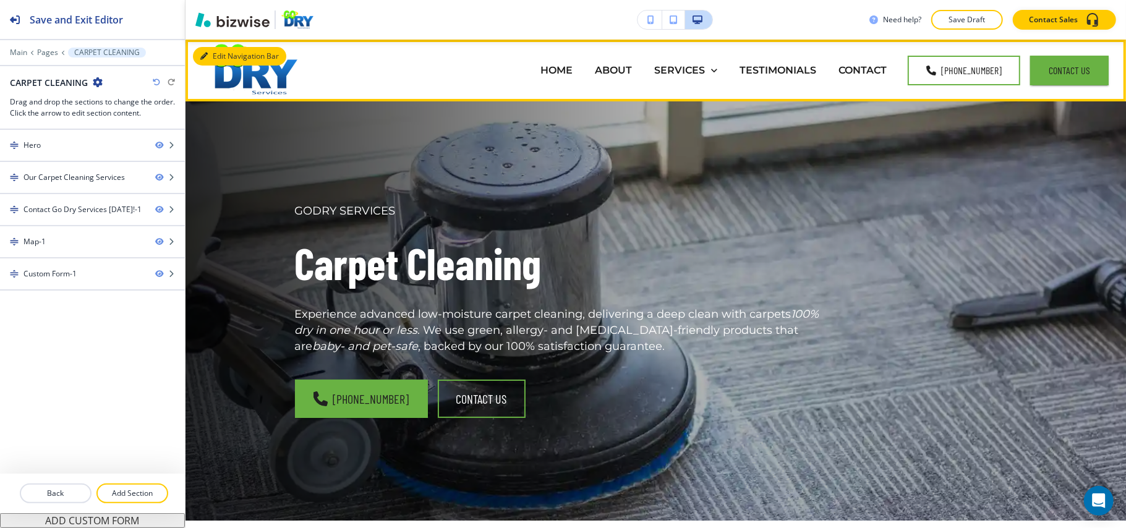
click at [201, 50] on button "Edit Navigation Bar" at bounding box center [239, 56] width 93 height 19
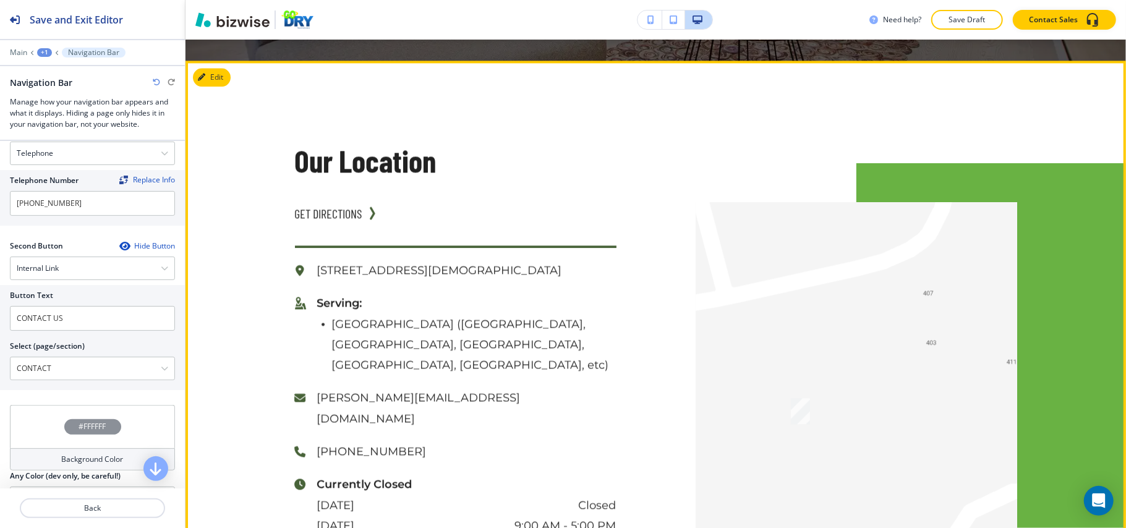
scroll to position [2124, 0]
